Goal: Information Seeking & Learning: Learn about a topic

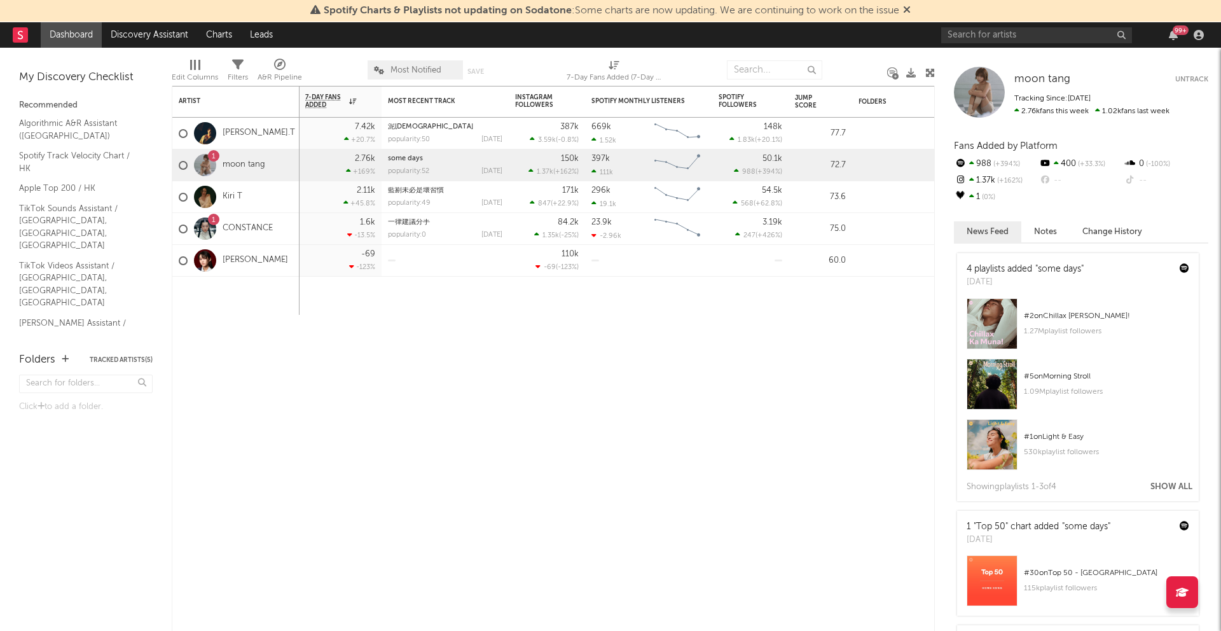
click at [276, 138] on div "[PERSON_NAME].T" at bounding box center [235, 134] width 127 height 32
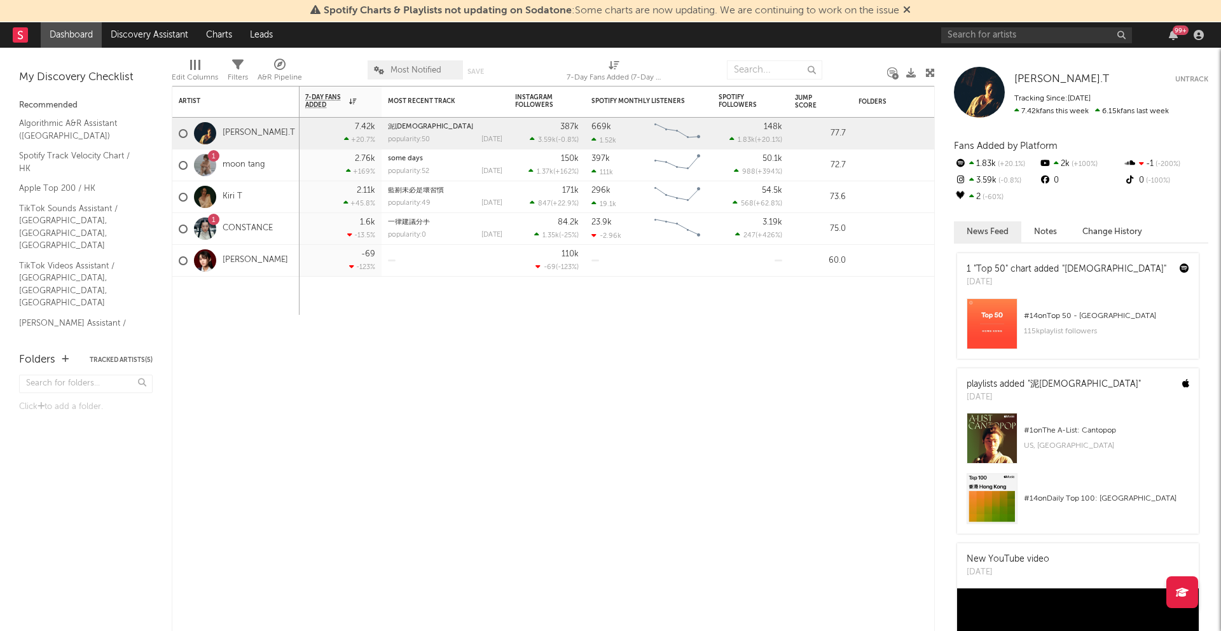
click at [278, 160] on div "1 moon tang" at bounding box center [235, 166] width 127 height 32
click at [279, 163] on div "1 moon tang" at bounding box center [235, 166] width 127 height 32
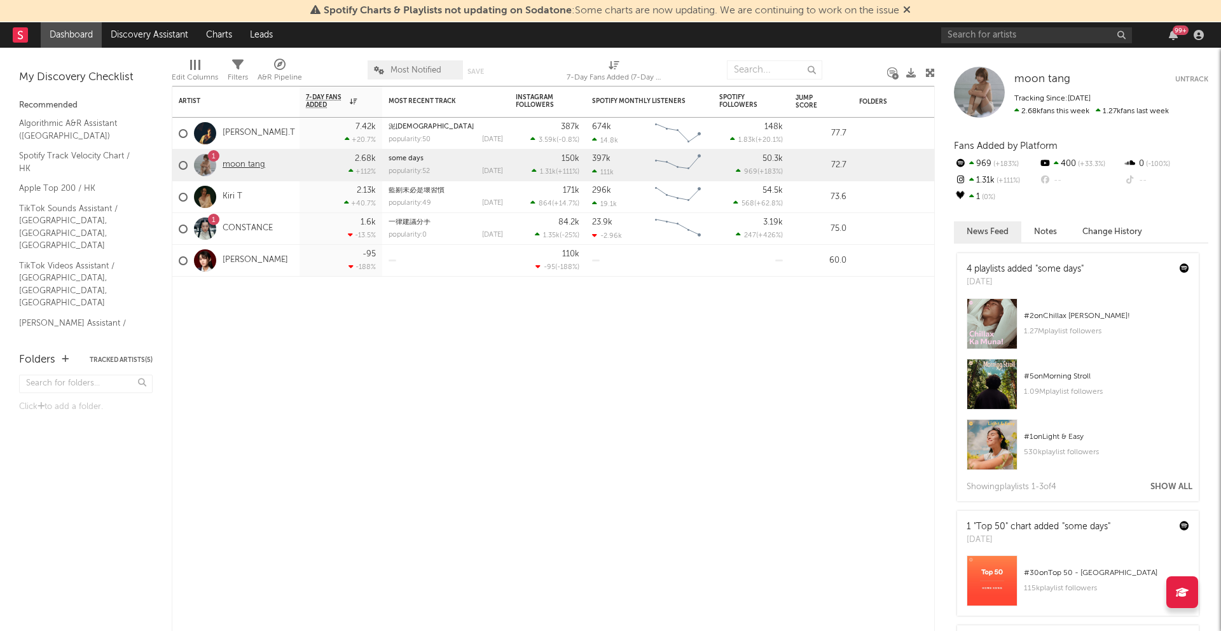
click at [235, 163] on link "moon tang" at bounding box center [244, 165] width 43 height 11
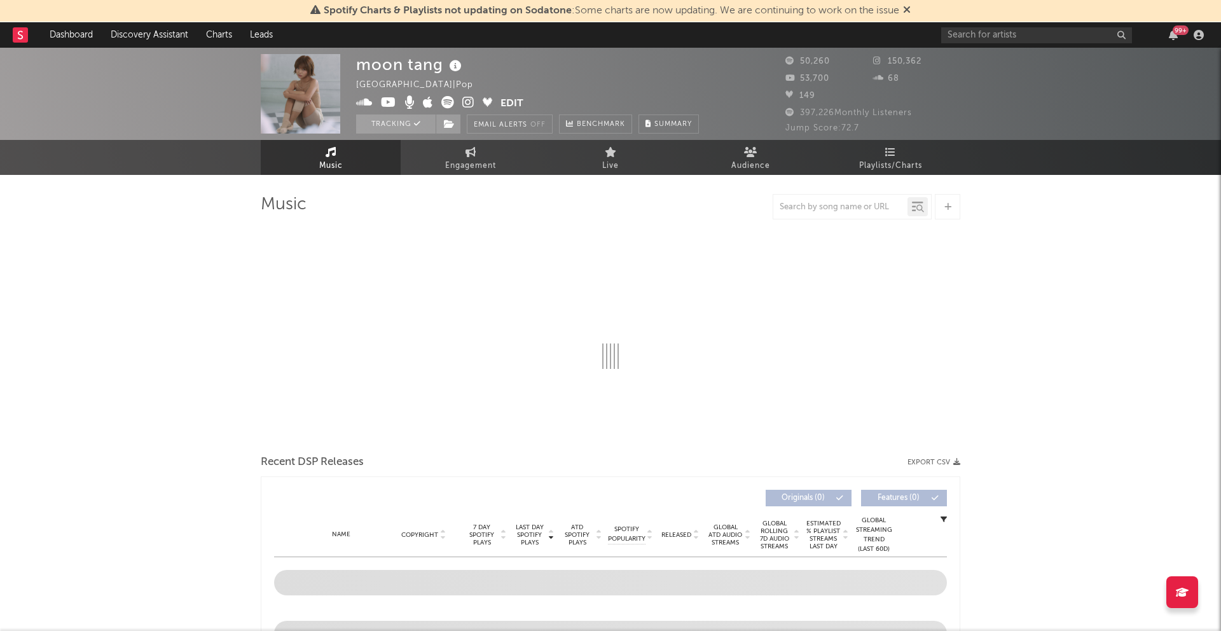
select select "6m"
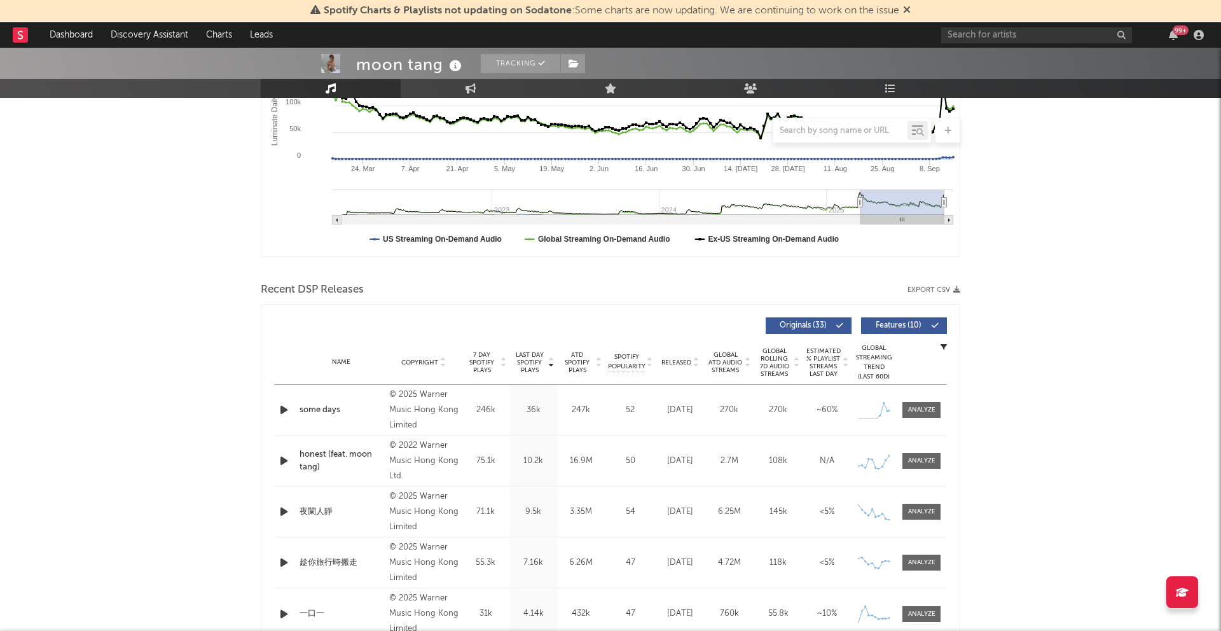
scroll to position [285, 0]
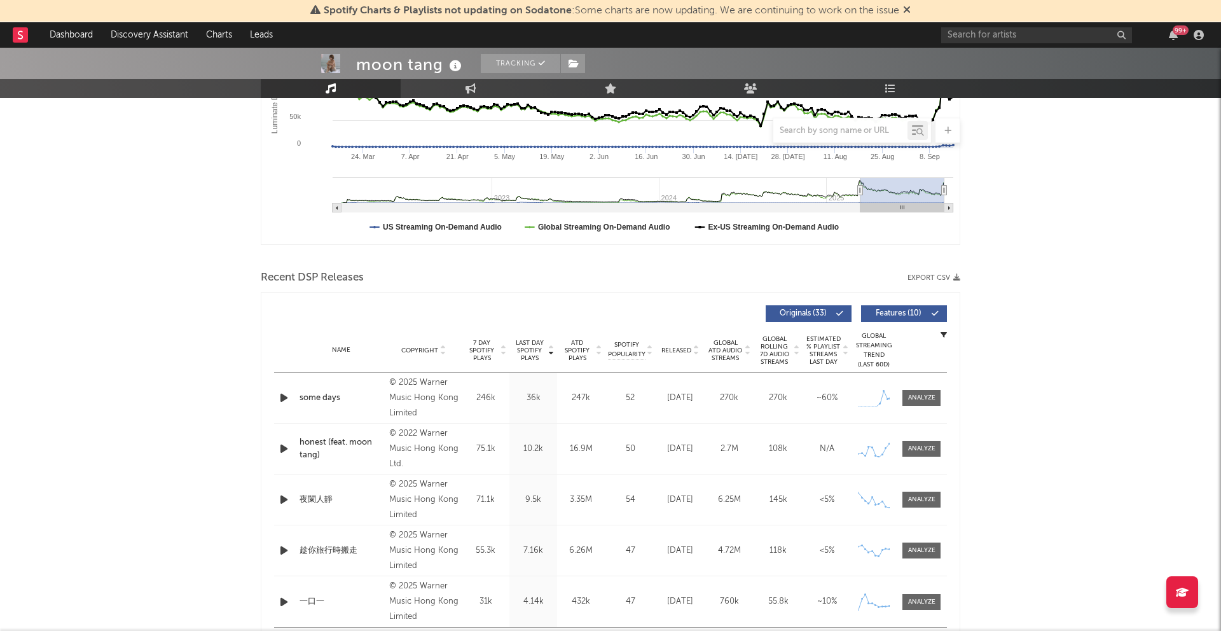
click at [351, 394] on div "some days" at bounding box center [341, 398] width 83 height 13
click at [885, 399] on icon at bounding box center [873, 398] width 31 height 15
click at [936, 398] on span at bounding box center [922, 398] width 38 height 16
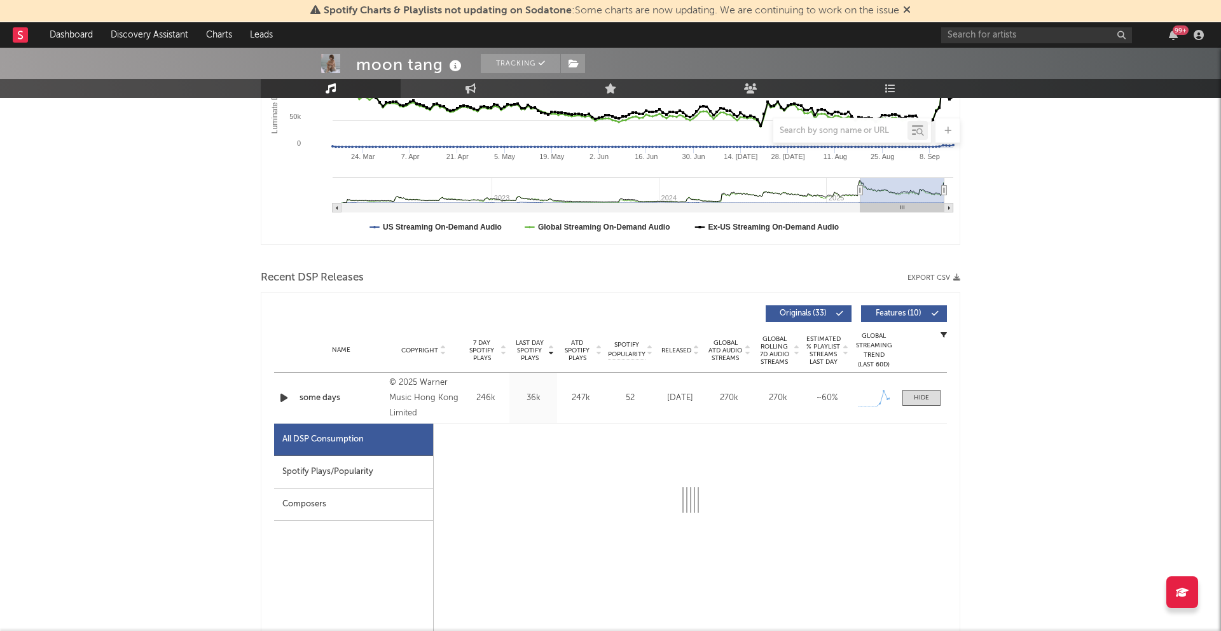
select select "1w"
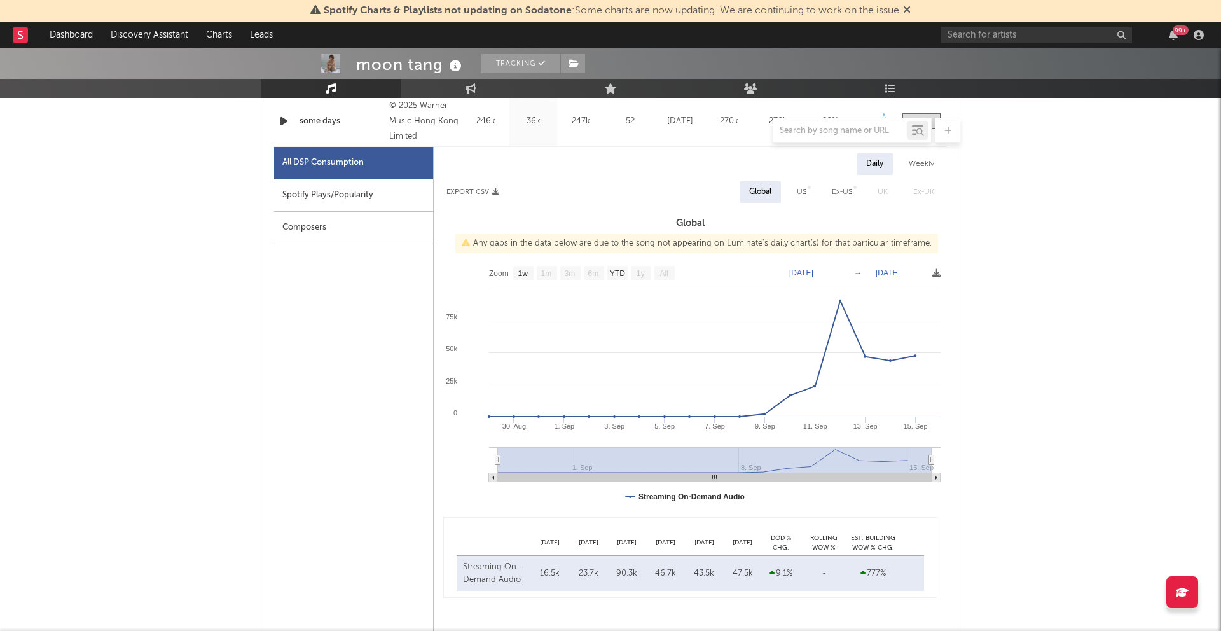
scroll to position [534, 0]
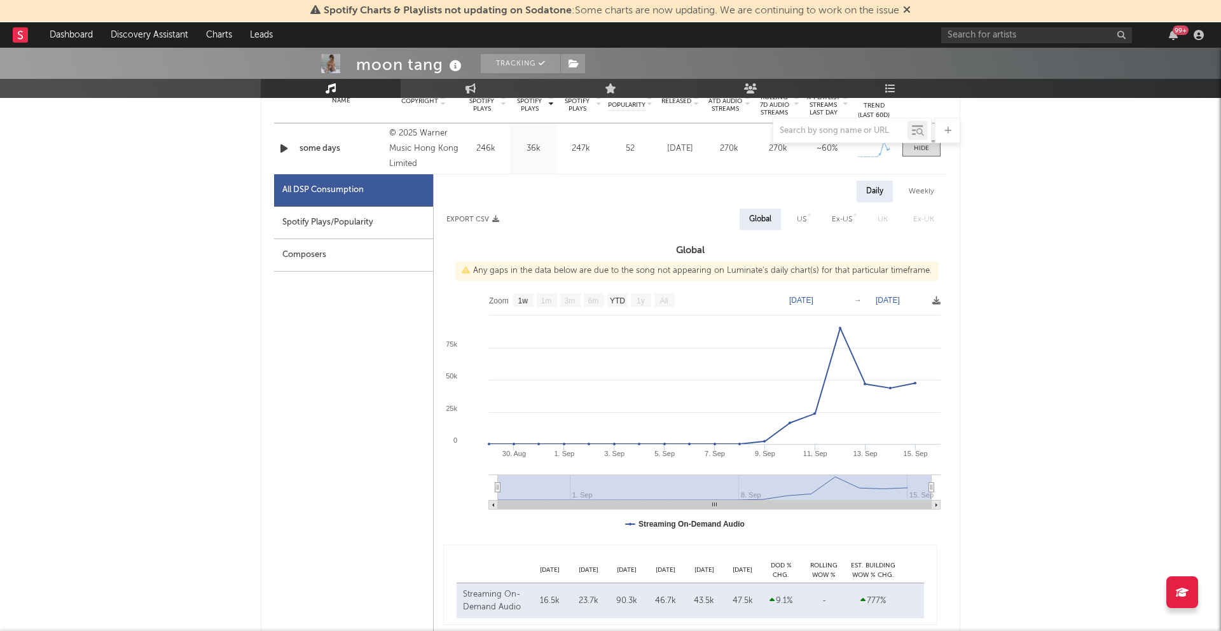
click at [801, 218] on div "US" at bounding box center [802, 219] width 10 height 15
select select "1w"
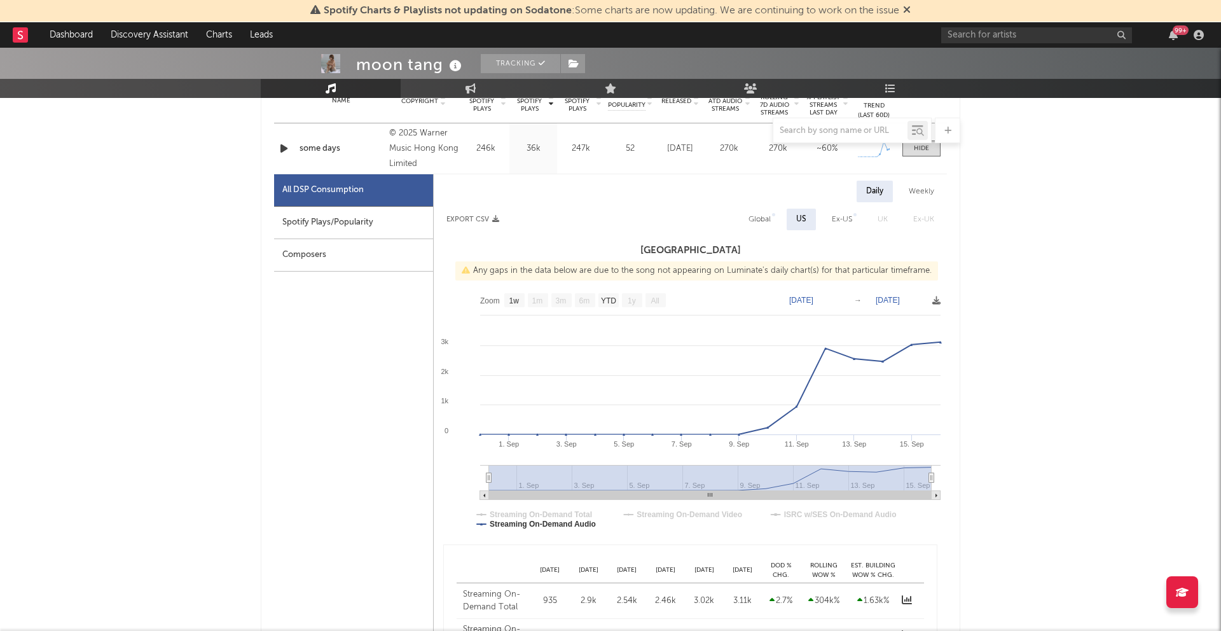
click at [837, 218] on div "Ex-US" at bounding box center [842, 219] width 20 height 15
select select "1w"
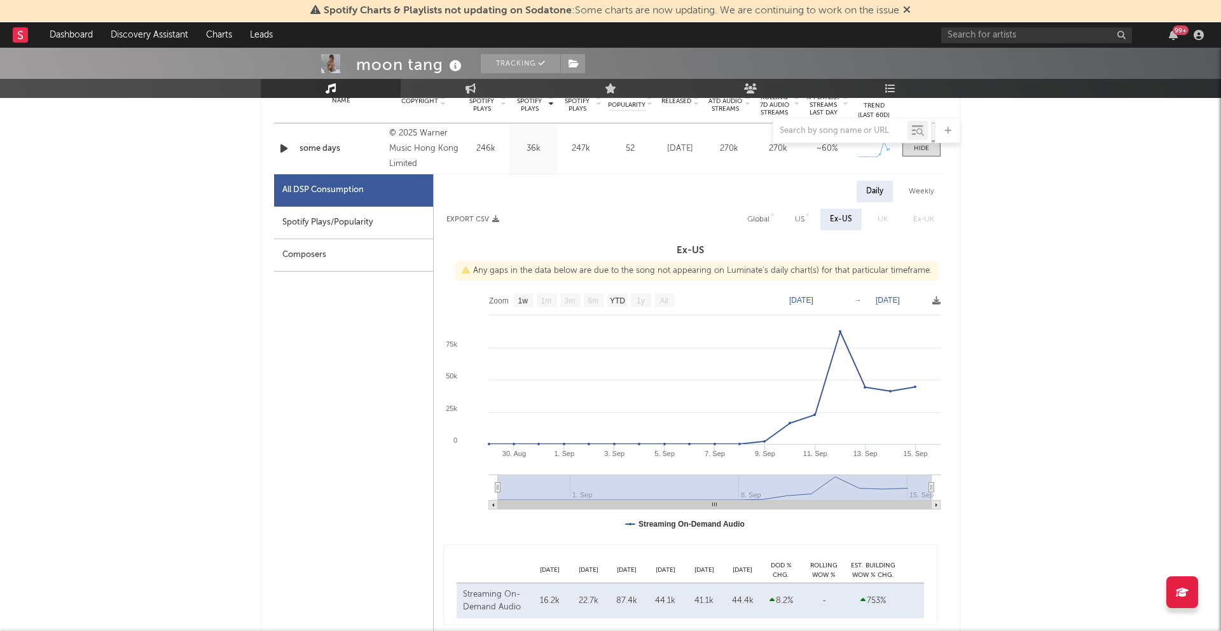
click at [772, 219] on div "Global" at bounding box center [758, 220] width 41 height 22
select select "1w"
click at [373, 225] on div "Spotify Plays/Popularity" at bounding box center [353, 223] width 159 height 32
select select "1w"
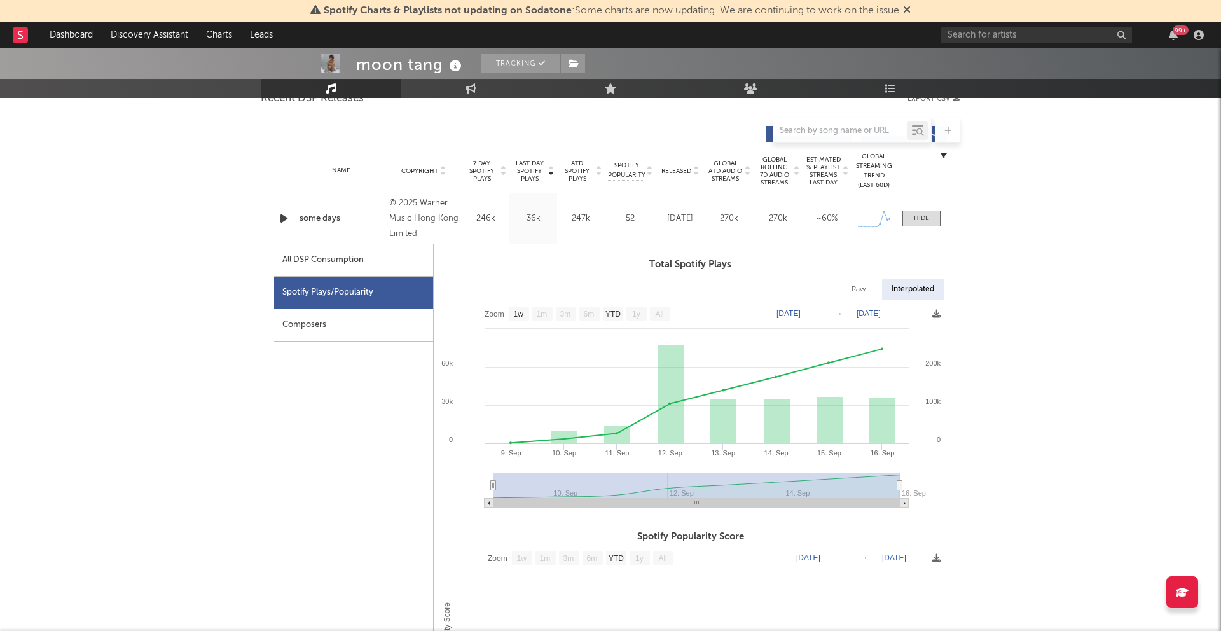
scroll to position [389, 0]
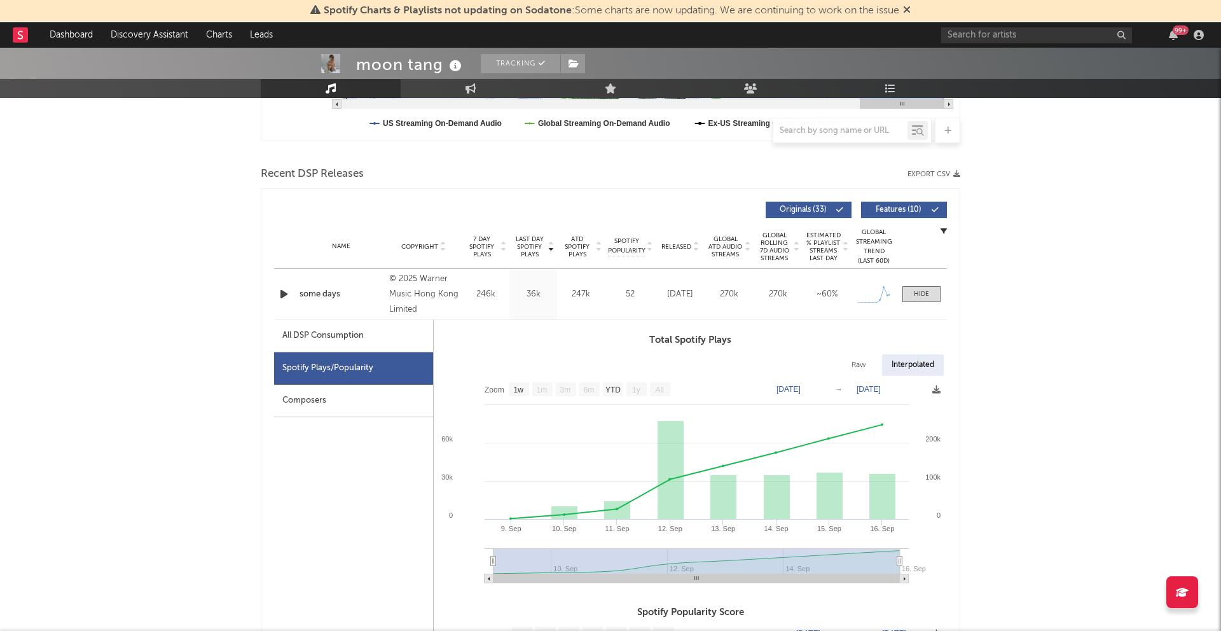
click at [349, 408] on div "Composers" at bounding box center [353, 401] width 159 height 32
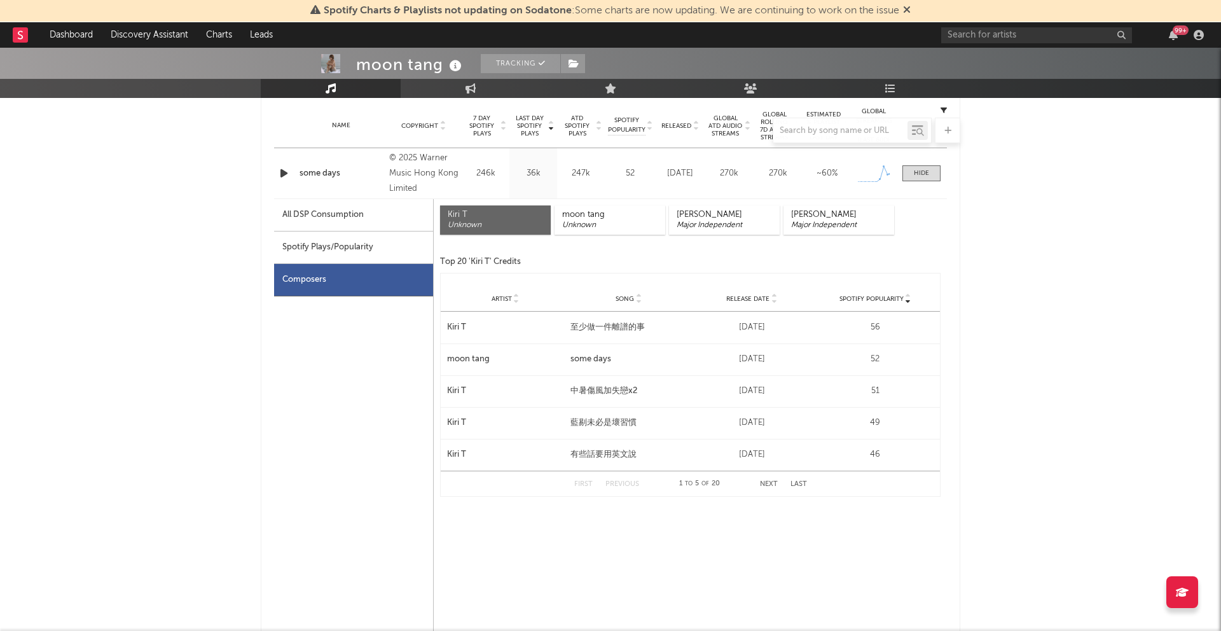
scroll to position [507, 0]
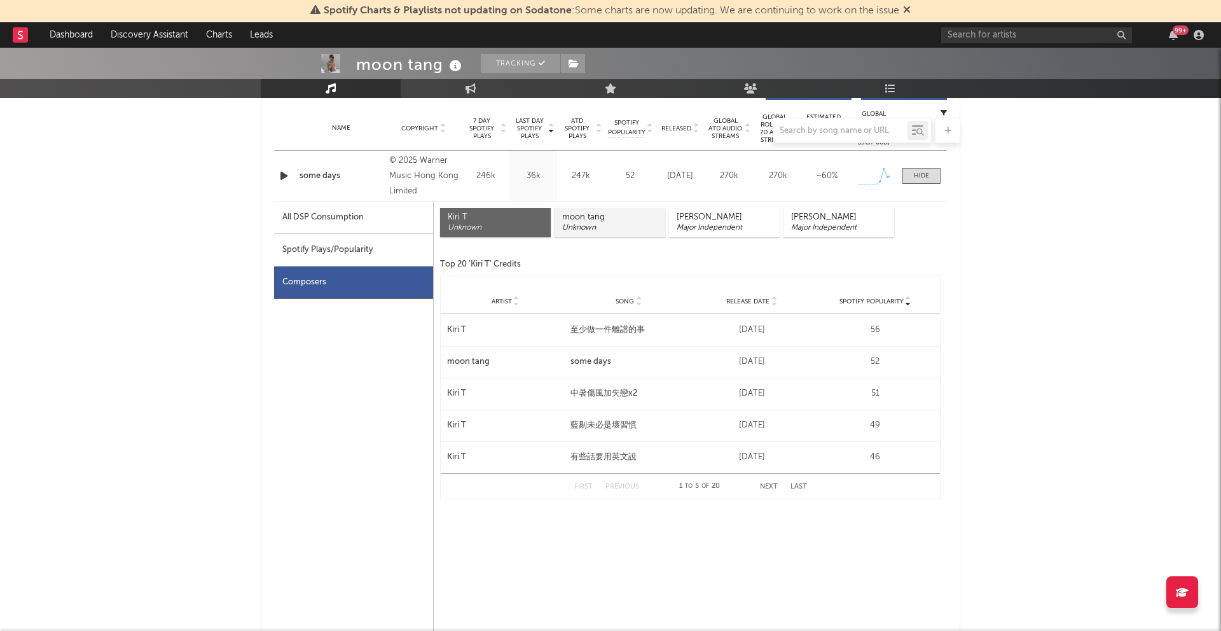
click at [605, 221] on div "moon tang" at bounding box center [609, 217] width 95 height 10
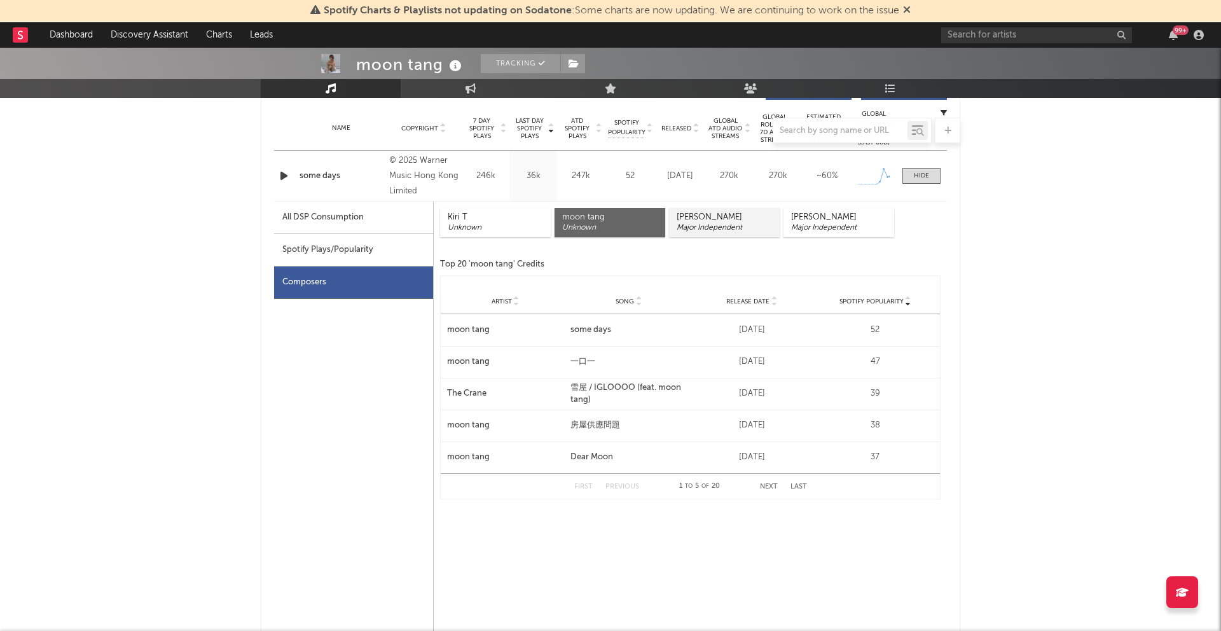
click at [692, 232] on div "Major Independent" at bounding box center [724, 228] width 95 height 10
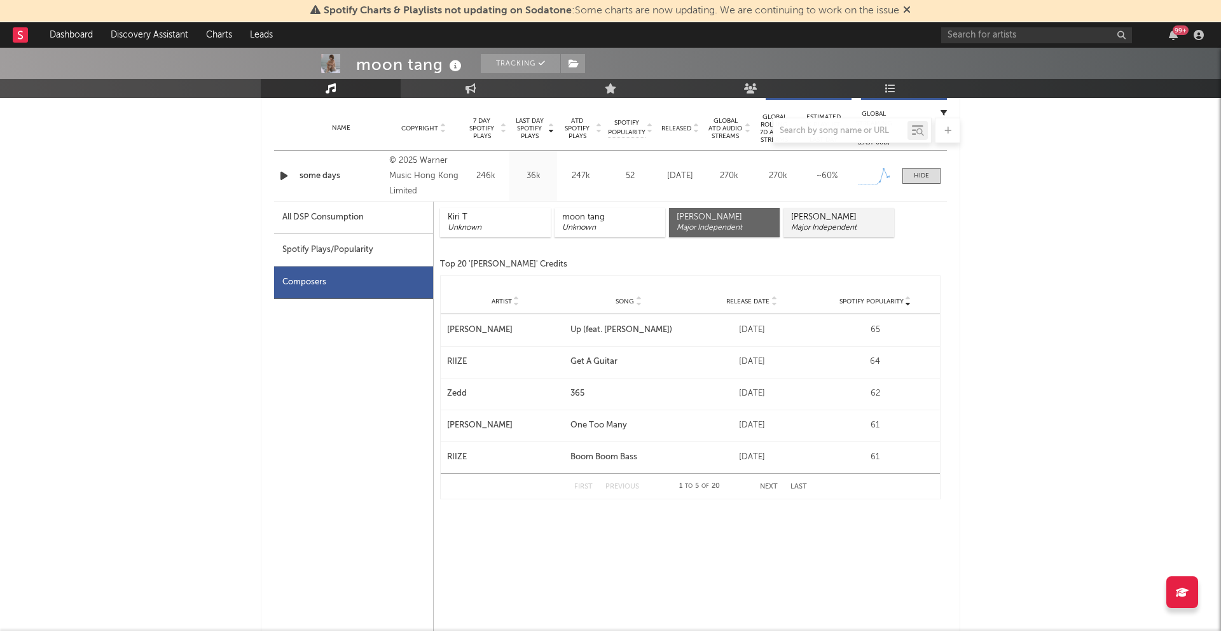
click at [817, 232] on div "Major Independent" at bounding box center [838, 228] width 95 height 10
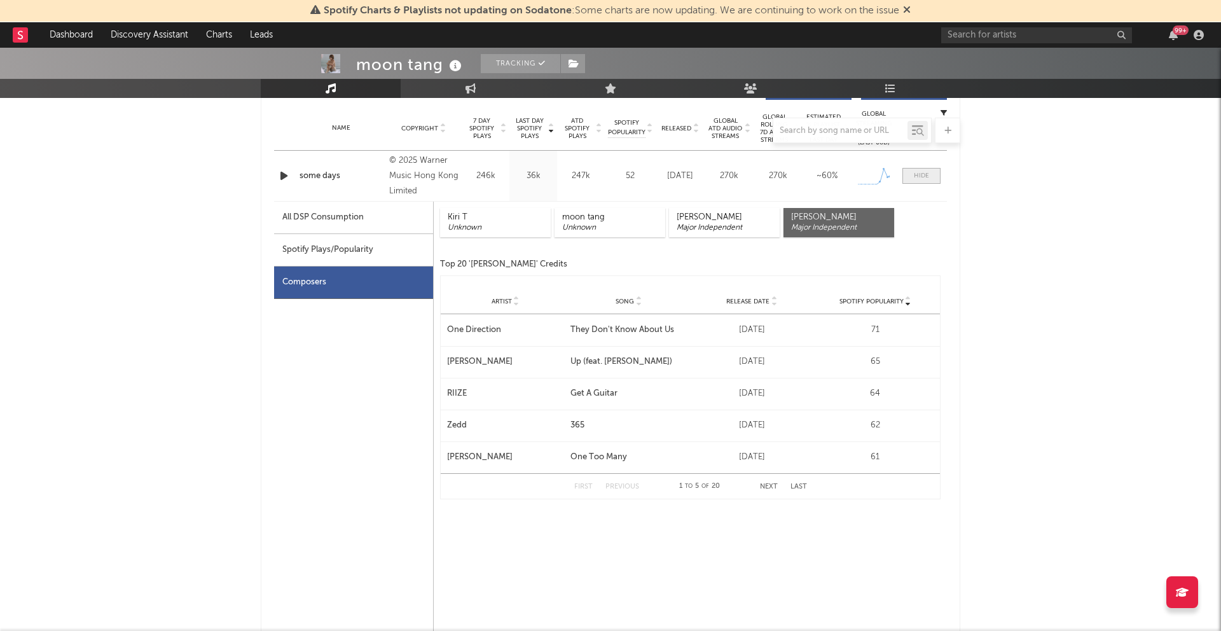
click at [924, 179] on div at bounding box center [921, 176] width 15 height 10
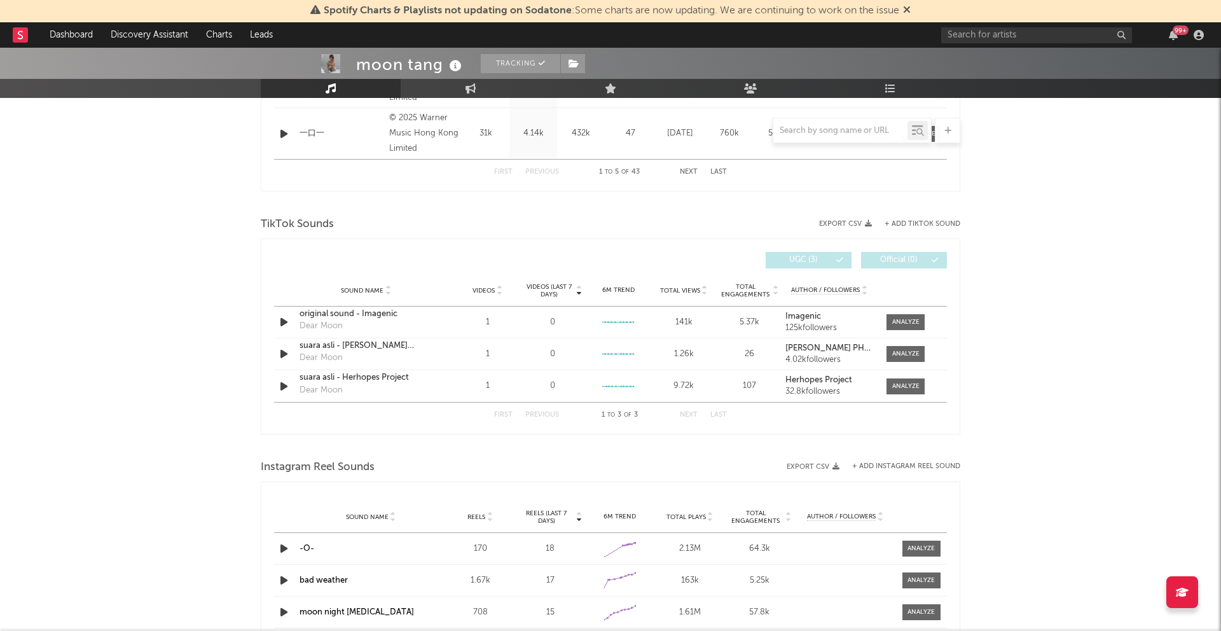
scroll to position [755, 0]
click at [896, 328] on span at bounding box center [906, 320] width 38 height 16
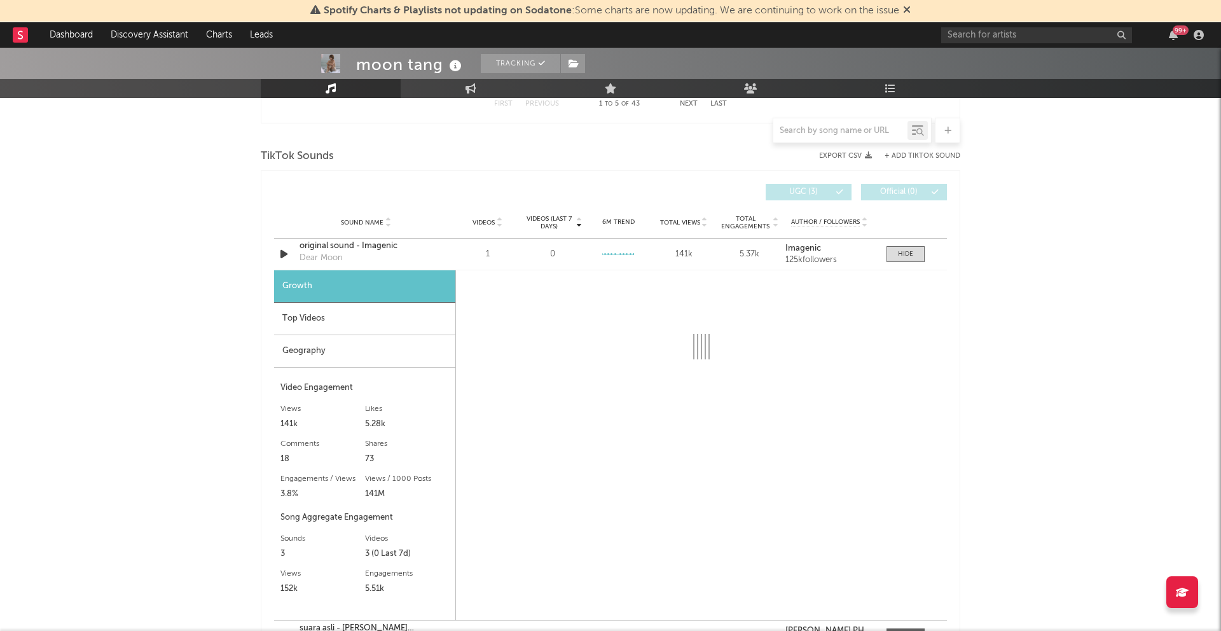
scroll to position [821, 0]
select select "6m"
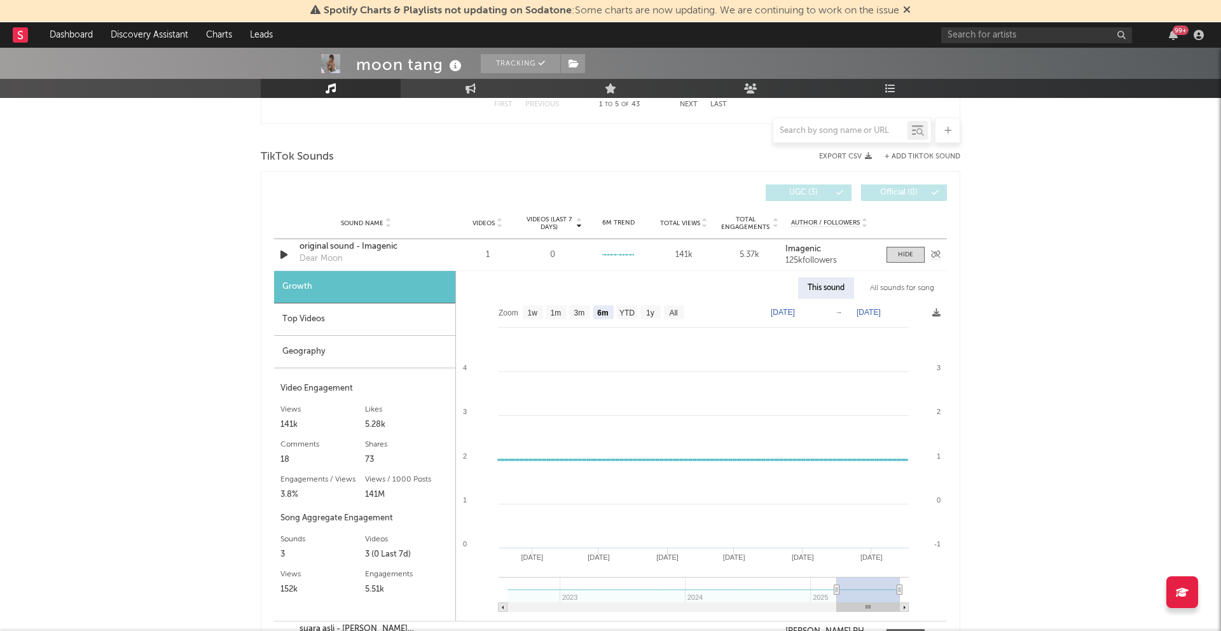
click at [809, 249] on strong "Imagenic" at bounding box center [804, 249] width 36 height 8
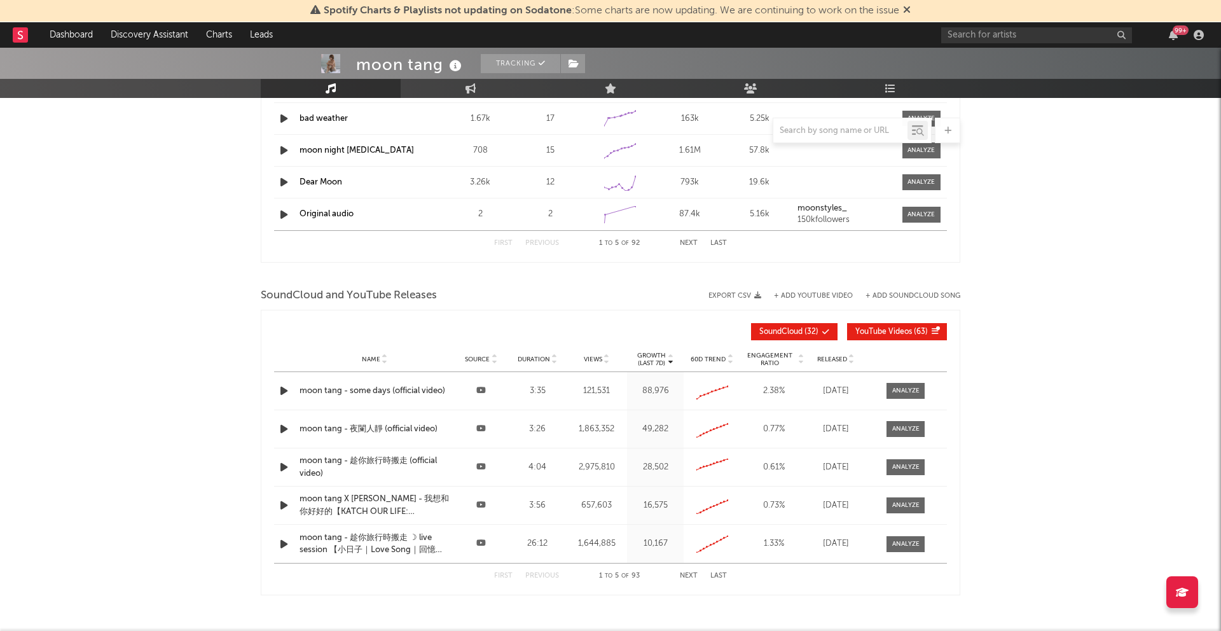
scroll to position [1575, 0]
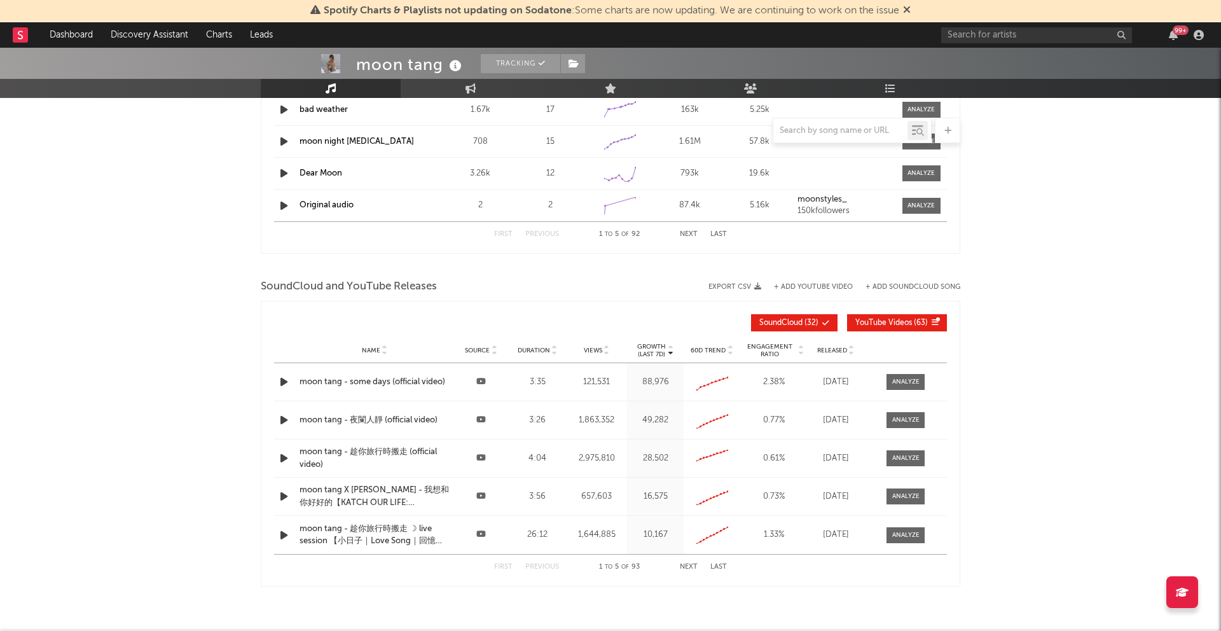
click at [829, 324] on button "SoundCloud ( 32 )" at bounding box center [794, 322] width 87 height 17
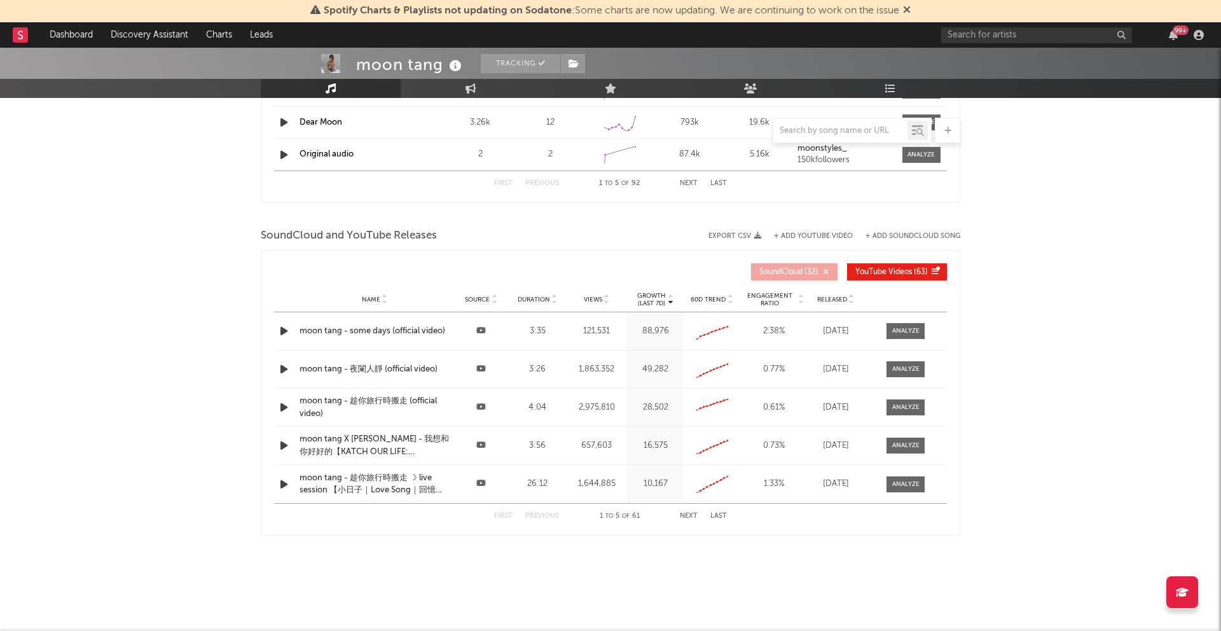
click at [690, 518] on button "Next" at bounding box center [689, 516] width 18 height 7
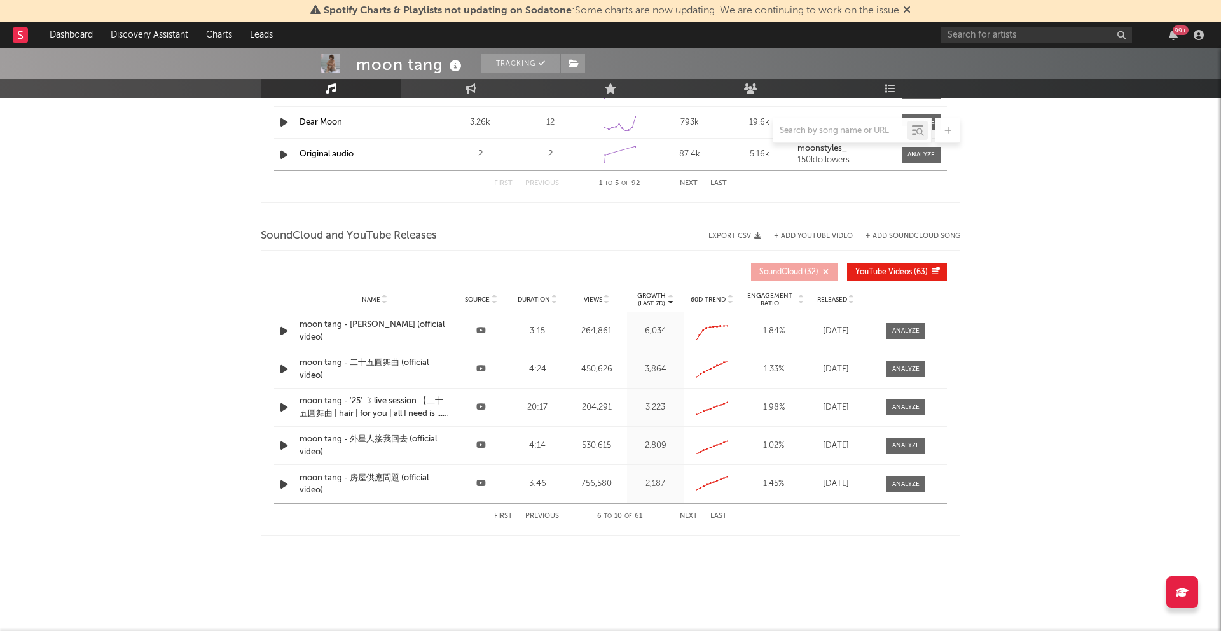
click at [691, 517] on button "Next" at bounding box center [689, 516] width 18 height 7
click at [711, 517] on button "Last" at bounding box center [719, 516] width 17 height 7
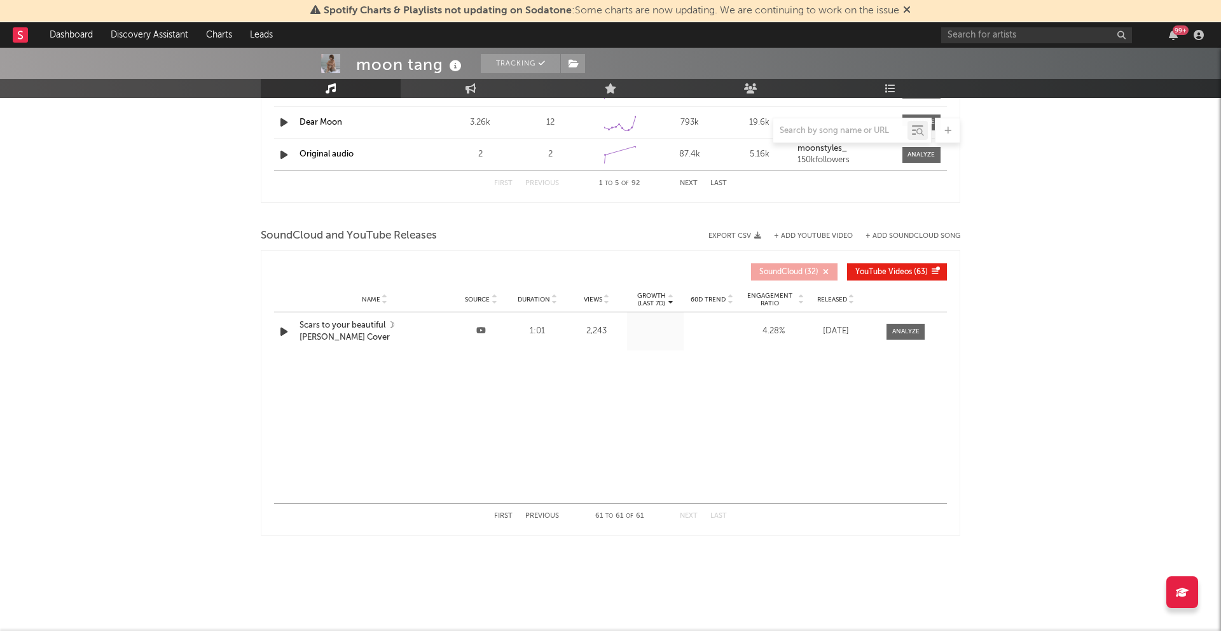
click at [501, 517] on button "First" at bounding box center [503, 516] width 18 height 7
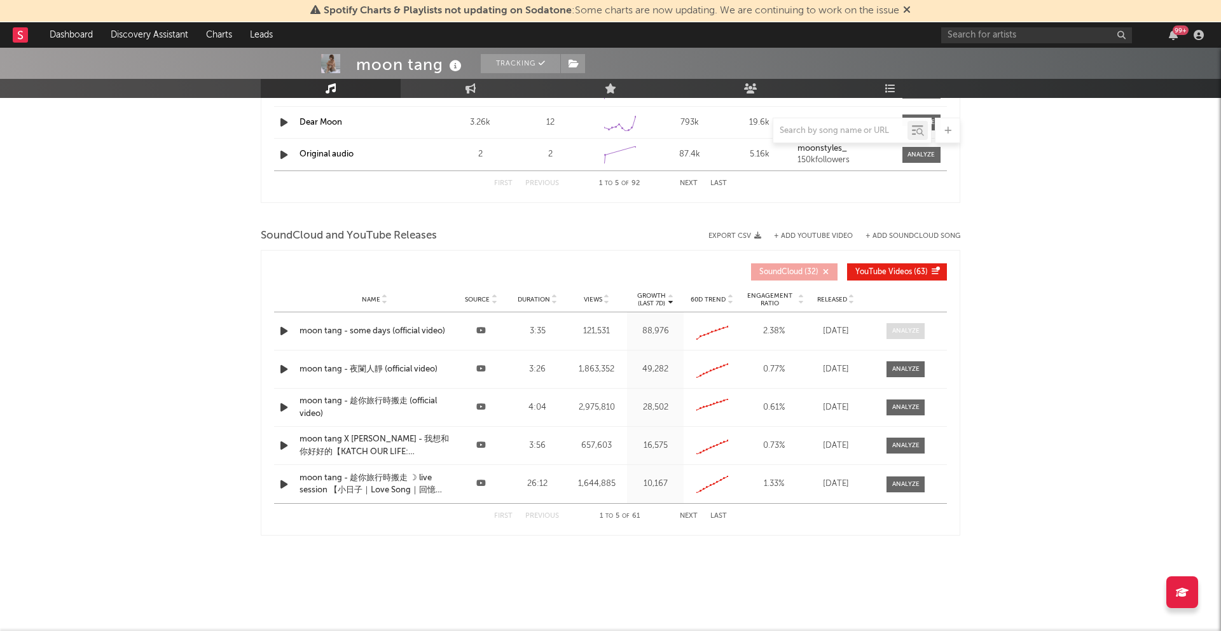
click at [903, 333] on div at bounding box center [906, 331] width 27 height 10
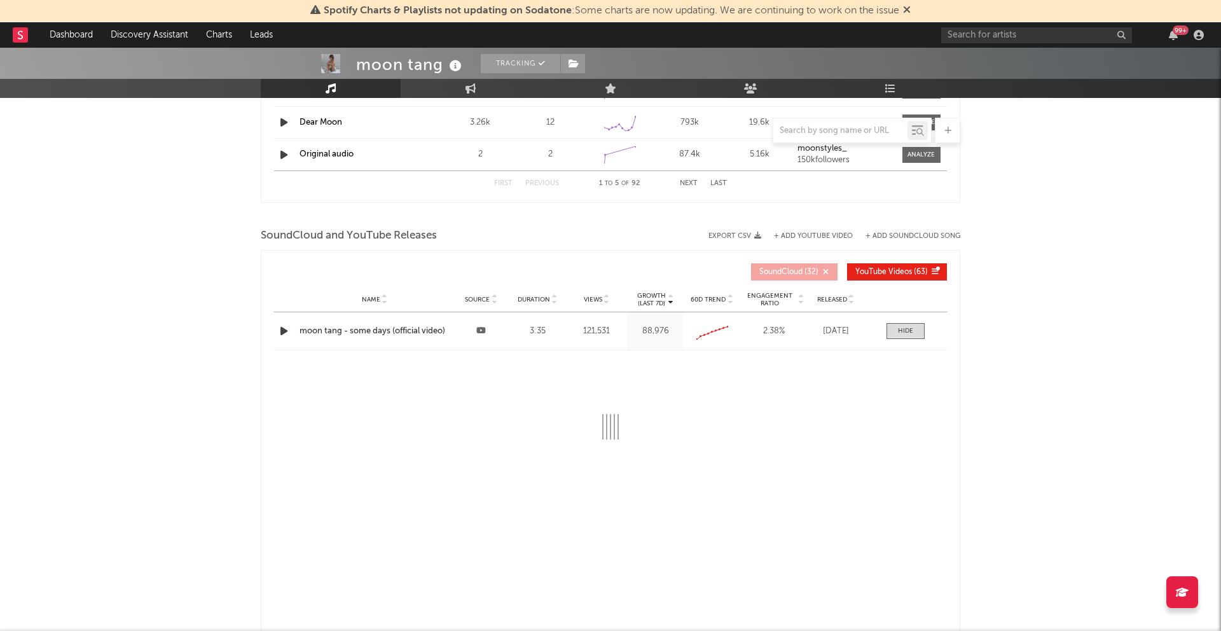
select select "All"
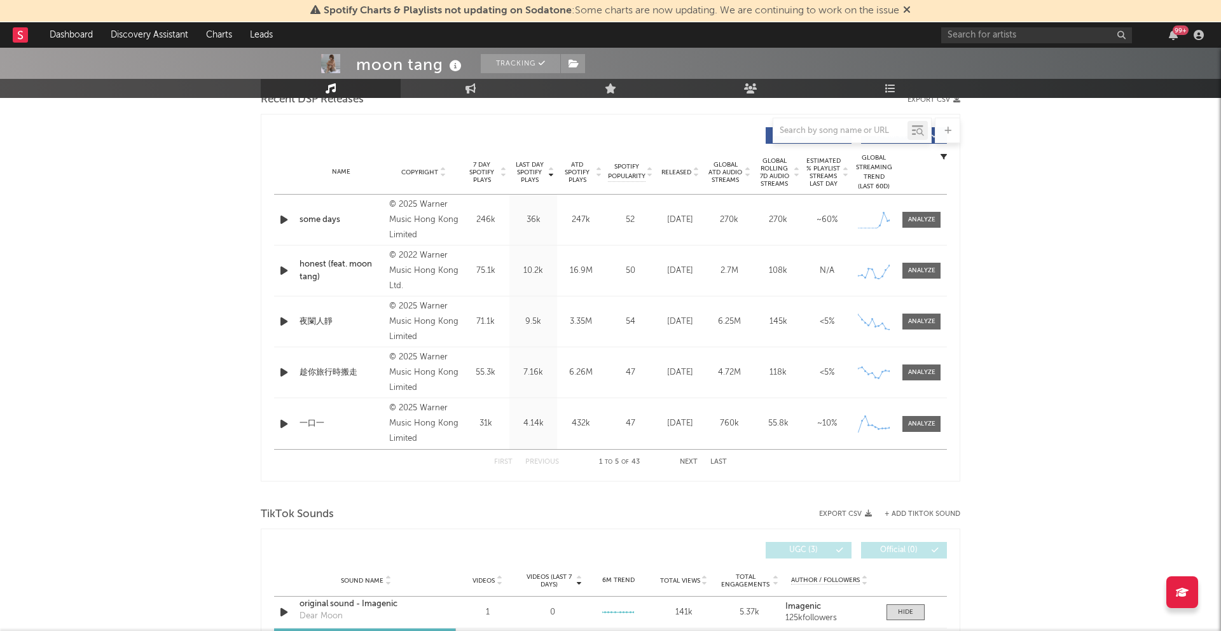
scroll to position [0, 0]
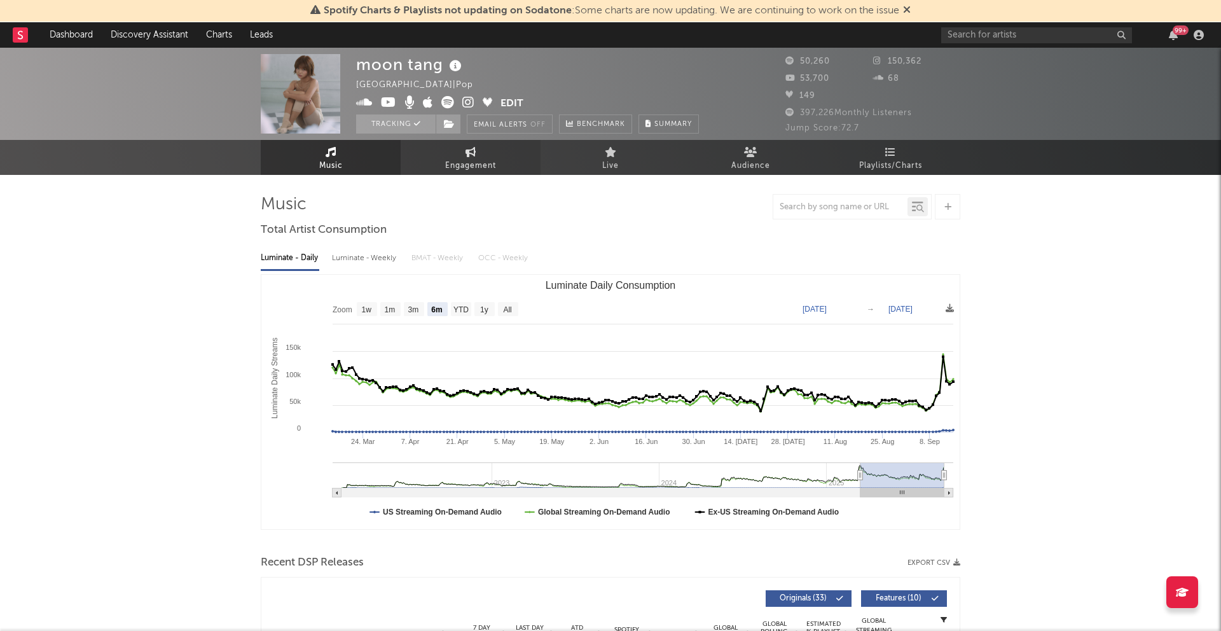
click at [495, 150] on link "Engagement" at bounding box center [471, 157] width 140 height 35
select select "1w"
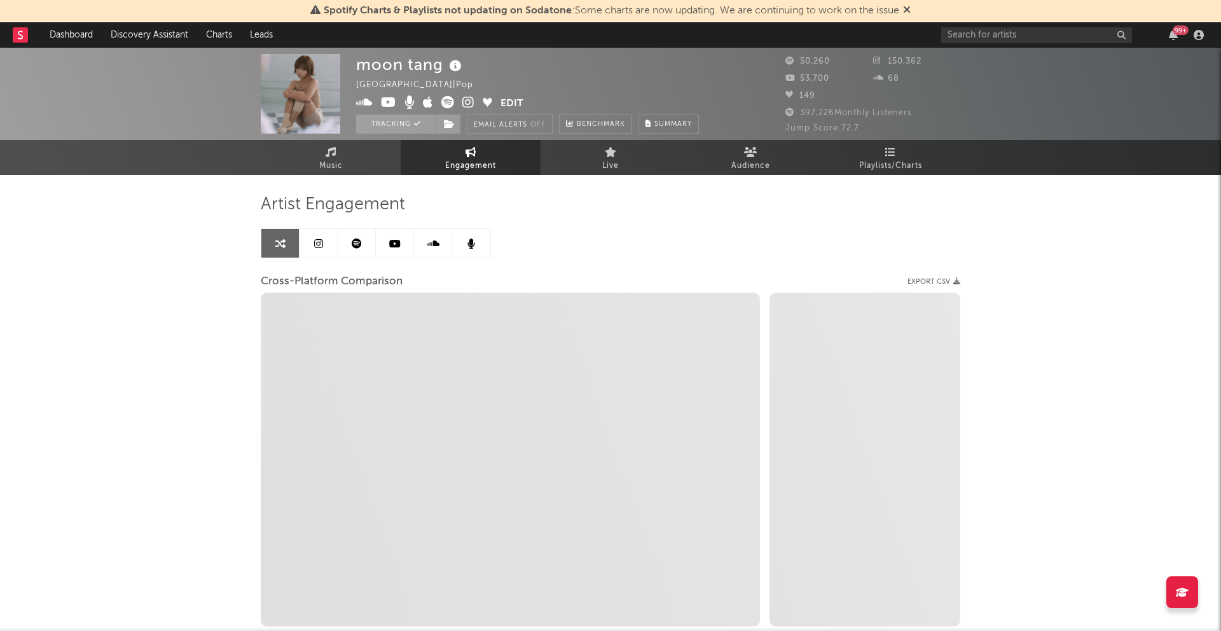
select select "1m"
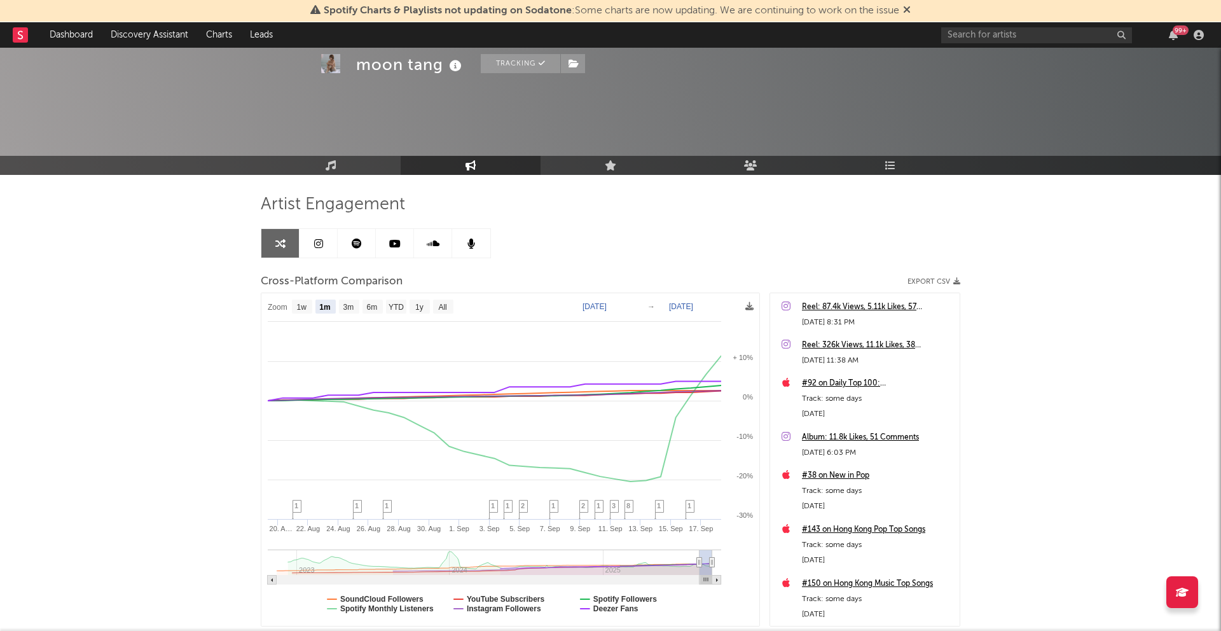
scroll to position [85, 0]
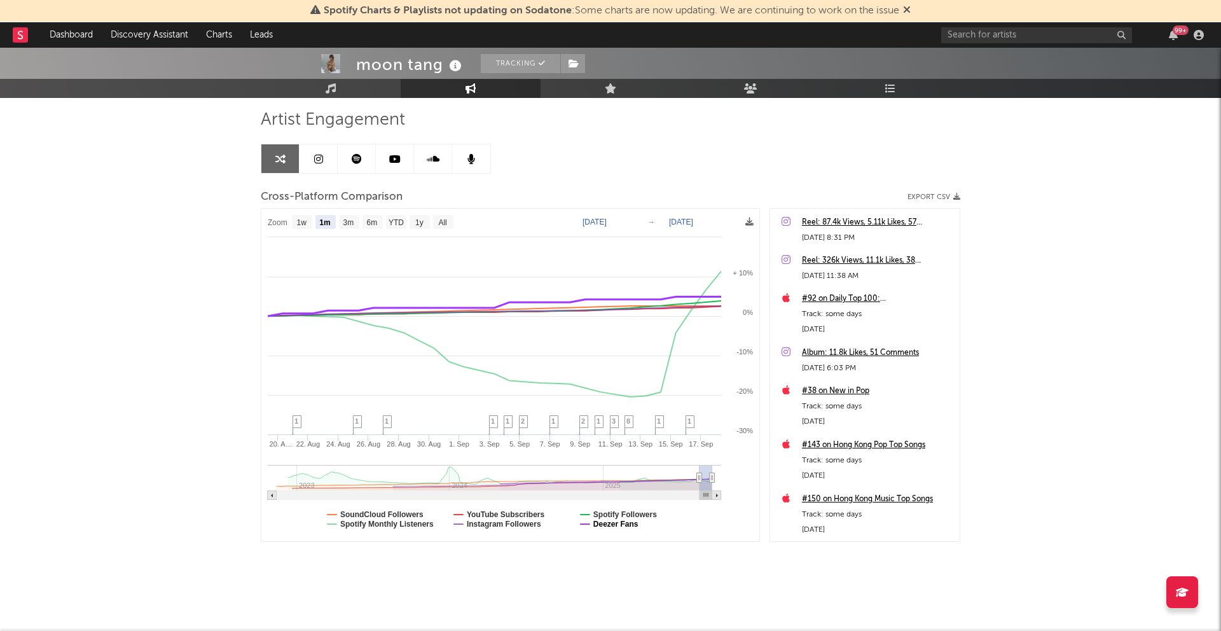
click at [601, 526] on text "Deezer Fans" at bounding box center [616, 524] width 45 height 9
select select "1m"
click at [434, 527] on text "Spotify Monthly Listeners" at bounding box center [387, 524] width 94 height 9
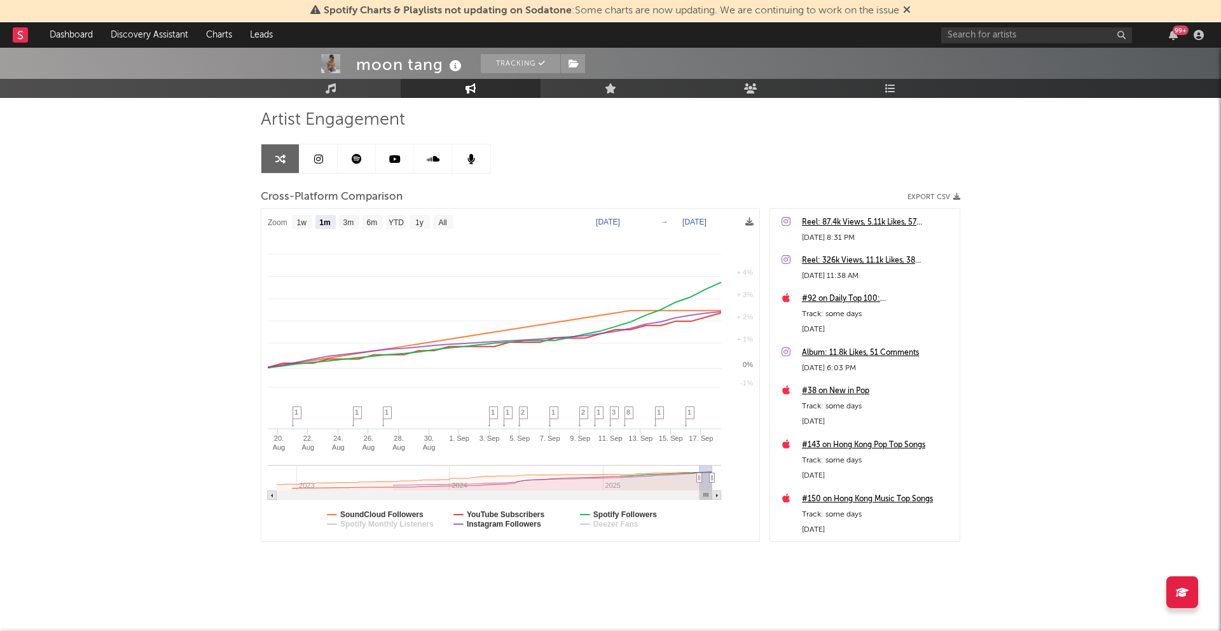
select select "1m"
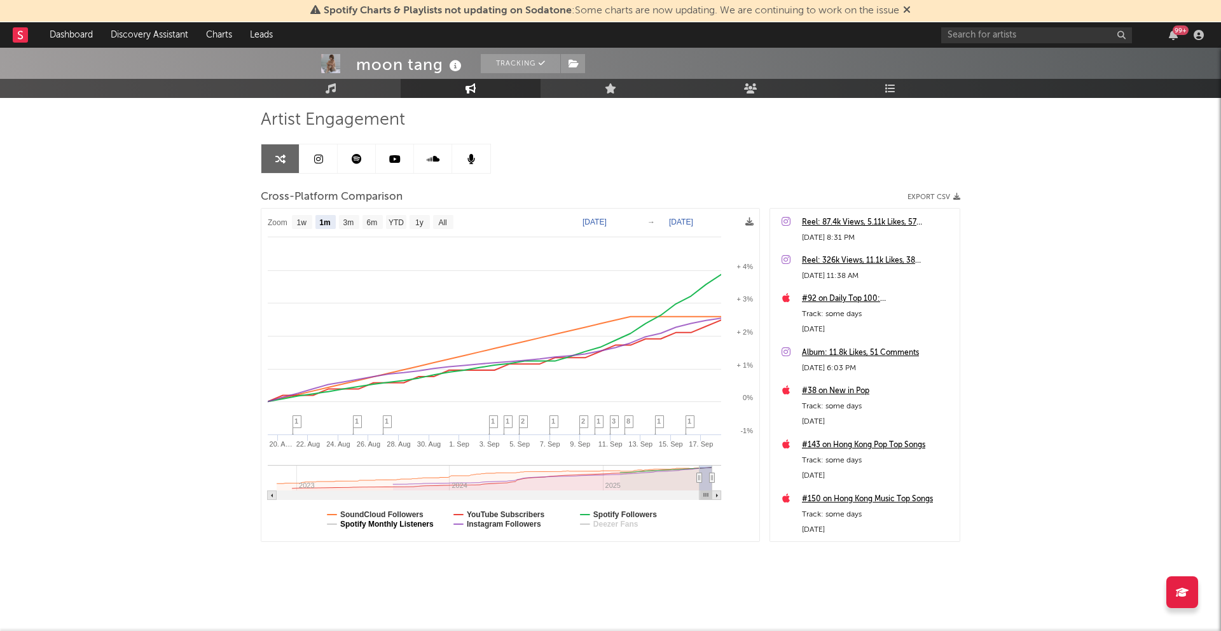
click at [434, 527] on text "Spotify Monthly Listeners" at bounding box center [387, 524] width 94 height 9
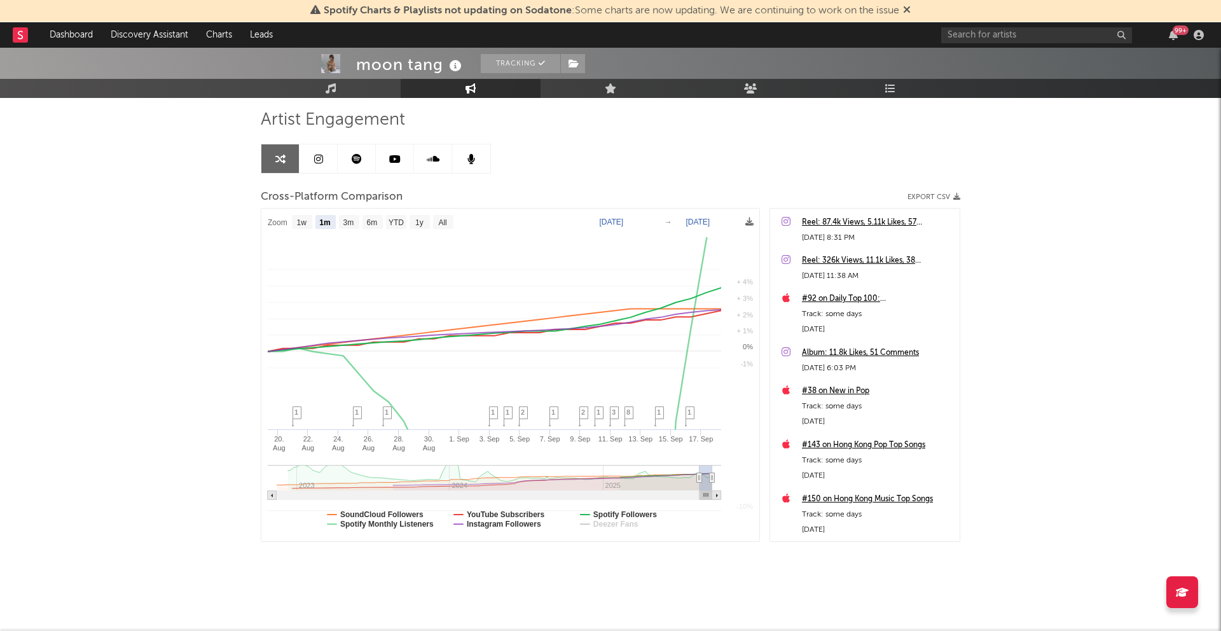
select select "1m"
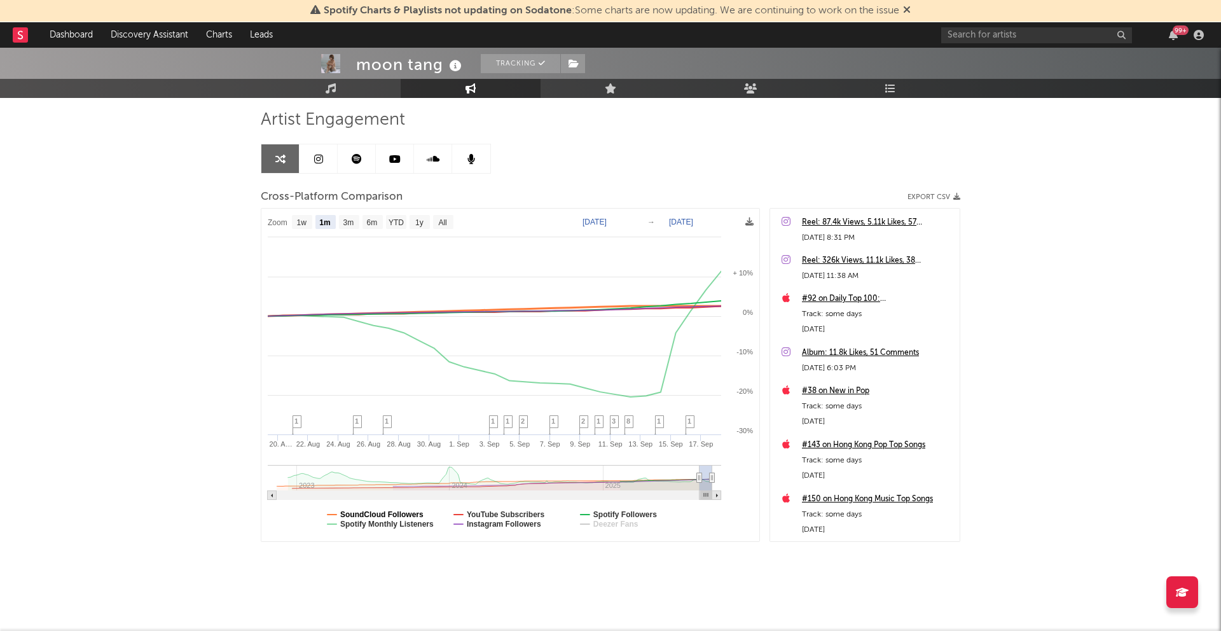
click at [403, 515] on text "SoundCloud Followers" at bounding box center [381, 514] width 83 height 9
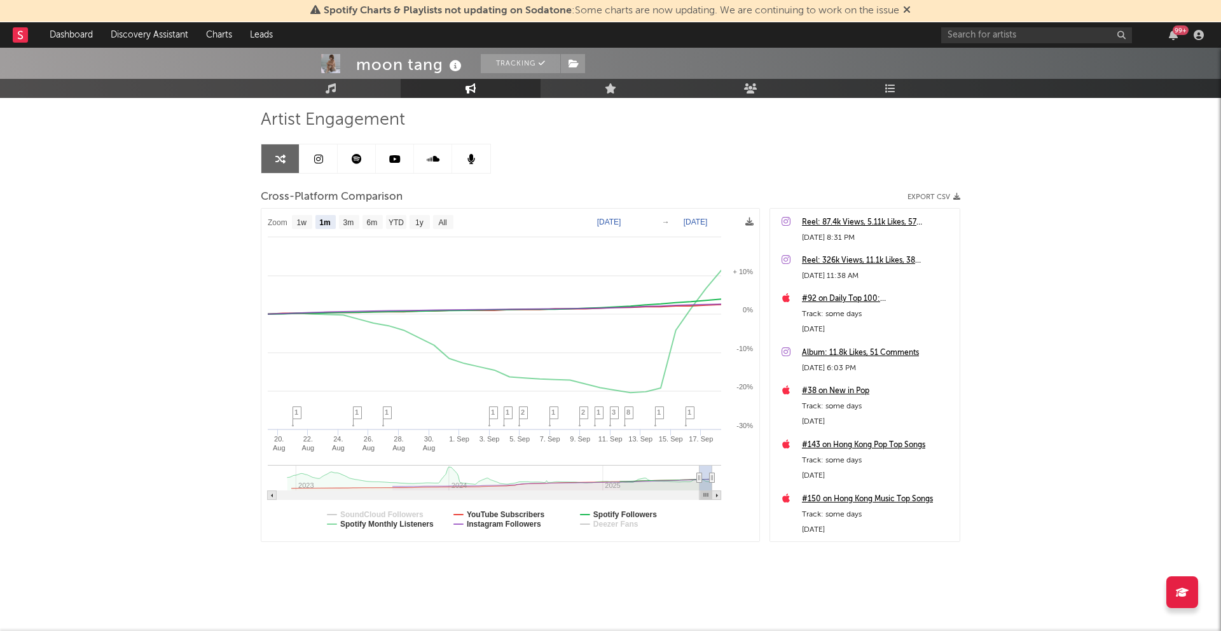
select select "1m"
click at [491, 515] on text "YouTube Subscribers" at bounding box center [506, 514] width 78 height 9
select select "1m"
click at [493, 515] on text "YouTube Subscribers" at bounding box center [506, 514] width 78 height 9
select select "1m"
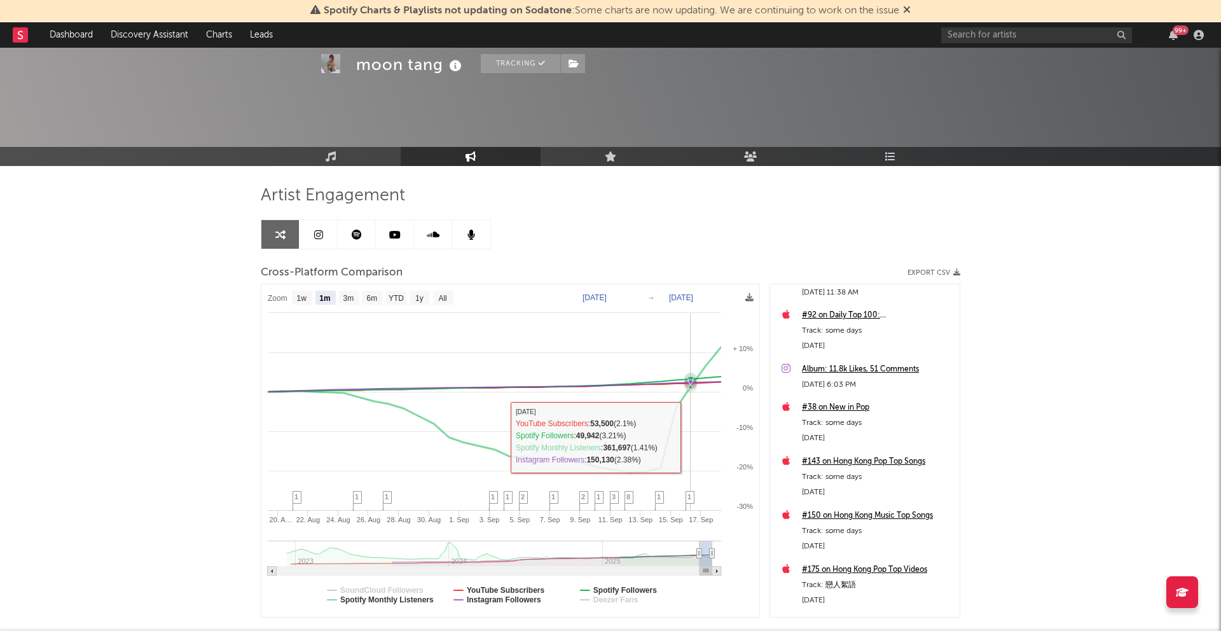
scroll to position [0, 0]
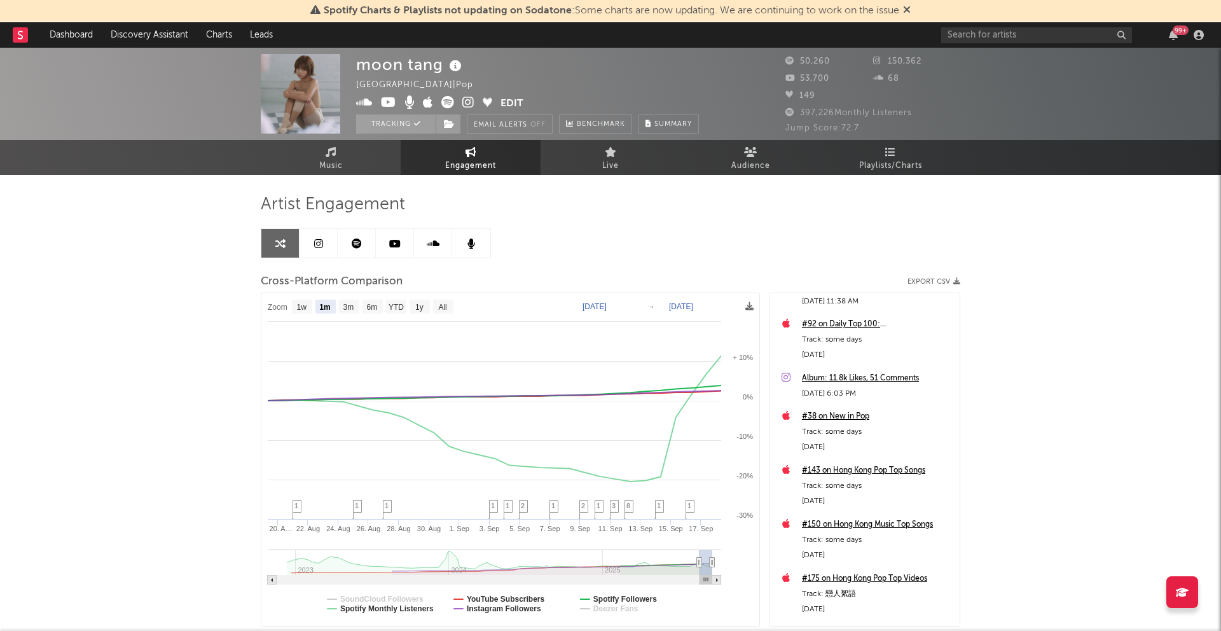
click at [307, 246] on link at bounding box center [319, 243] width 38 height 29
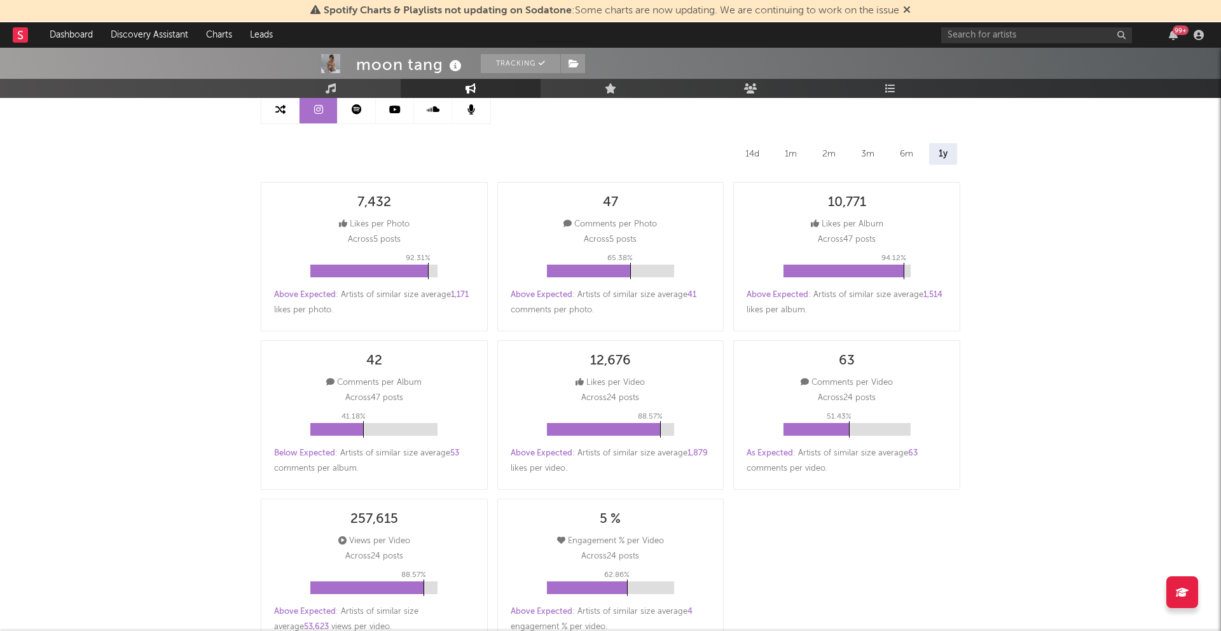
scroll to position [116, 0]
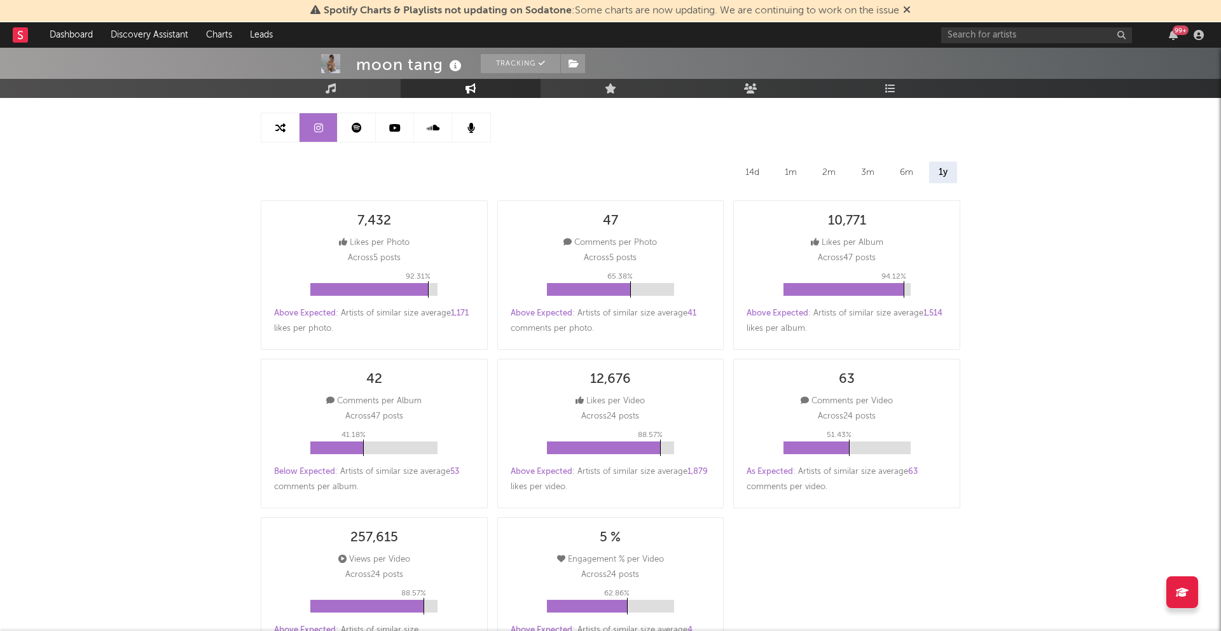
click at [756, 169] on div "14d" at bounding box center [752, 173] width 33 height 22
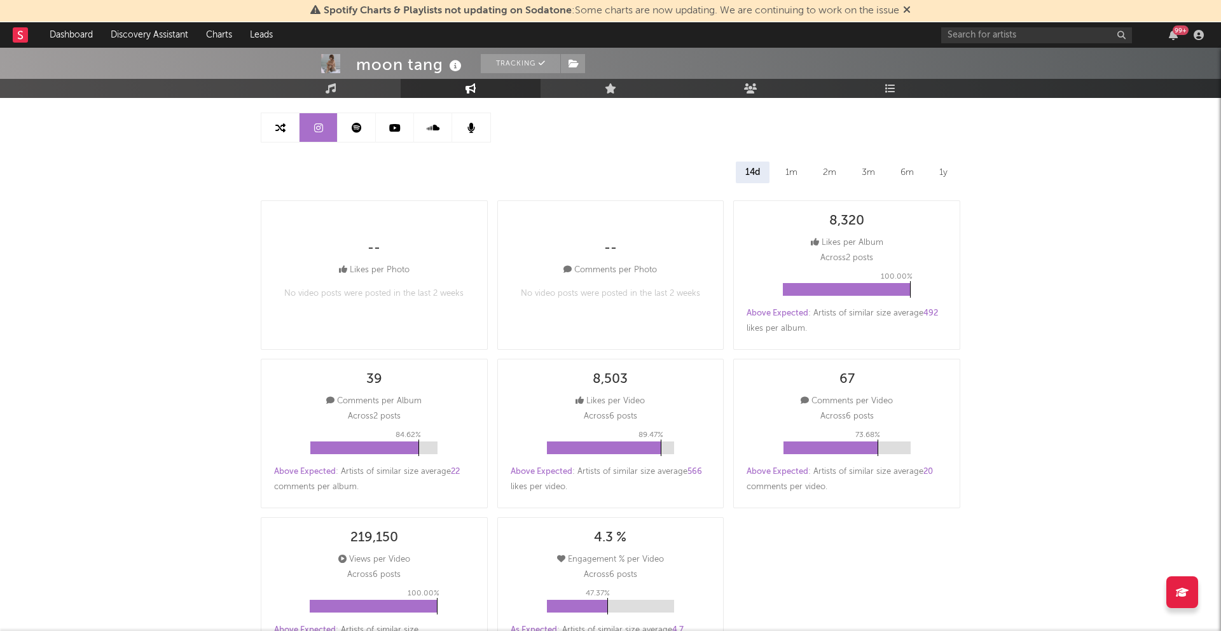
click at [797, 174] on div "1m" at bounding box center [791, 173] width 31 height 22
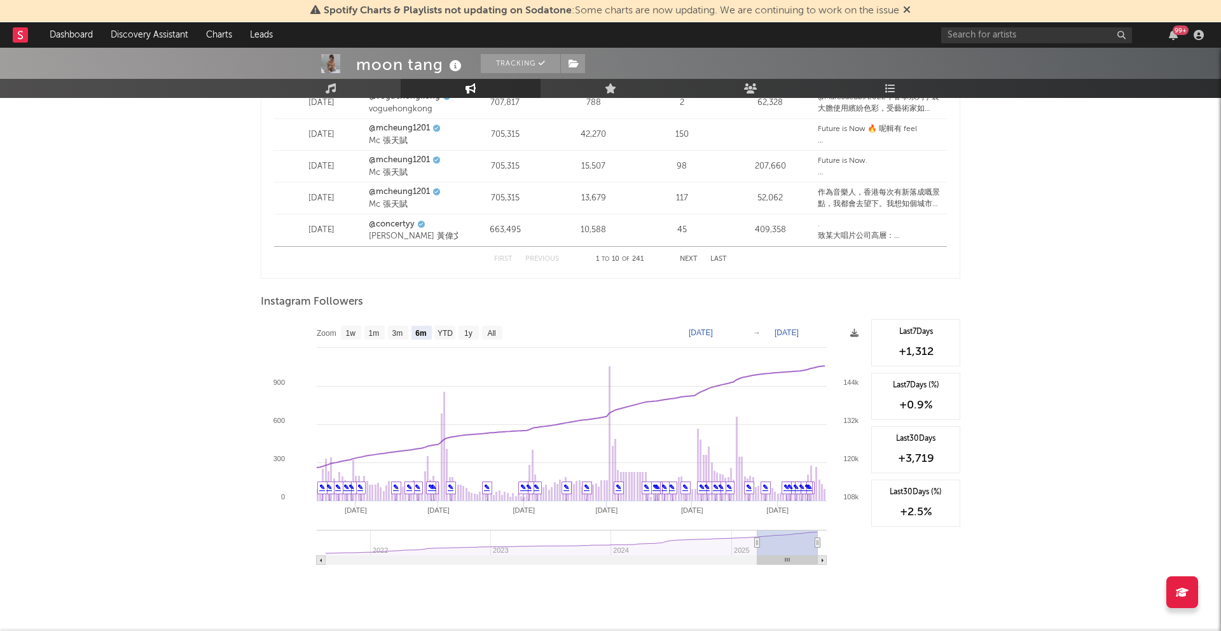
scroll to position [1807, 0]
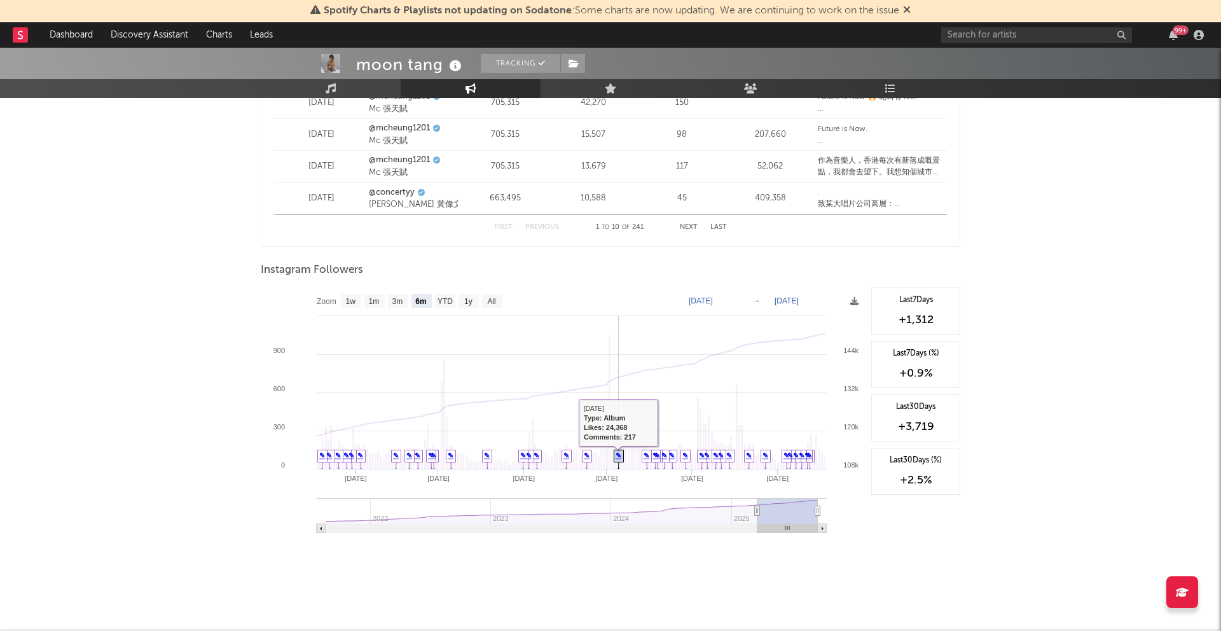
click at [620, 458] on link "✎" at bounding box center [619, 456] width 6 height 8
click at [732, 459] on link "✎" at bounding box center [730, 456] width 6 height 8
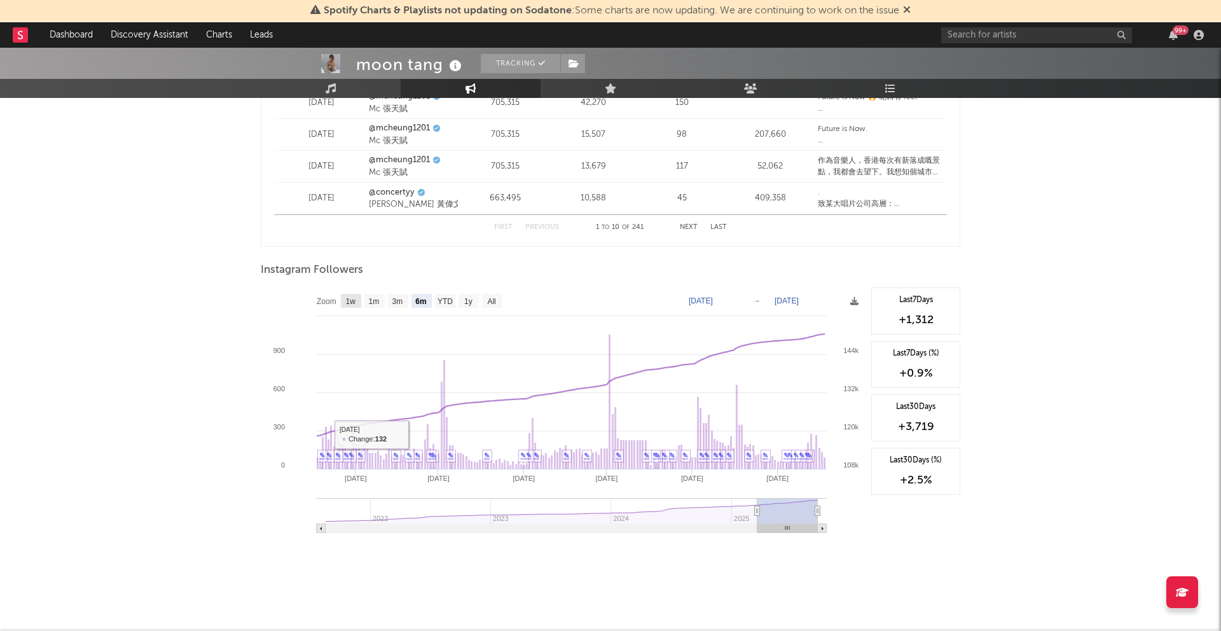
click at [346, 300] on text "1w" at bounding box center [351, 301] width 10 height 9
select select "1w"
type input "[DATE]"
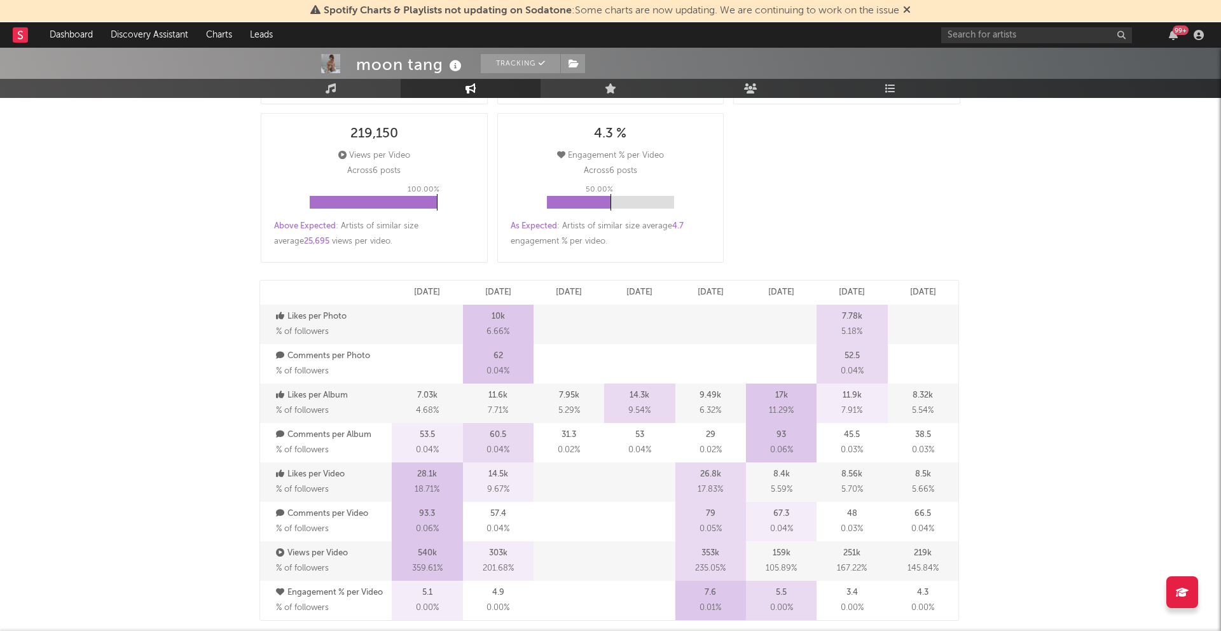
scroll to position [0, 0]
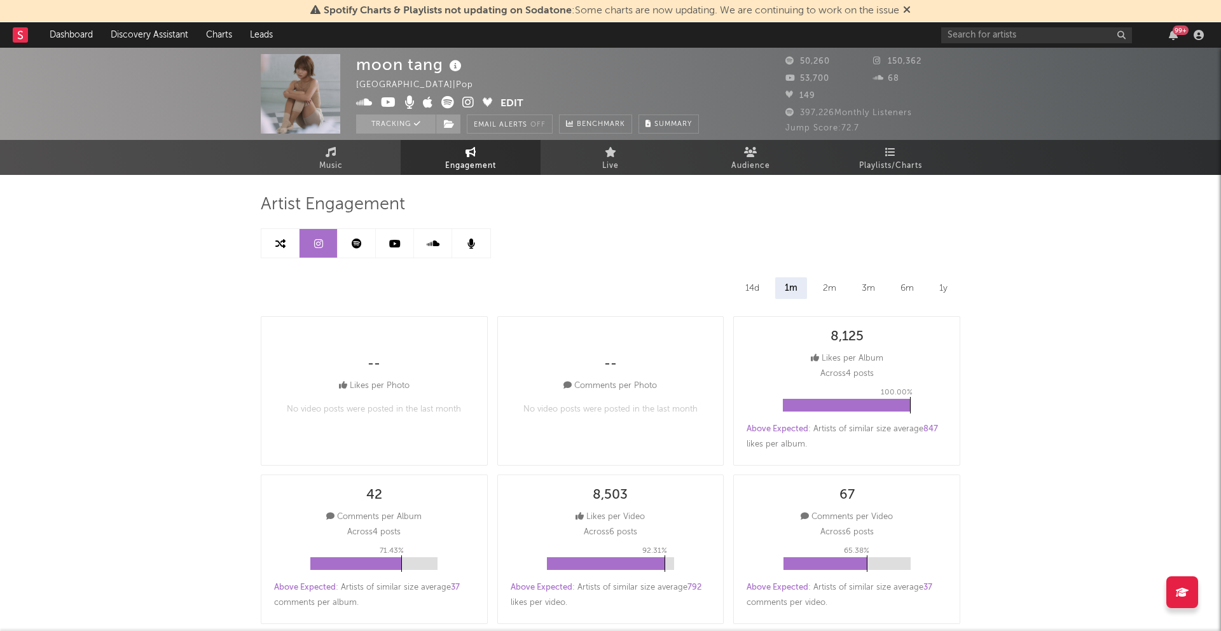
click at [352, 242] on icon at bounding box center [357, 244] width 10 height 10
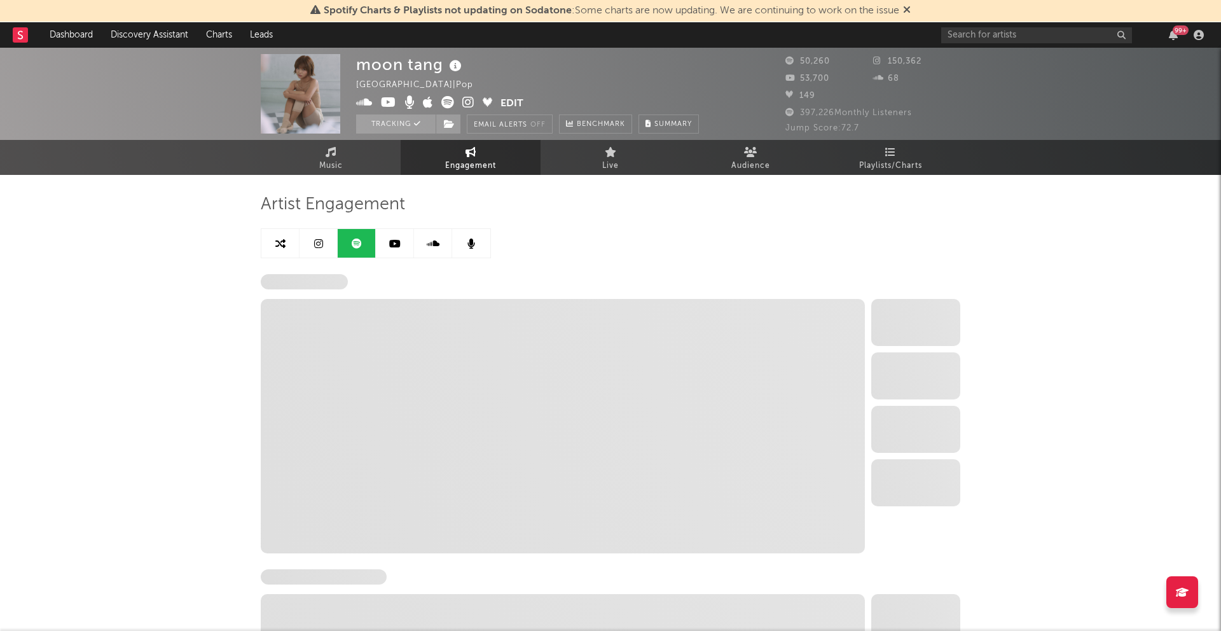
select select "6m"
select select "1w"
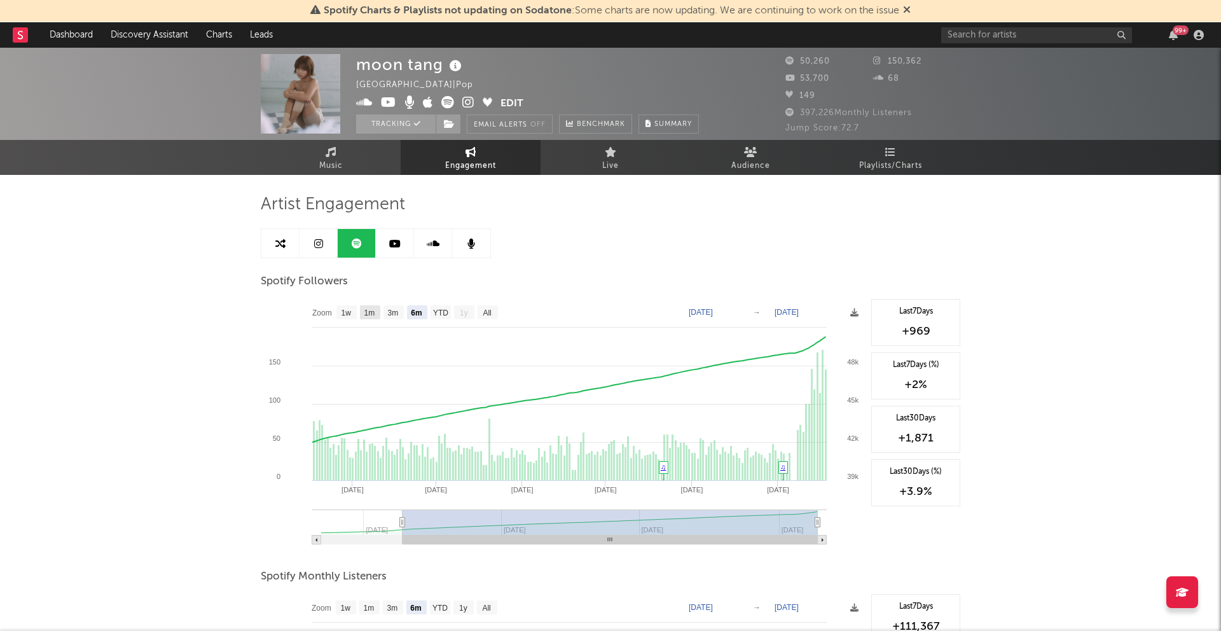
click at [373, 313] on text "1m" at bounding box center [370, 313] width 11 height 9
select select "1m"
type input "2025-08-18"
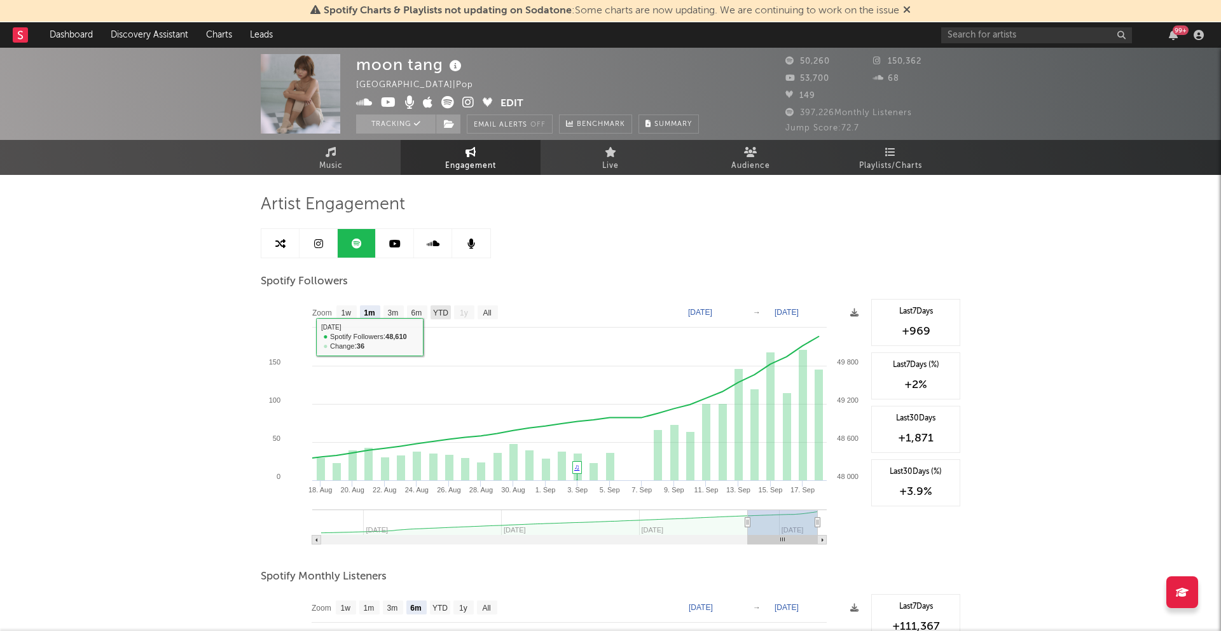
click at [436, 319] on rect at bounding box center [563, 426] width 604 height 254
click at [436, 316] on text "YTD" at bounding box center [440, 313] width 15 height 9
select select "YTD"
type input "2025-02-10"
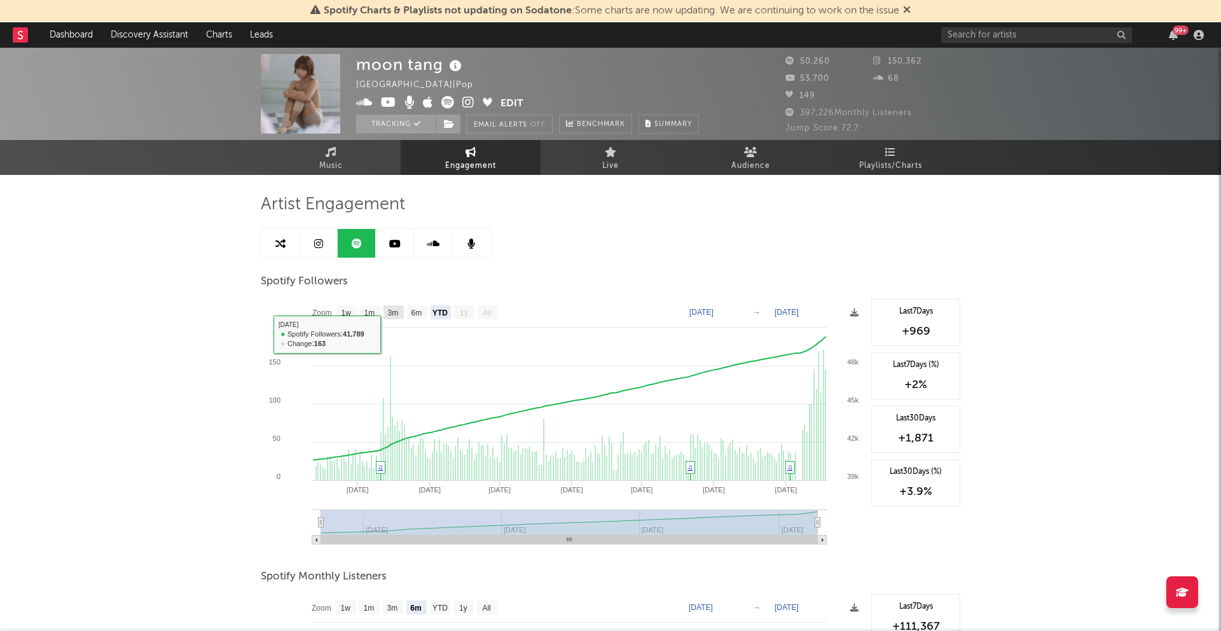
click at [399, 312] on text "3m" at bounding box center [393, 313] width 11 height 9
select select "3m"
type input "[DATE]"
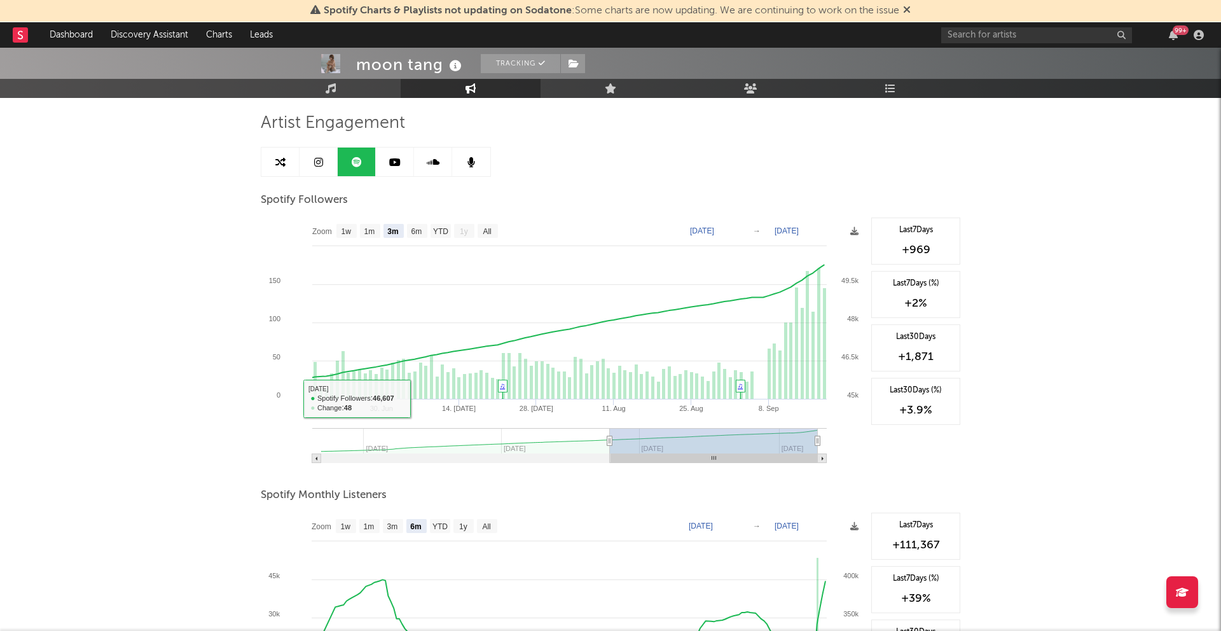
scroll to position [303, 0]
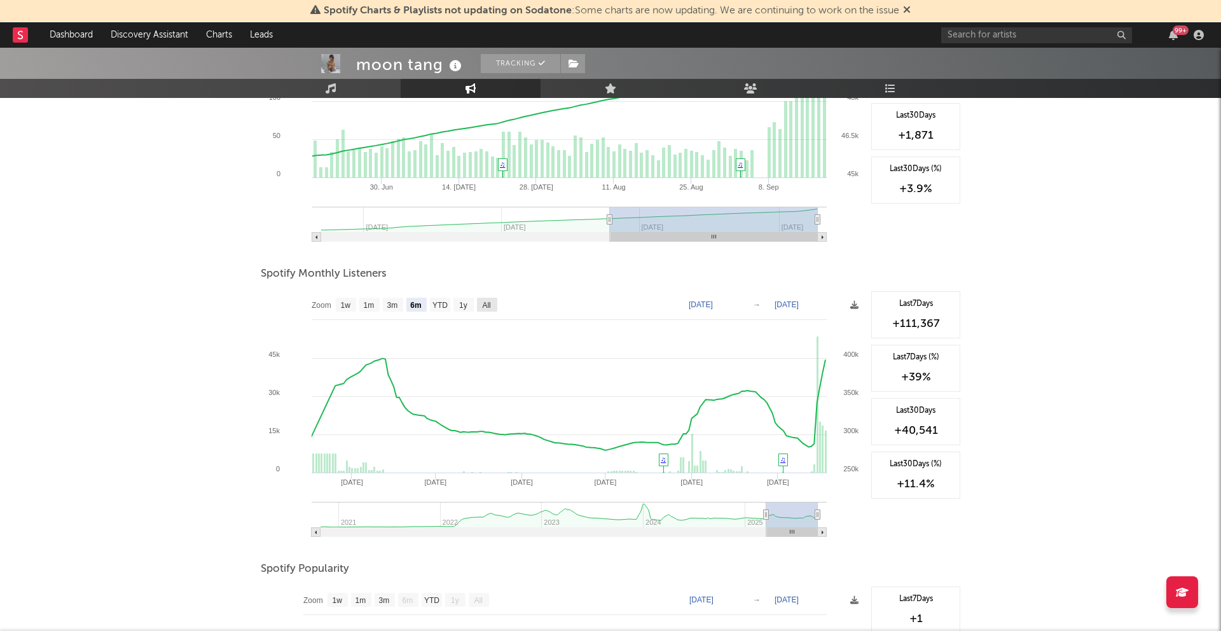
click at [488, 301] on text "All" at bounding box center [486, 305] width 8 height 9
select select "All"
type input "2020-10-01"
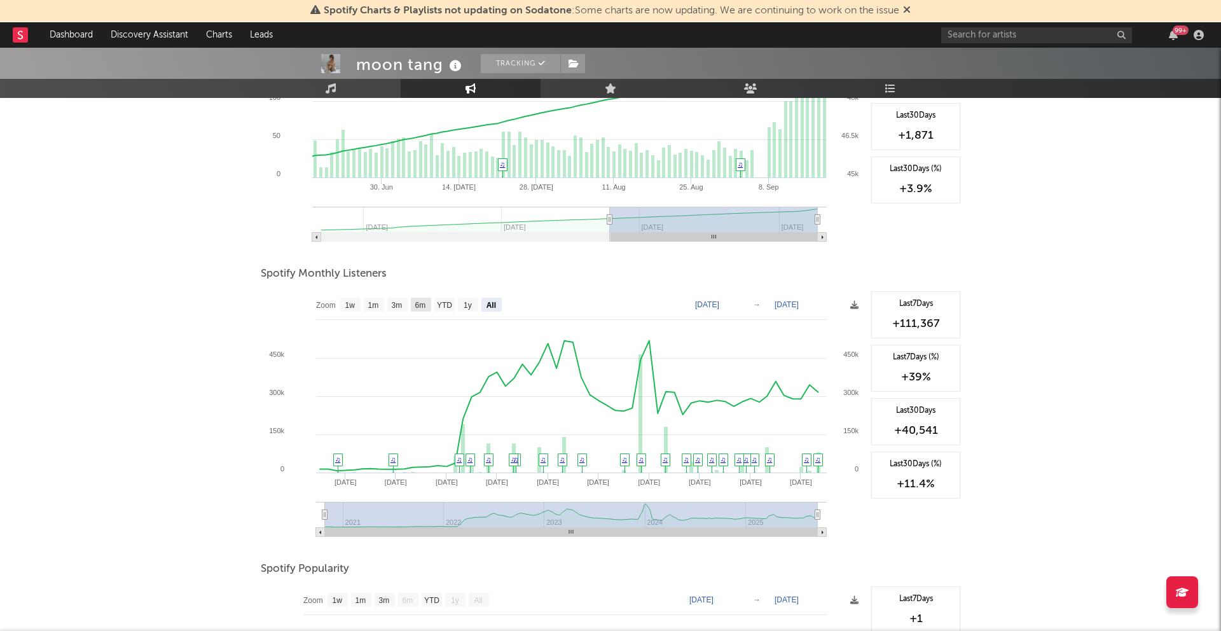
click at [417, 301] on text "6m" at bounding box center [420, 305] width 11 height 9
select select "6m"
type input "[DATE]"
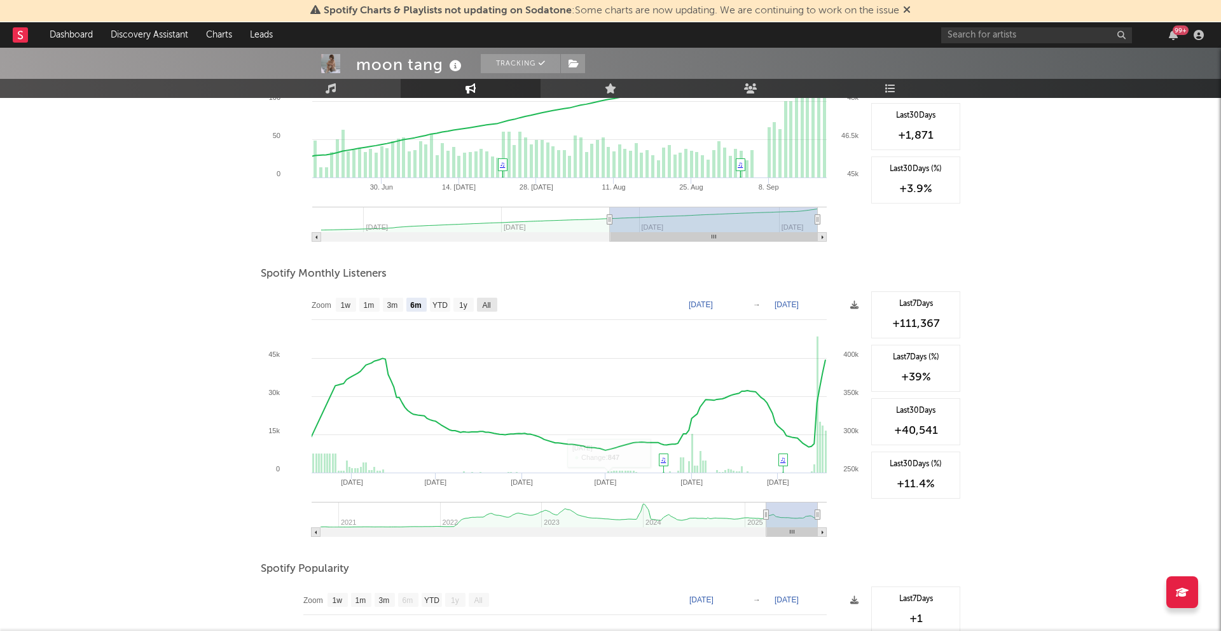
click at [489, 303] on text "All" at bounding box center [486, 305] width 8 height 9
select select "All"
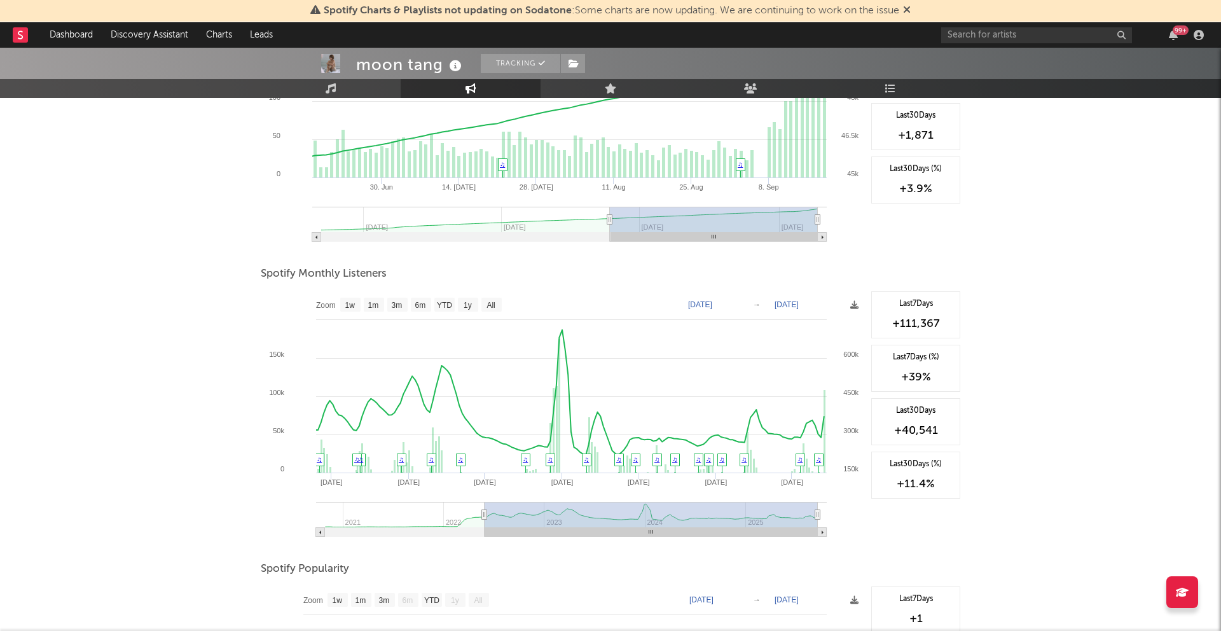
drag, startPoint x: 324, startPoint y: 517, endPoint x: 485, endPoint y: 502, distance: 161.7
click at [485, 501] on icon "Created with Highcharts 10.3.3 Jul '25 Jul '22 Jan '23 Jul '23 Jan '24 Jul '24 …" at bounding box center [563, 418] width 604 height 254
type input "2020-10-26"
type input "2024-02-17"
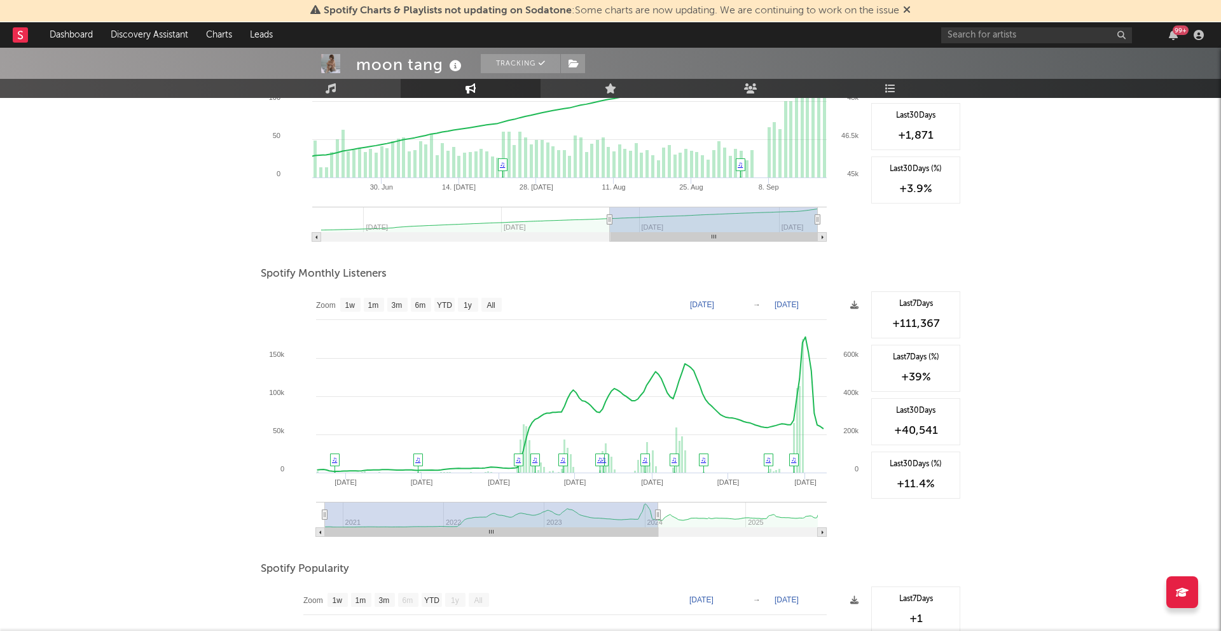
drag, startPoint x: 481, startPoint y: 513, endPoint x: 494, endPoint y: 511, distance: 13.5
click at [495, 511] on g at bounding box center [571, 519] width 511 height 35
type input "2020-11-02"
type input "2024-02-24"
type input "2020-11-30"
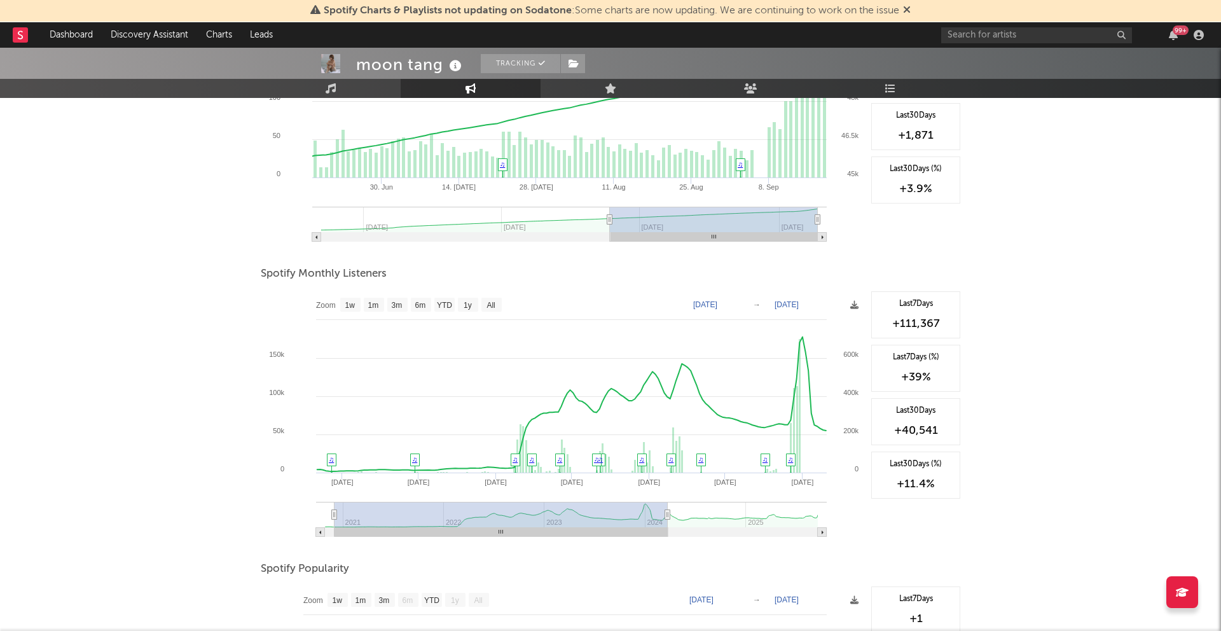
type input "2024-03-22"
type input "2021-02-14"
type input "2024-06-06"
type input "2021-04-17"
type input "2024-08-08"
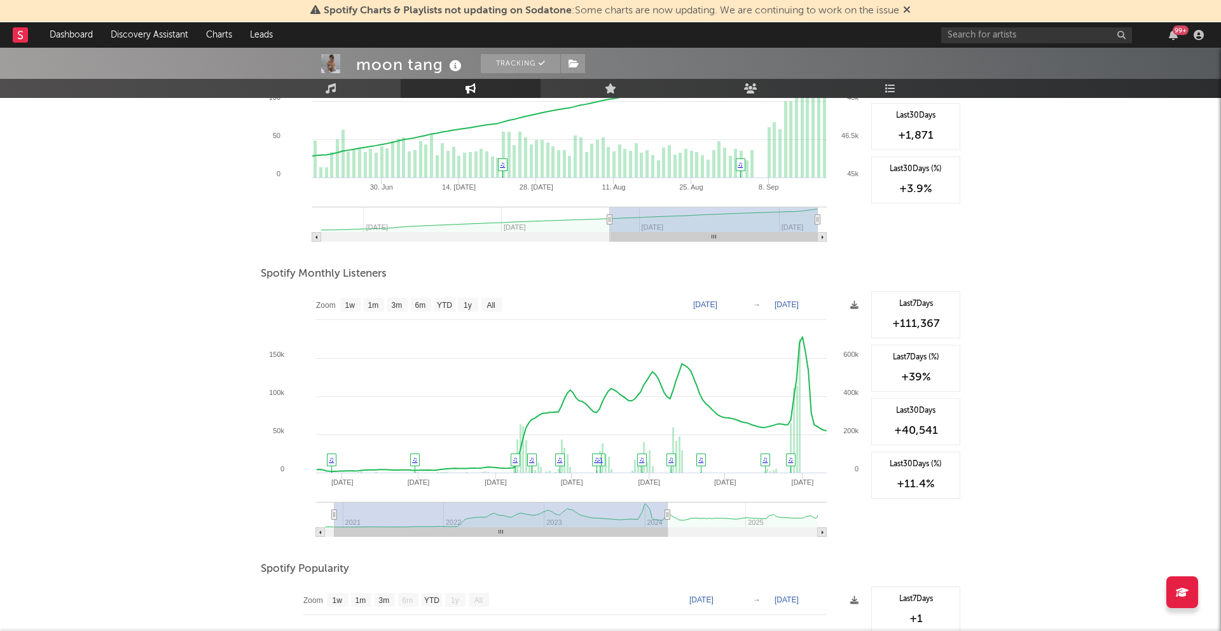
type input "2021-07-16"
type input "2024-11-06"
type input "2021-09-26"
type input "[DATE]"
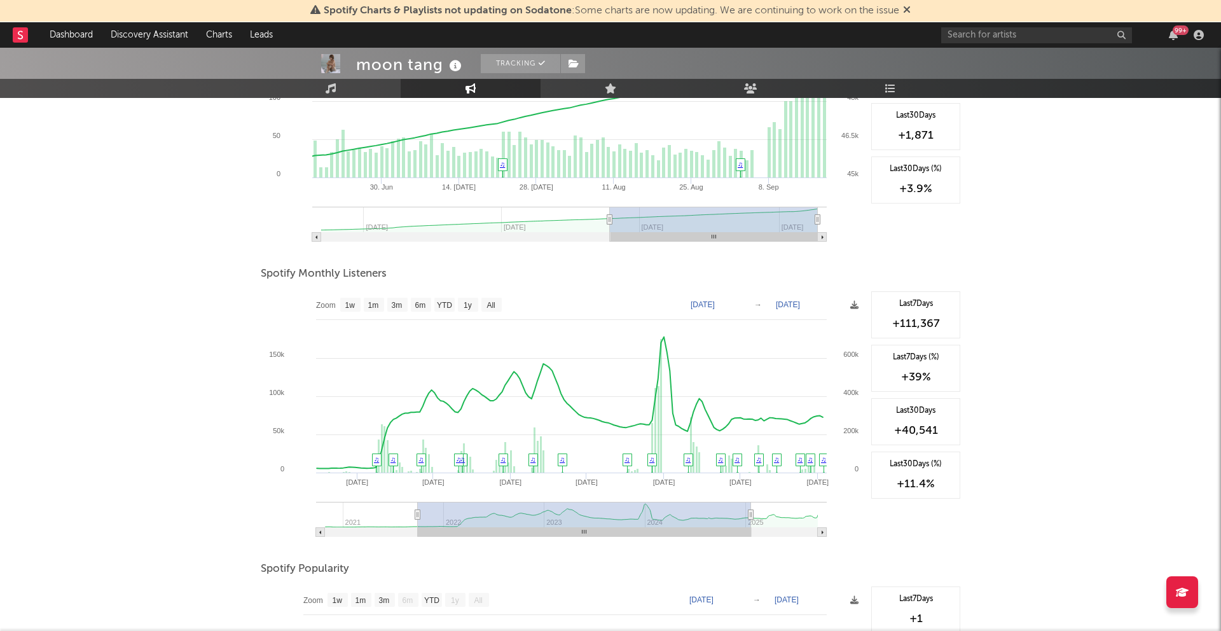
type input "2021-09-28"
type input "2025-01-18"
type input "2021-10-21"
type input "2025-02-10"
type input "2022-03-13"
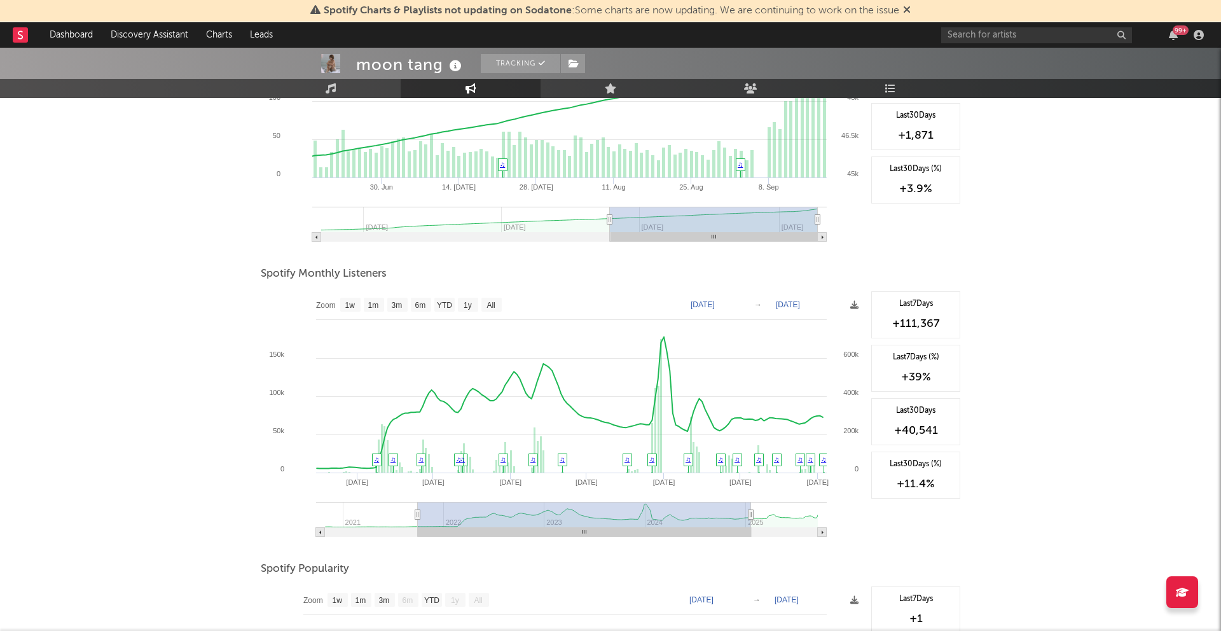
type input "[DATE]"
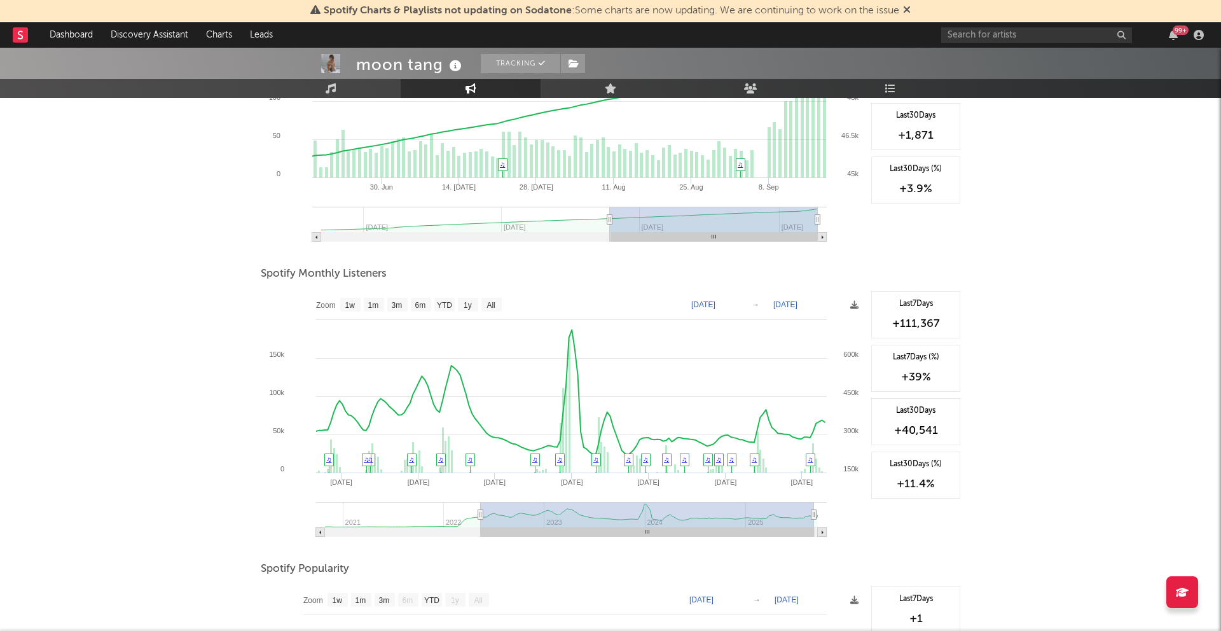
type input "2022-05-17"
type input "2025-09-06"
type input "2022-05-28"
type input "[DATE]"
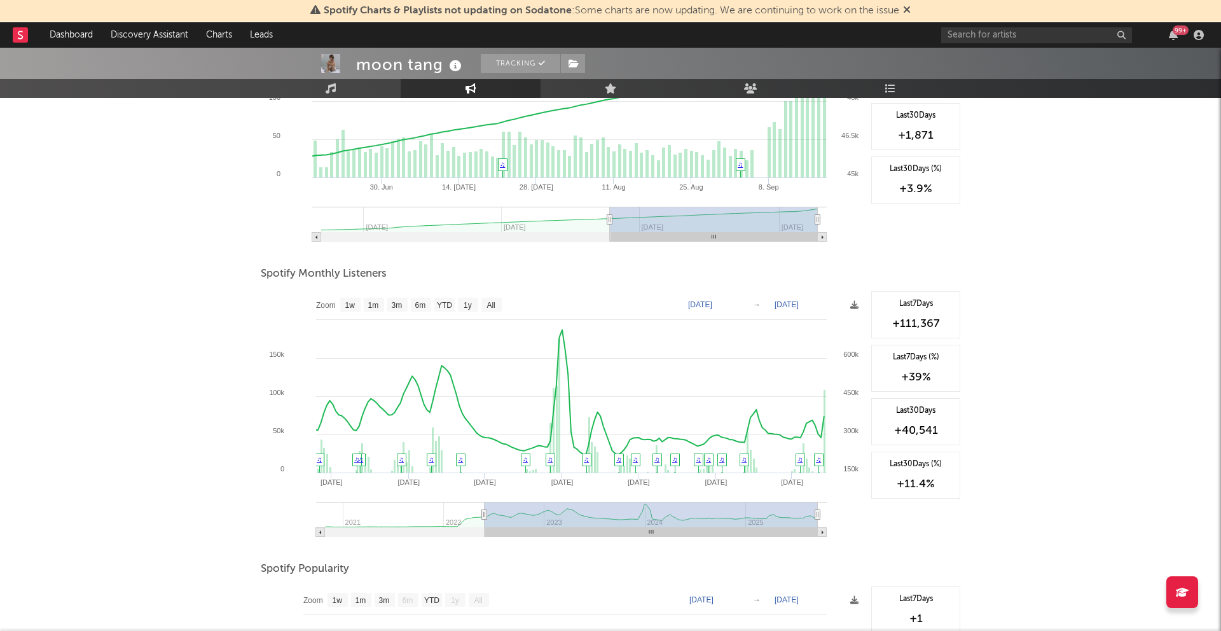
drag, startPoint x: 487, startPoint y: 515, endPoint x: 680, endPoint y: 496, distance: 193.7
click at [680, 496] on icon "Created with Highcharts 10.3.3 Jul '22 Jan '23 Jul '23 Jan '24 Jul '24 Jan '25 …" at bounding box center [563, 418] width 604 height 254
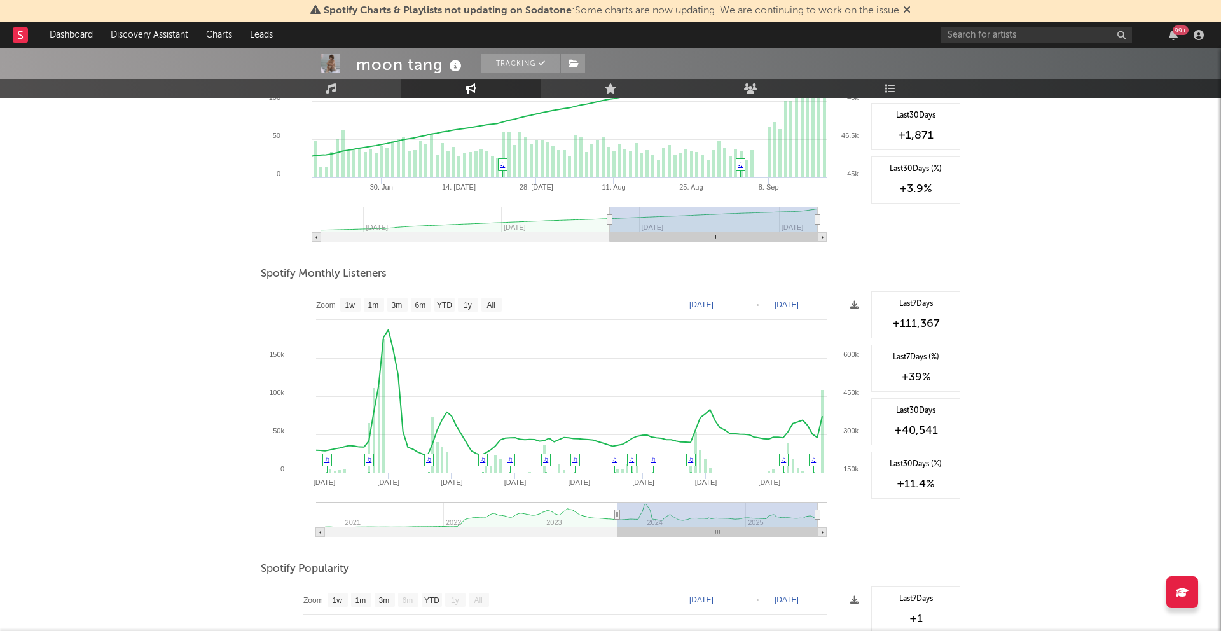
type input "[DATE]"
drag, startPoint x: 484, startPoint y: 516, endPoint x: 616, endPoint y: 503, distance: 133.0
click at [616, 503] on g at bounding box center [571, 519] width 511 height 35
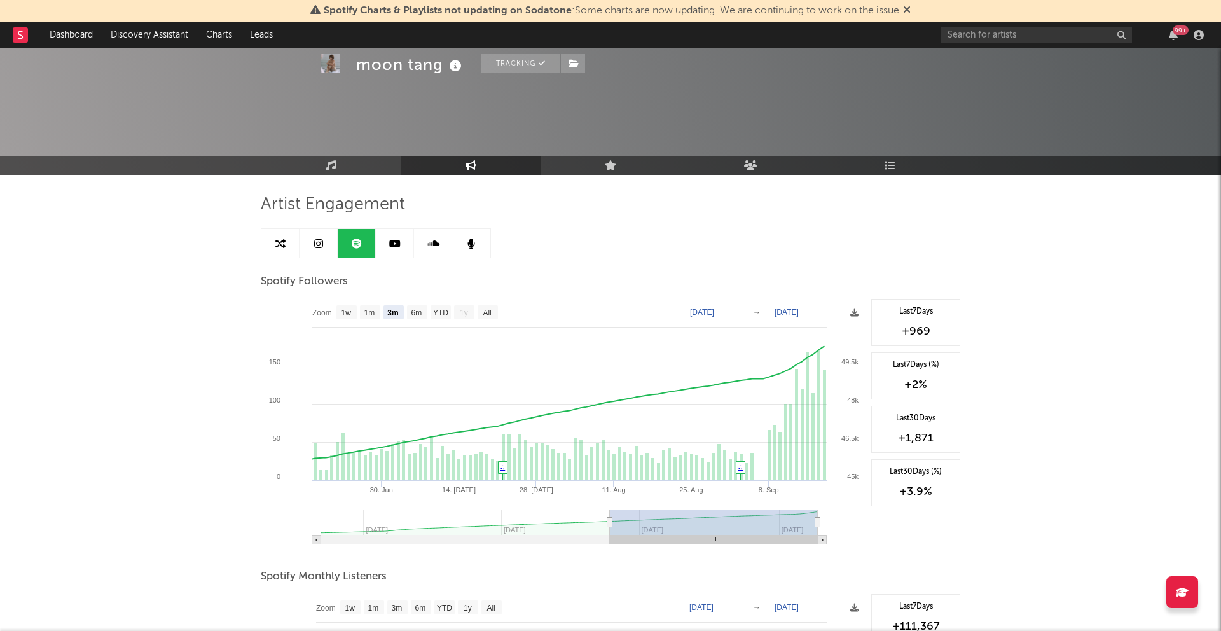
select select "3m"
select select "All"
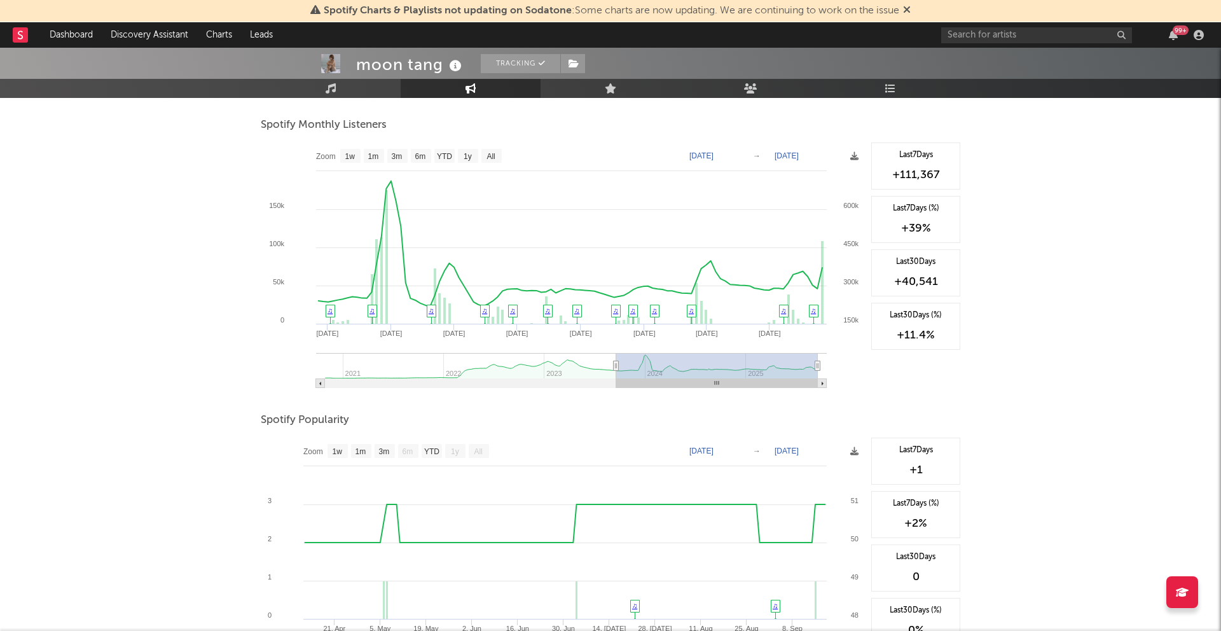
scroll to position [602, 0]
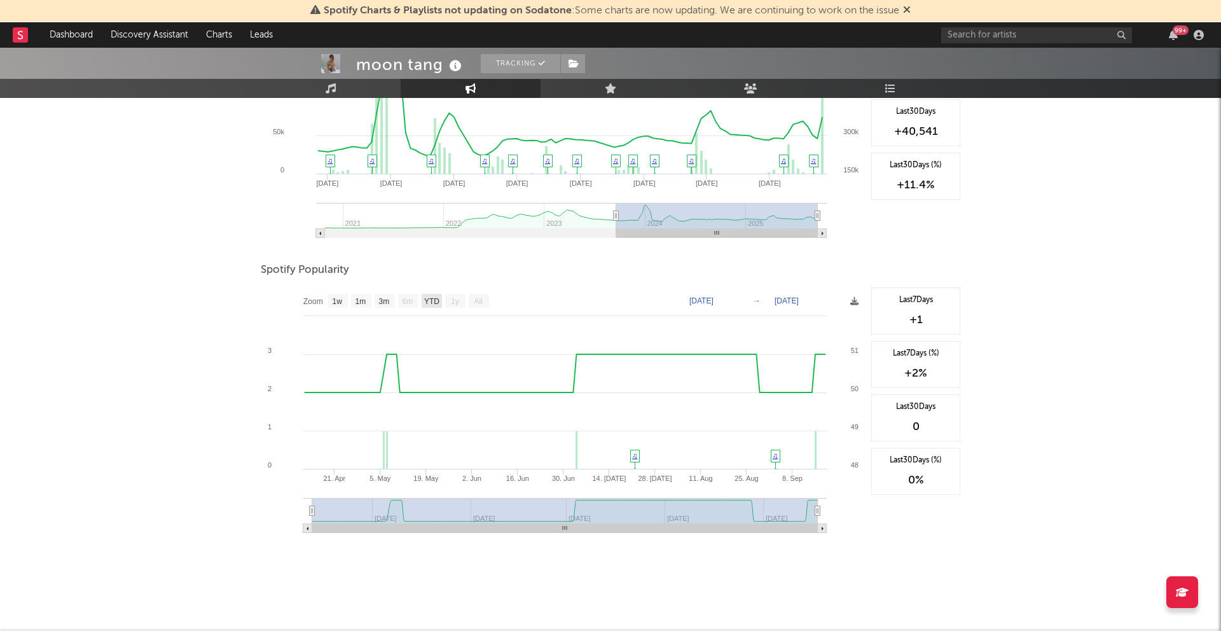
click at [428, 305] on rect at bounding box center [432, 301] width 20 height 14
click at [435, 302] on text "YTD" at bounding box center [431, 301] width 15 height 9
click at [342, 302] on text "1w" at bounding box center [338, 301] width 10 height 9
select select "1w"
type input "[DATE]"
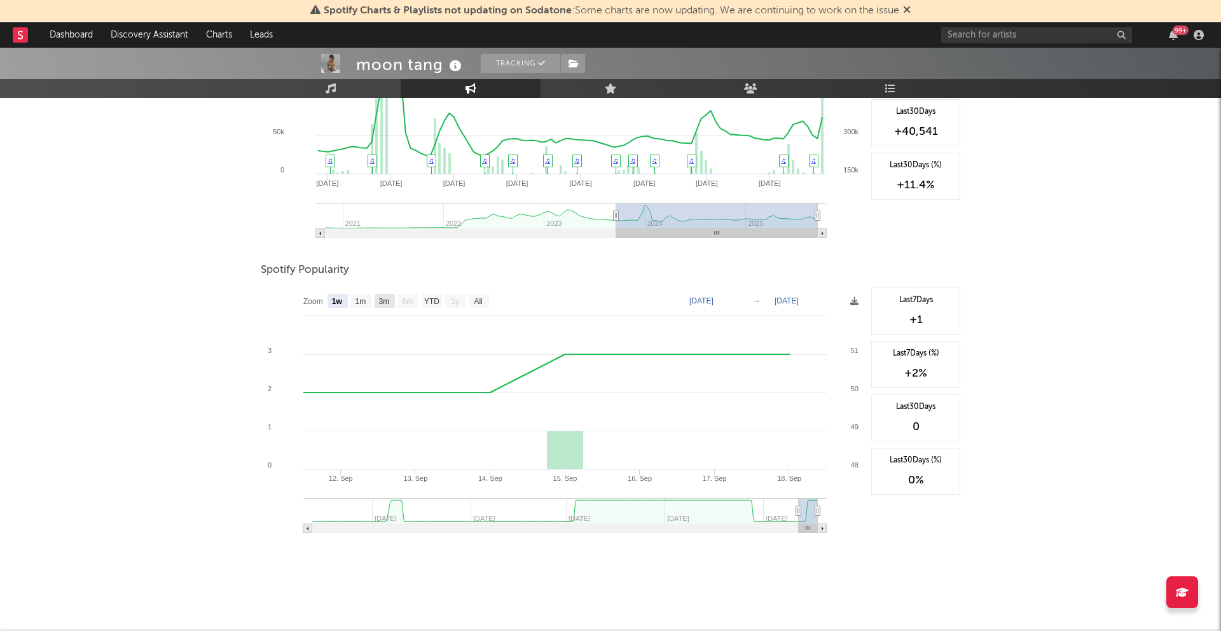
click at [387, 301] on text "3m" at bounding box center [384, 301] width 11 height 9
select select "3m"
type input "[DATE]"
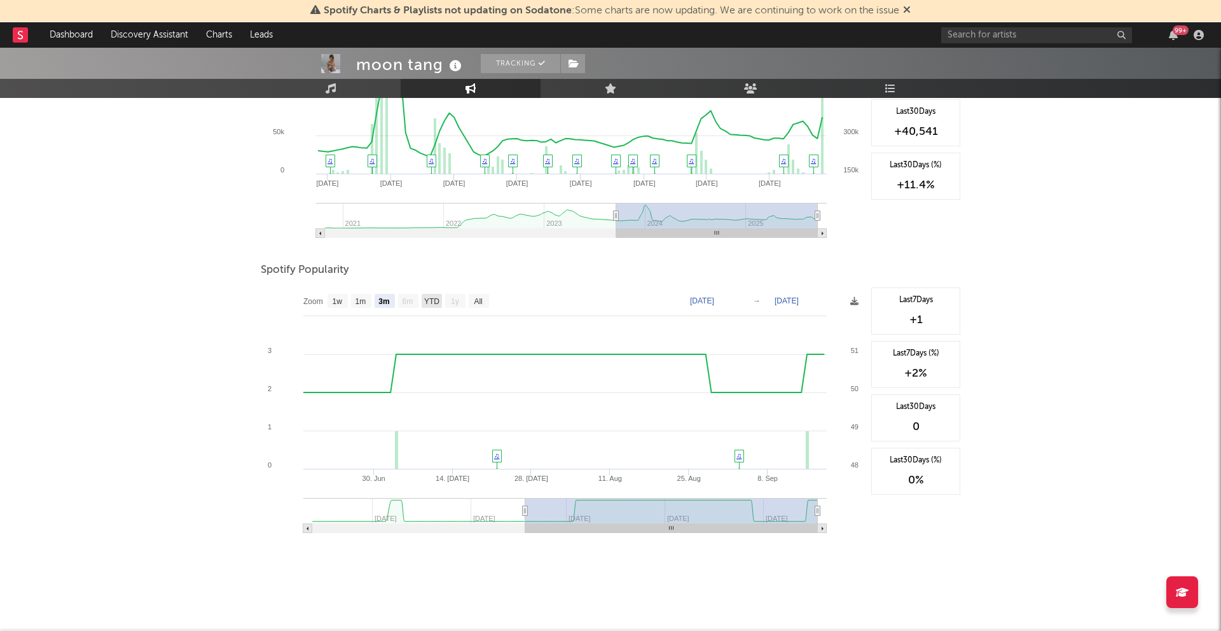
click at [431, 297] on text "YTD" at bounding box center [431, 301] width 15 height 9
select select "YTD"
type input "[DATE]"
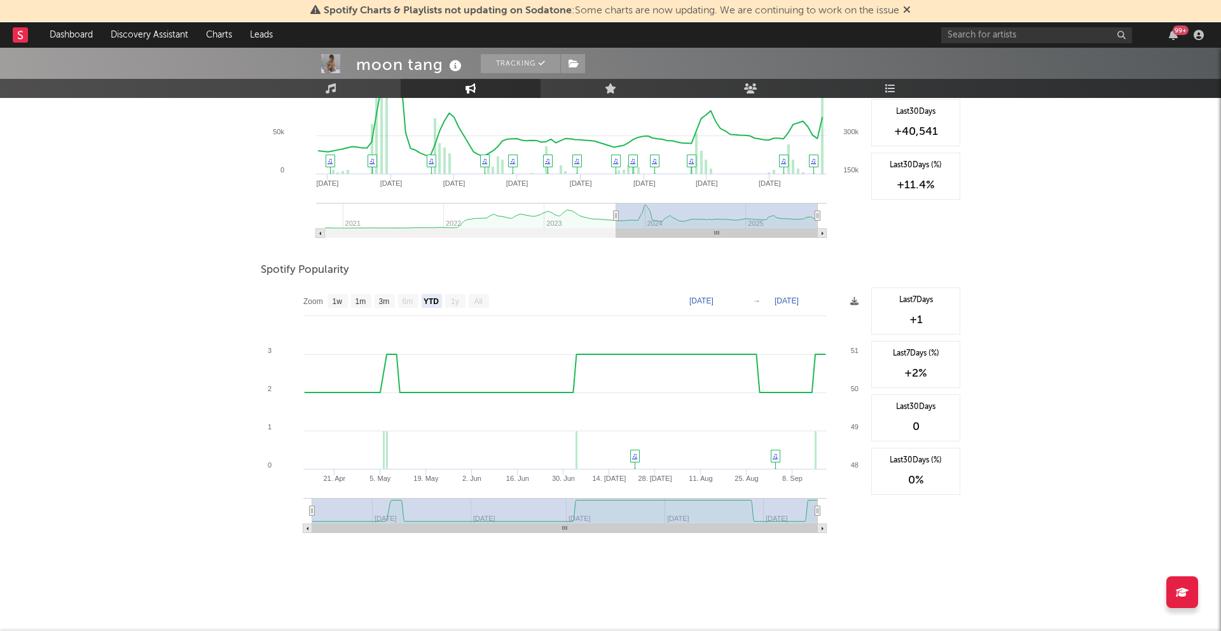
click at [289, 274] on span "Spotify Popularity" at bounding box center [305, 270] width 88 height 15
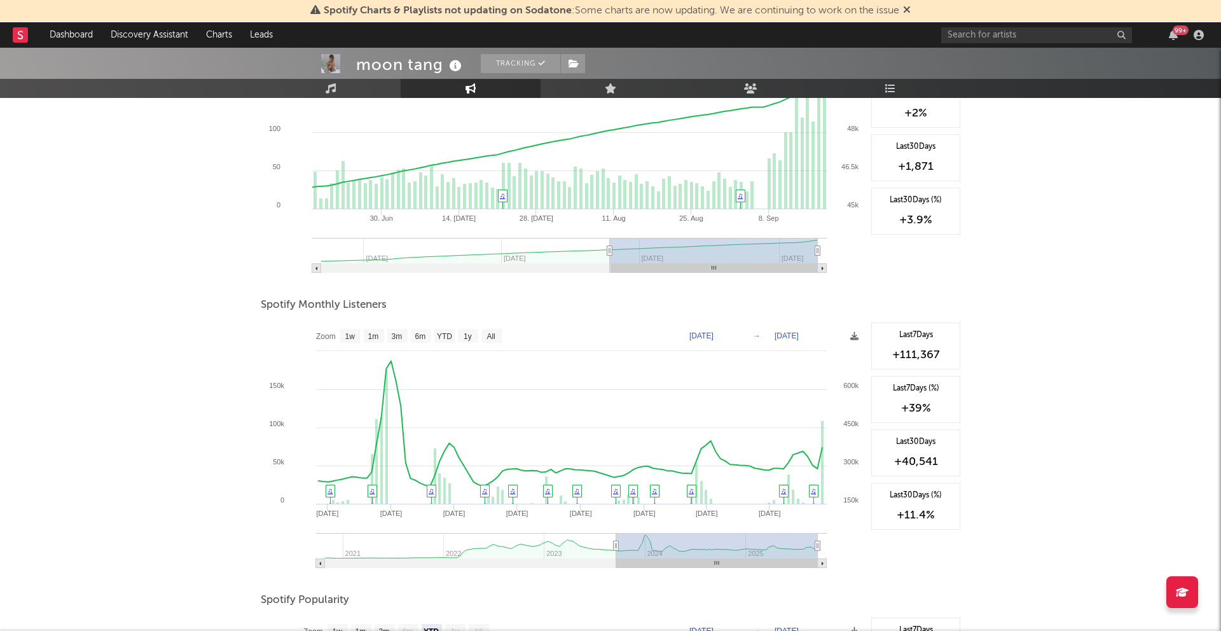
scroll to position [0, 0]
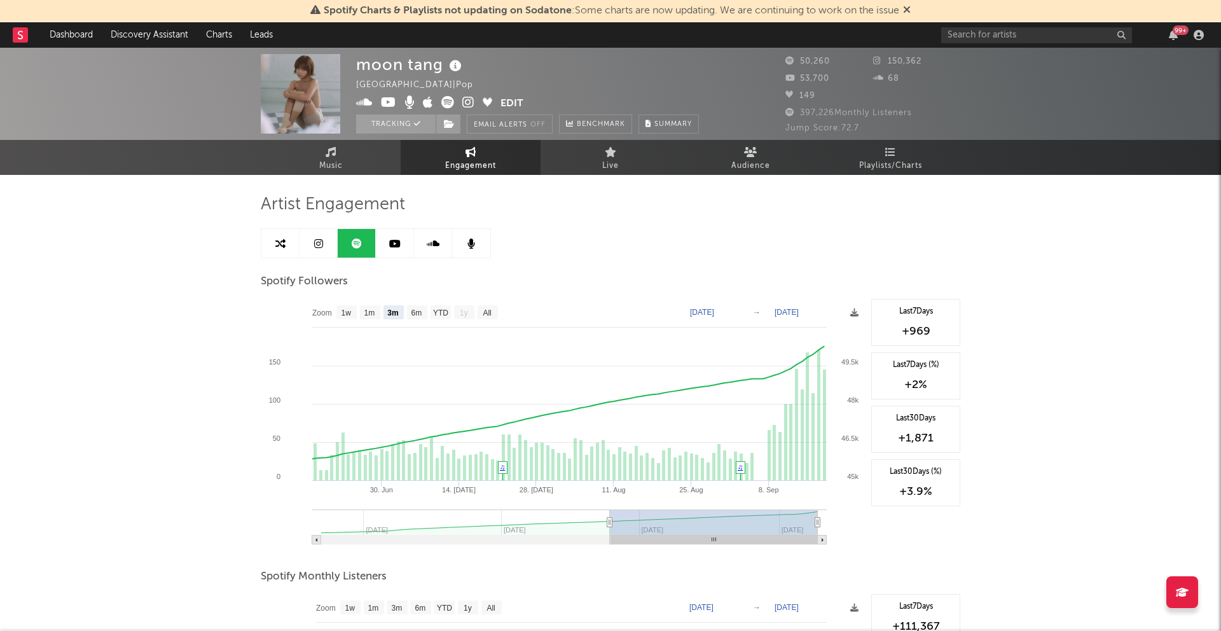
click at [393, 249] on link at bounding box center [395, 243] width 38 height 29
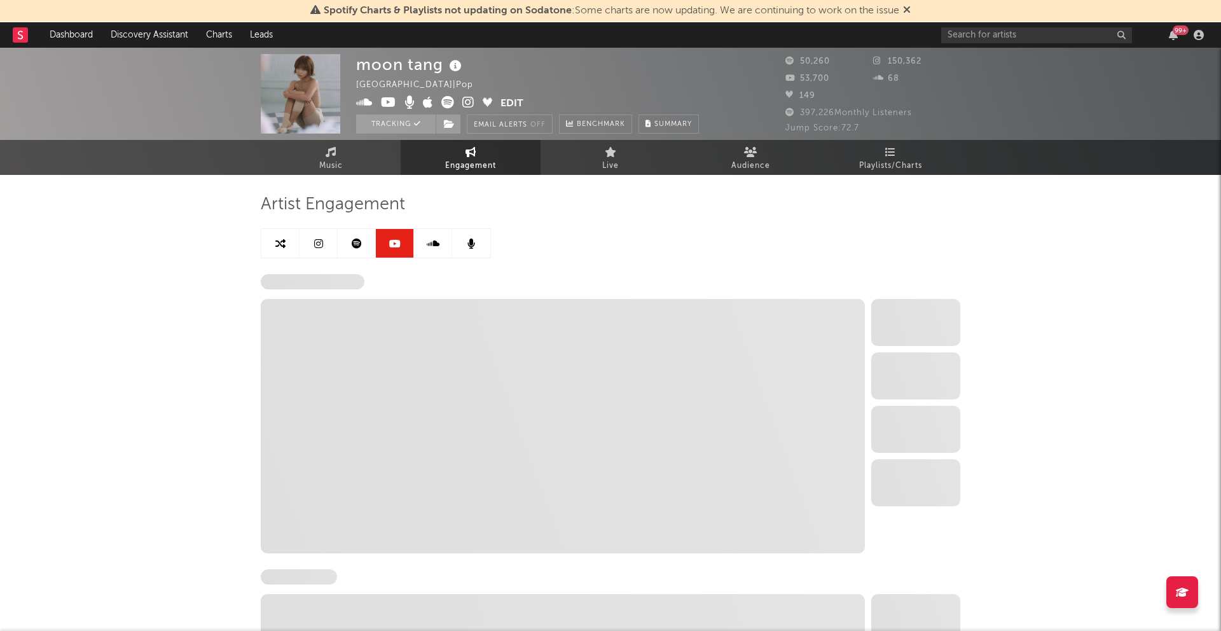
select select "6m"
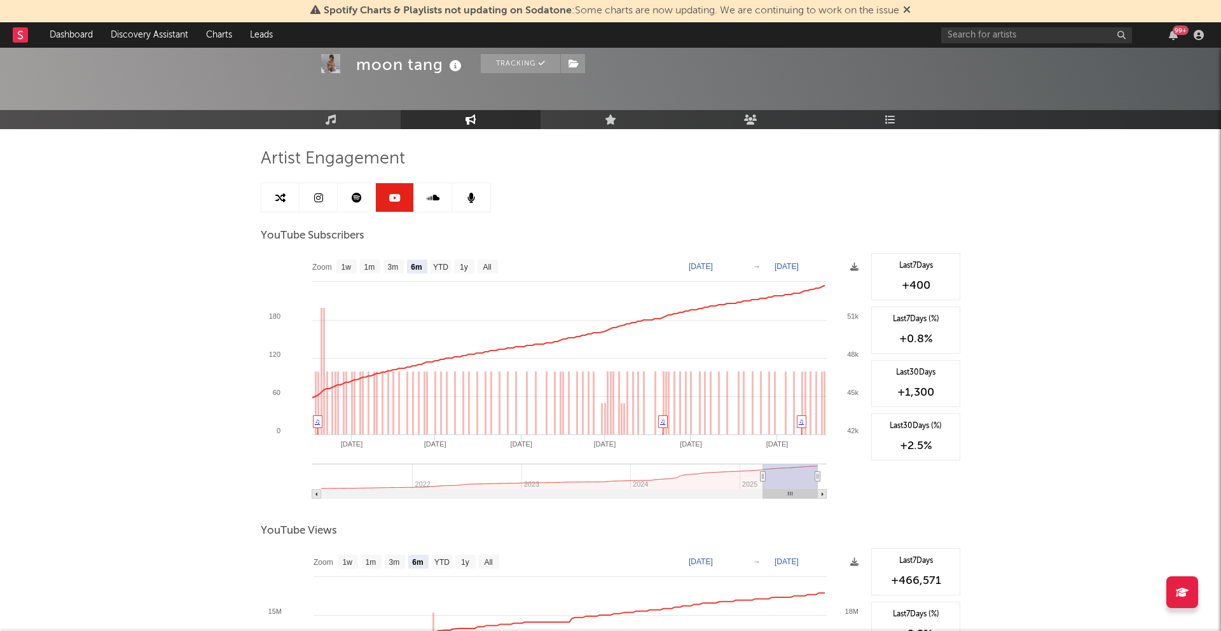
scroll to position [55, 0]
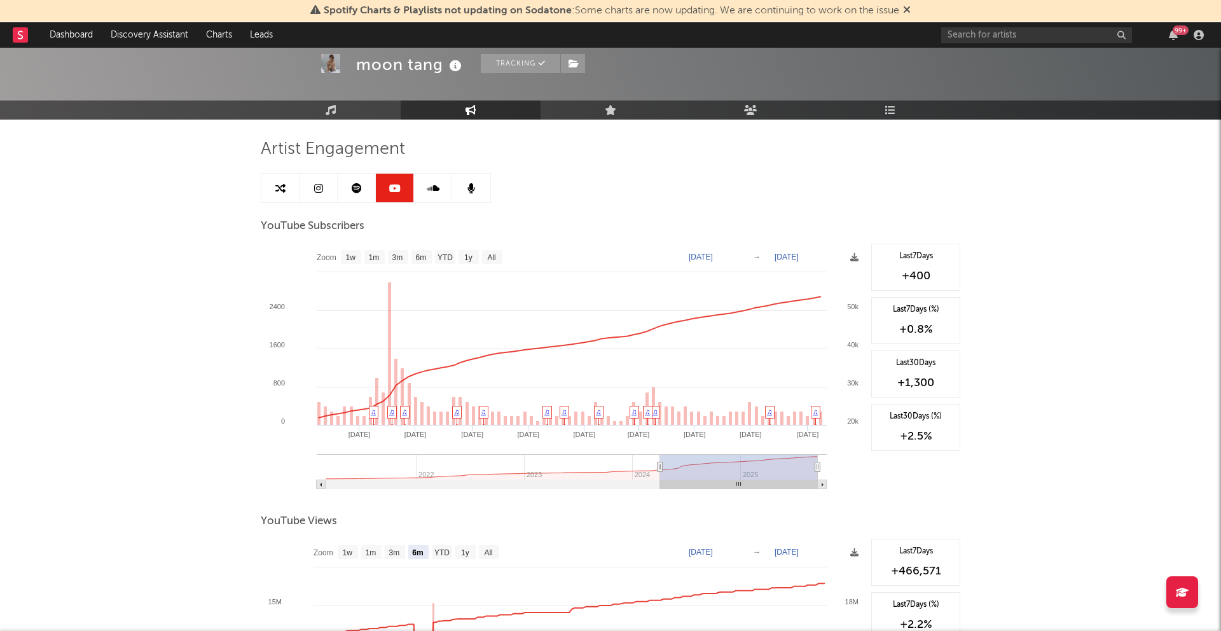
type input "[DATE]"
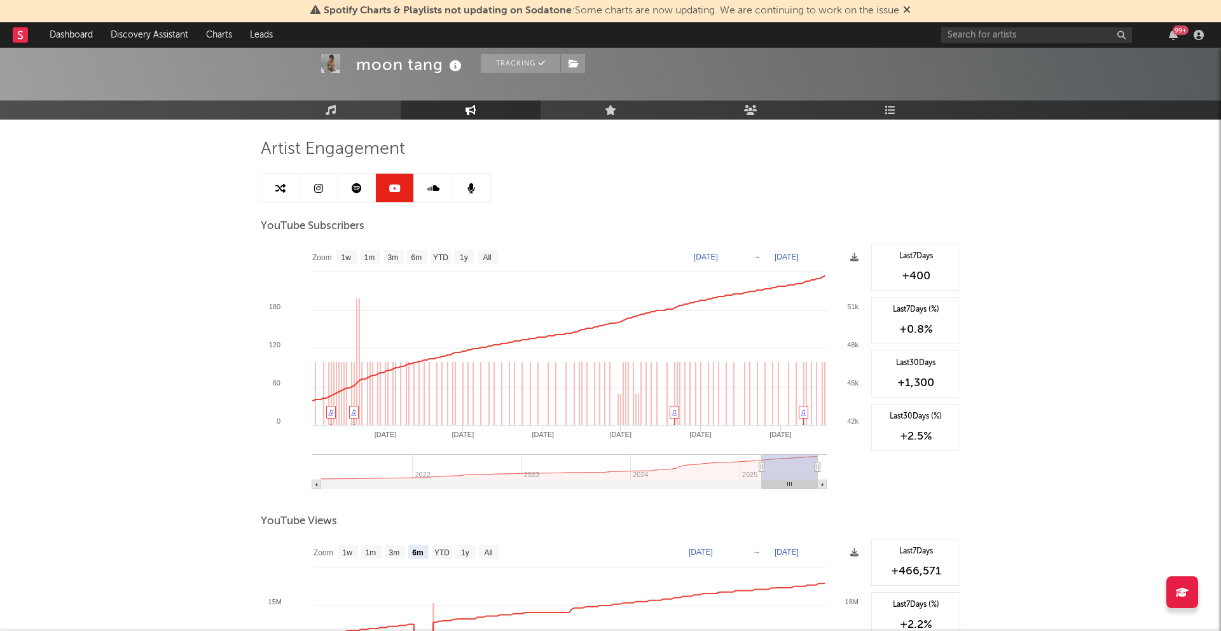
select select "6m"
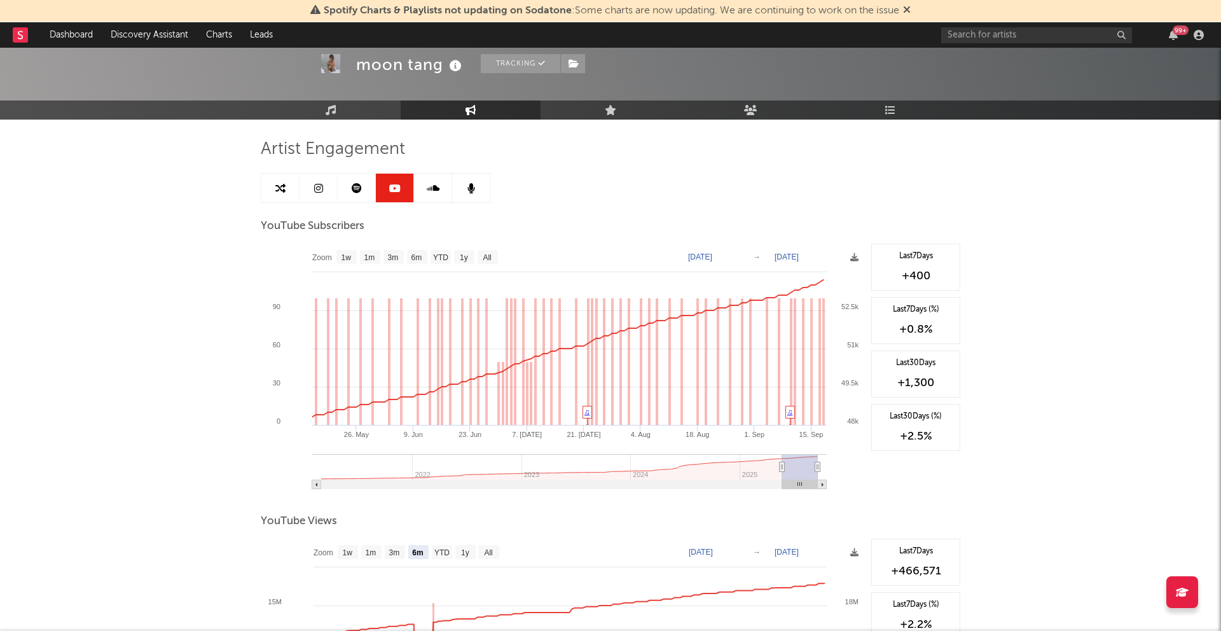
type input "[DATE]"
select select "3m"
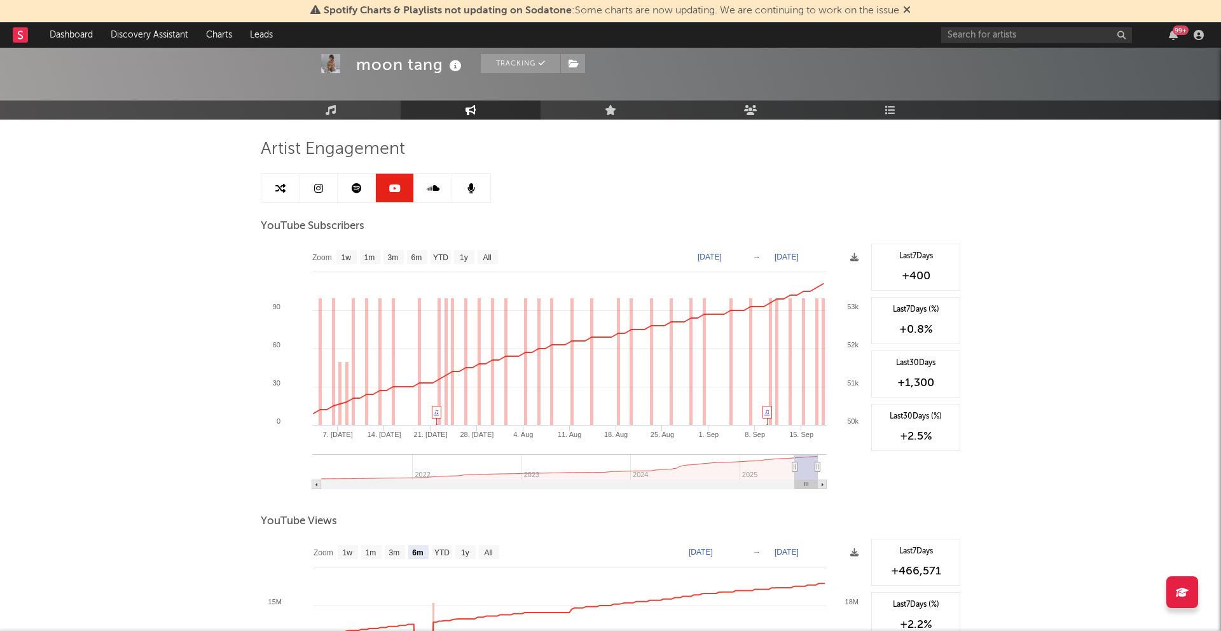
type input "[DATE]"
select select "3m"
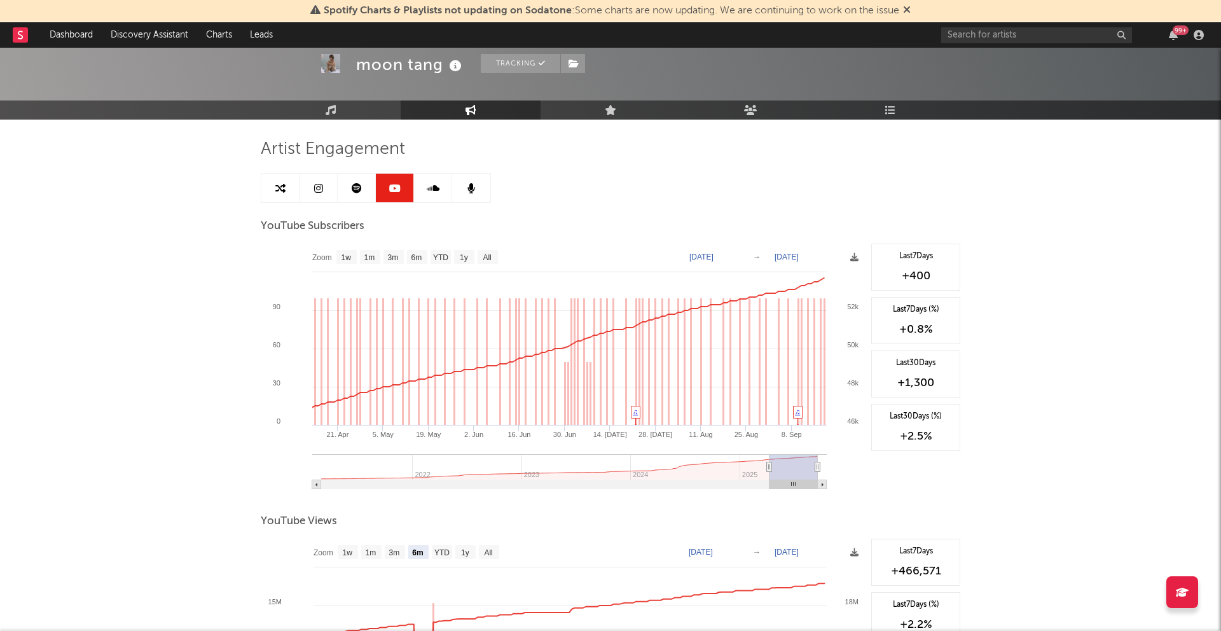
type input "[DATE]"
select select "6m"
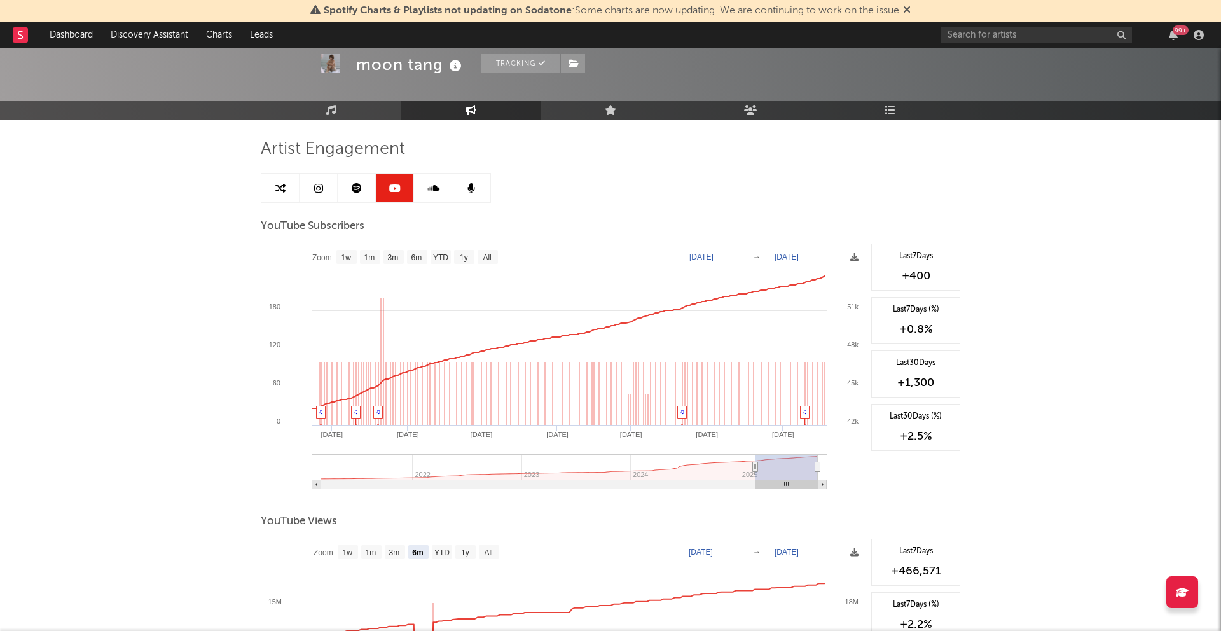
type input "[DATE]"
drag, startPoint x: 762, startPoint y: 468, endPoint x: 756, endPoint y: 479, distance: 13.1
click at [756, 479] on g at bounding box center [569, 471] width 515 height 35
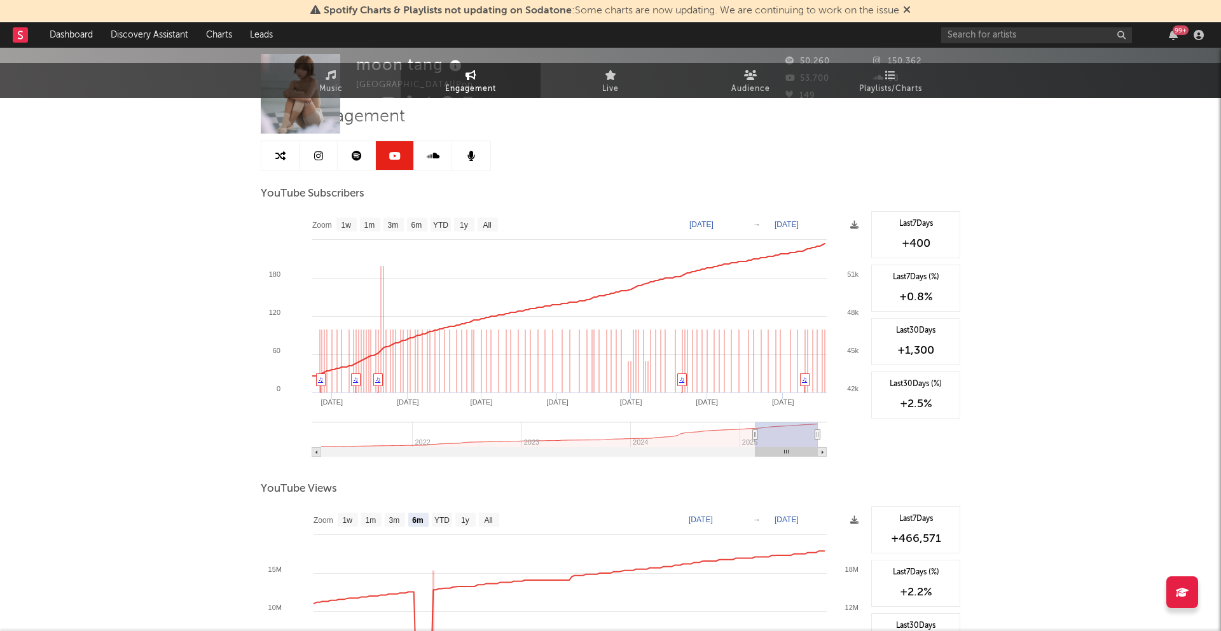
scroll to position [0, 0]
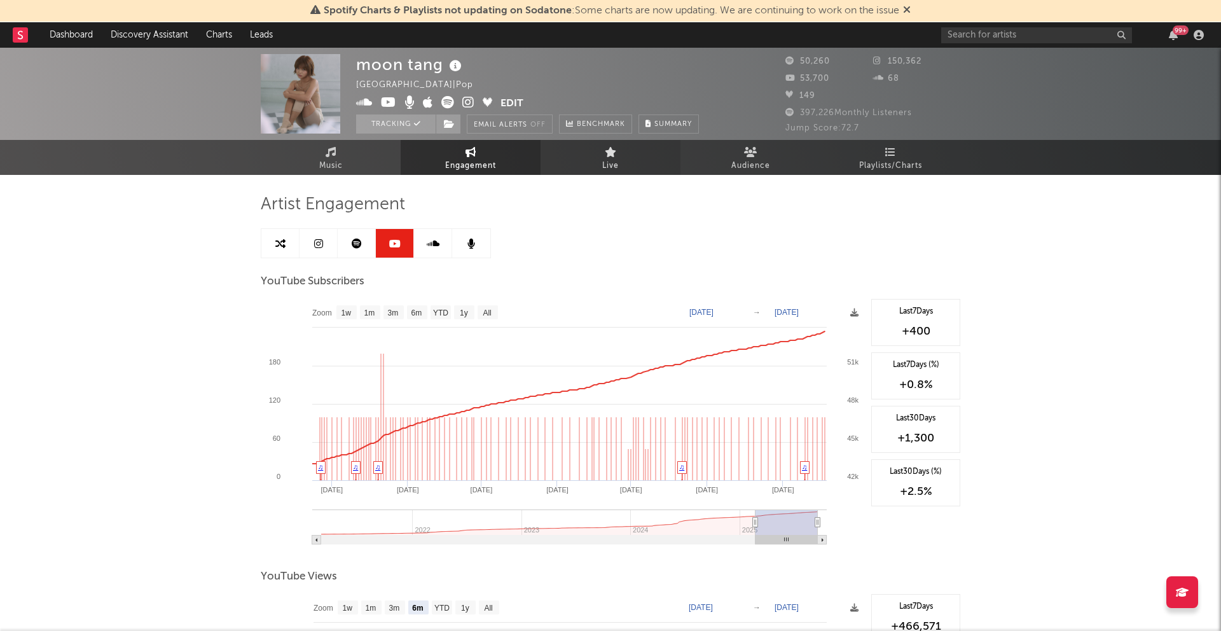
click at [591, 164] on link "Live" at bounding box center [611, 157] width 140 height 35
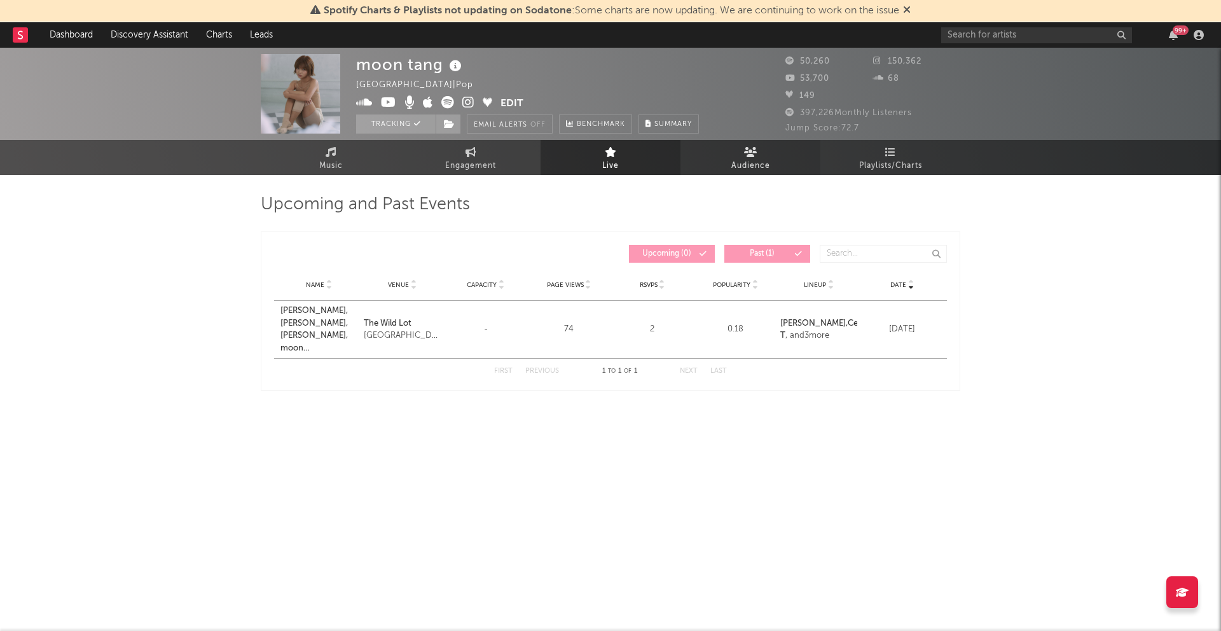
click at [769, 160] on span "Audience" at bounding box center [751, 165] width 39 height 15
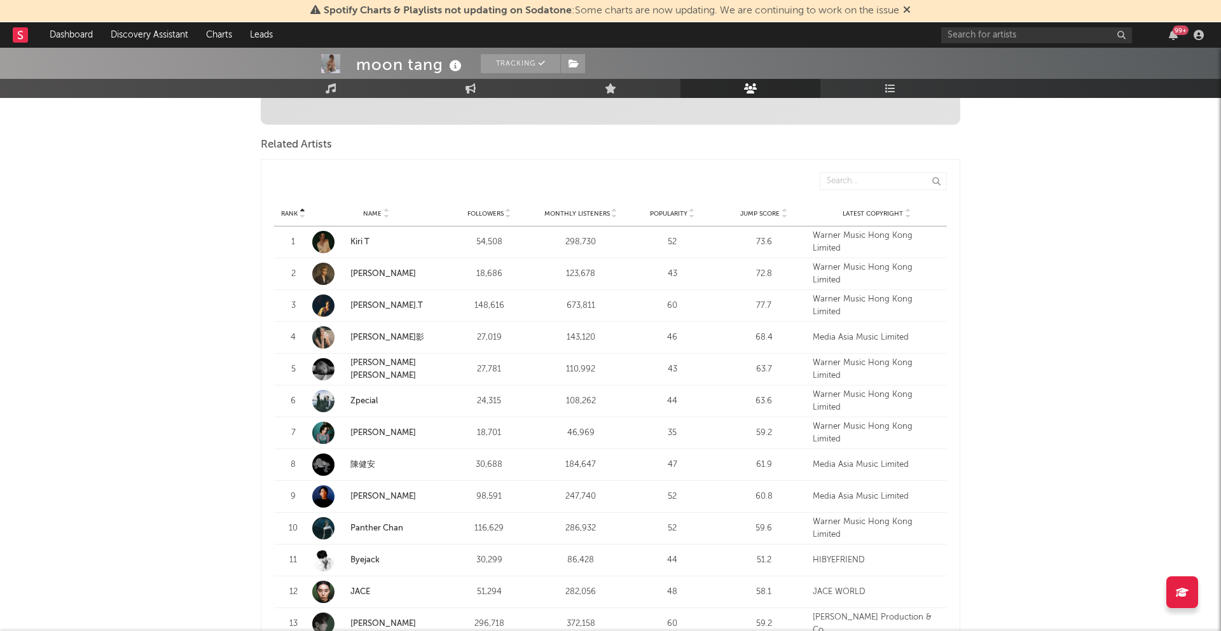
scroll to position [406, 0]
click at [585, 212] on span "Monthly Listeners" at bounding box center [578, 216] width 66 height 8
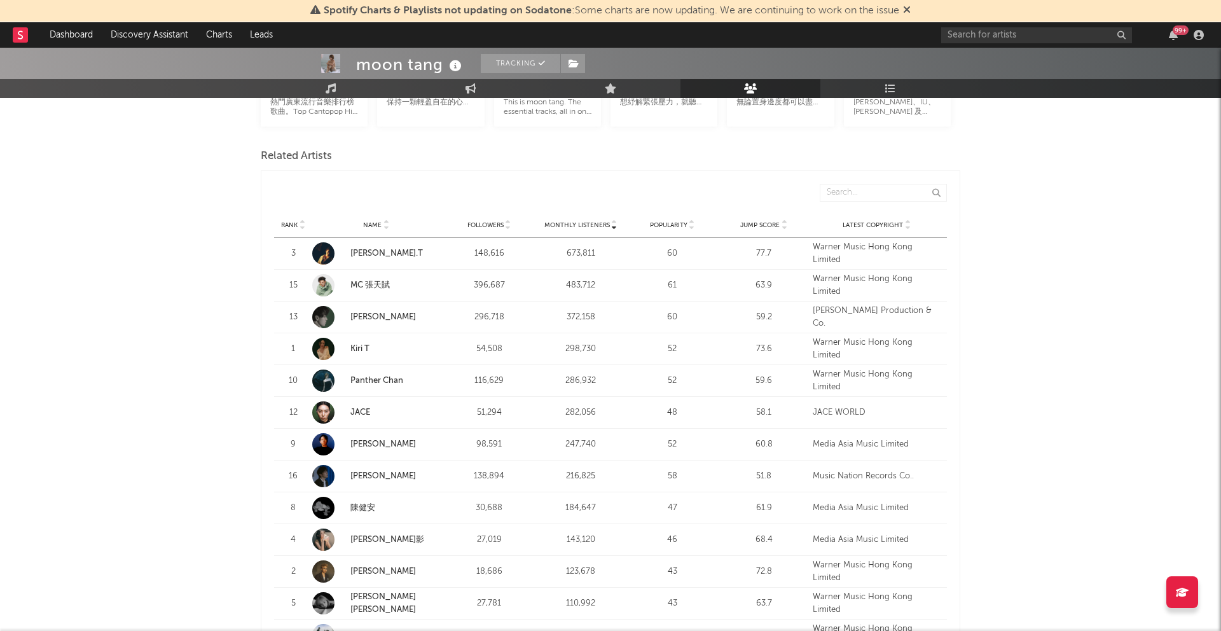
click at [482, 222] on span "Followers" at bounding box center [486, 225] width 36 height 8
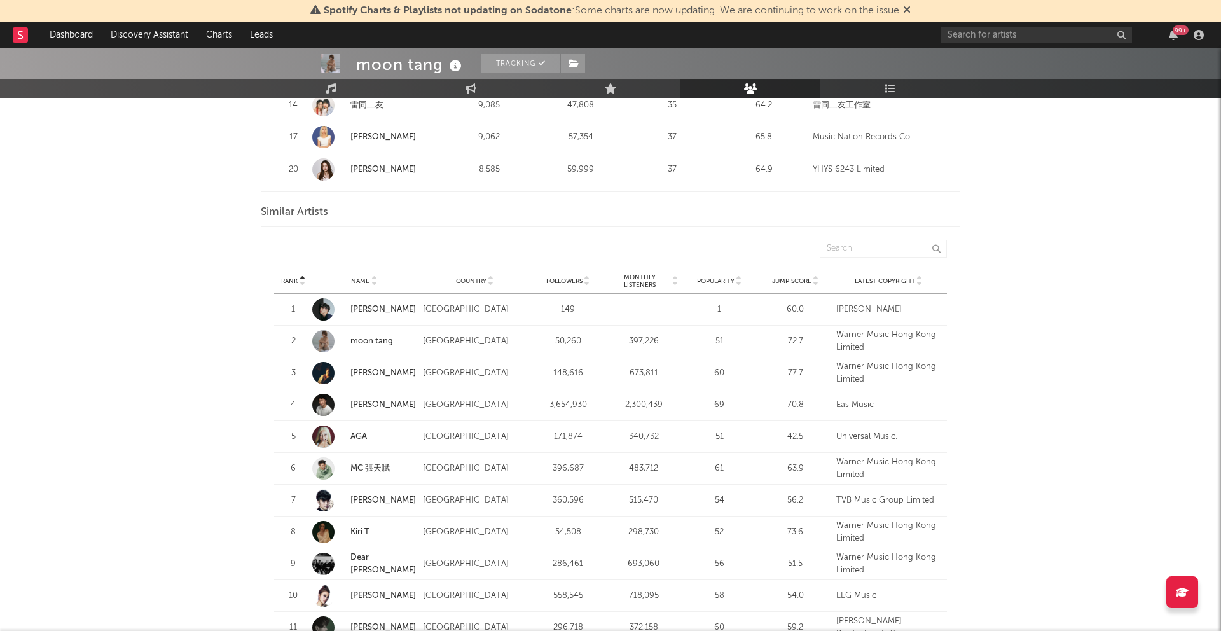
scroll to position [1094, 0]
click at [651, 284] on span "Monthly Listeners" at bounding box center [640, 282] width 62 height 15
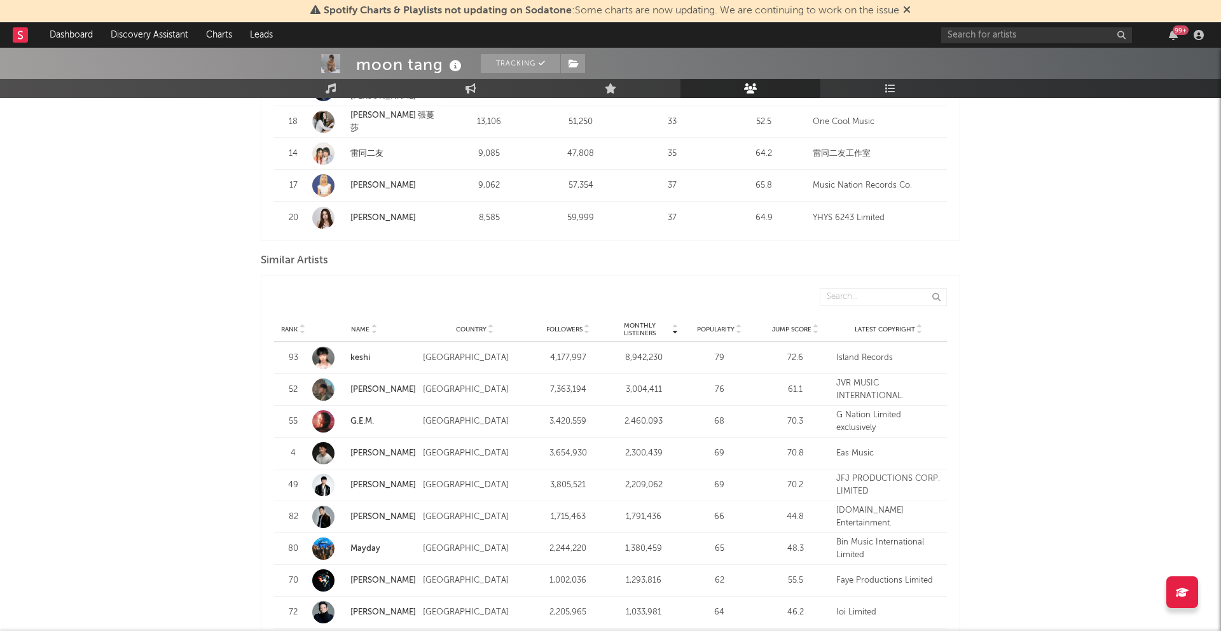
scroll to position [1104, 0]
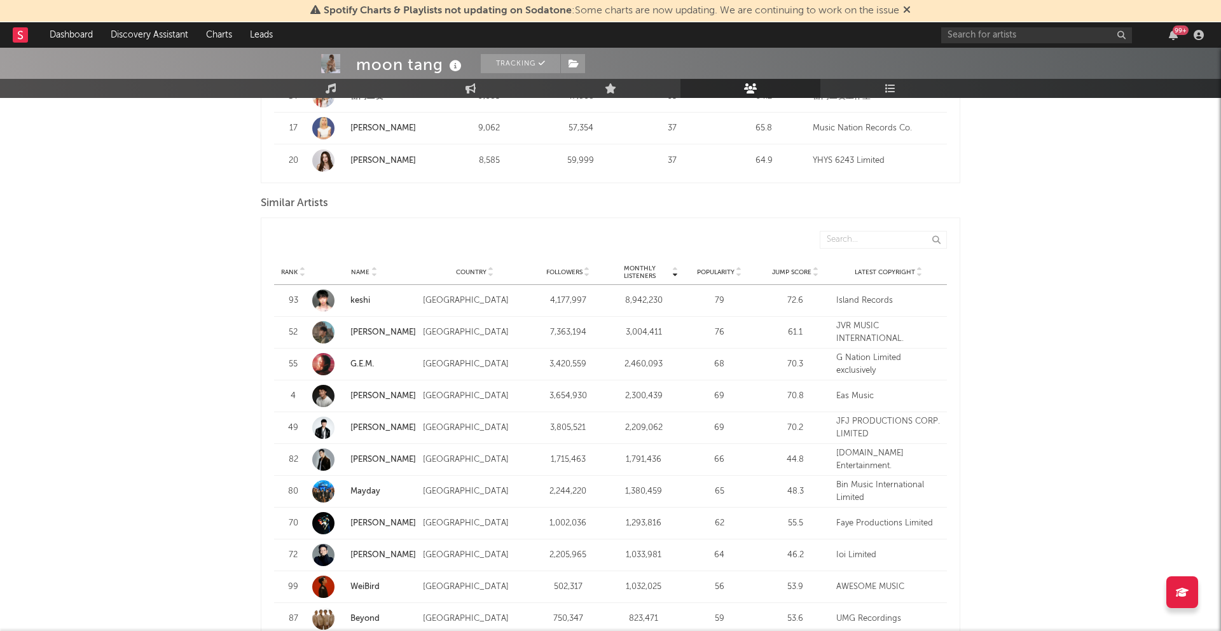
click at [289, 273] on span "Rank" at bounding box center [289, 272] width 17 height 8
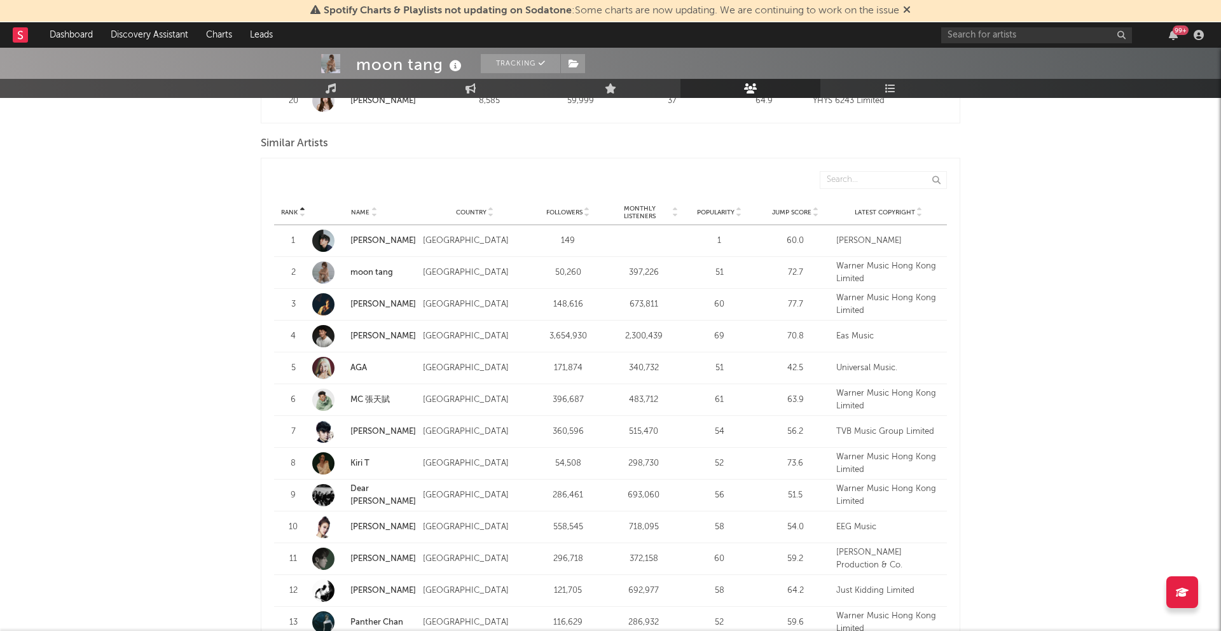
scroll to position [1164, 0]
click at [711, 211] on span "Popularity" at bounding box center [716, 212] width 38 height 8
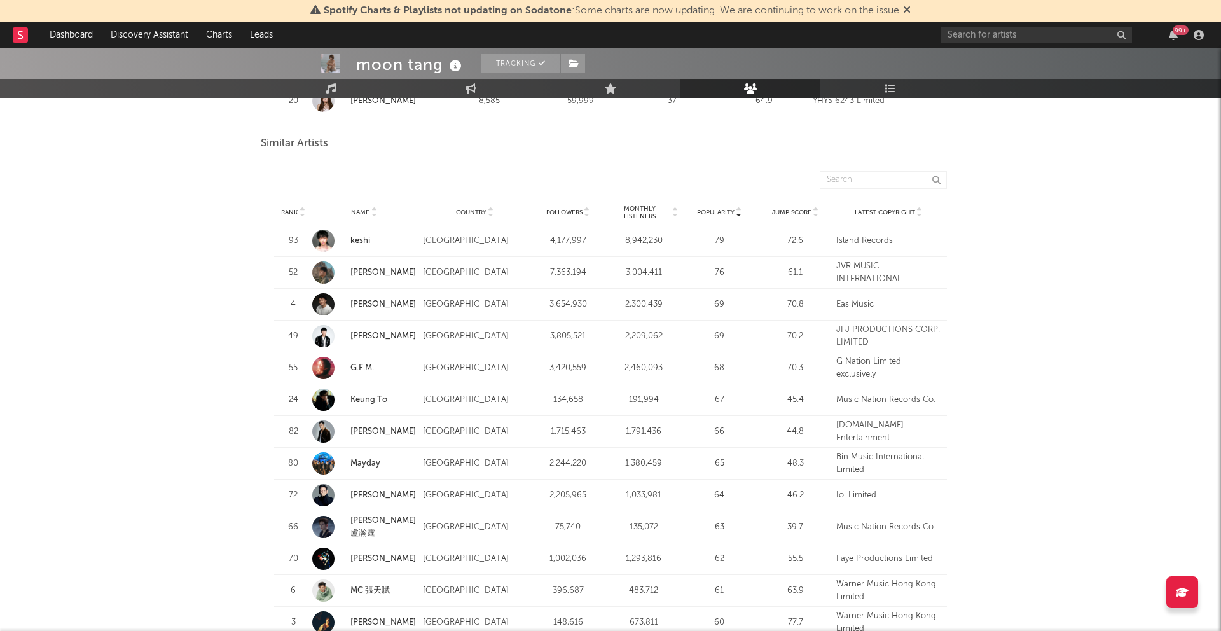
scroll to position [1163, 0]
